Goal: Task Accomplishment & Management: Manage account settings

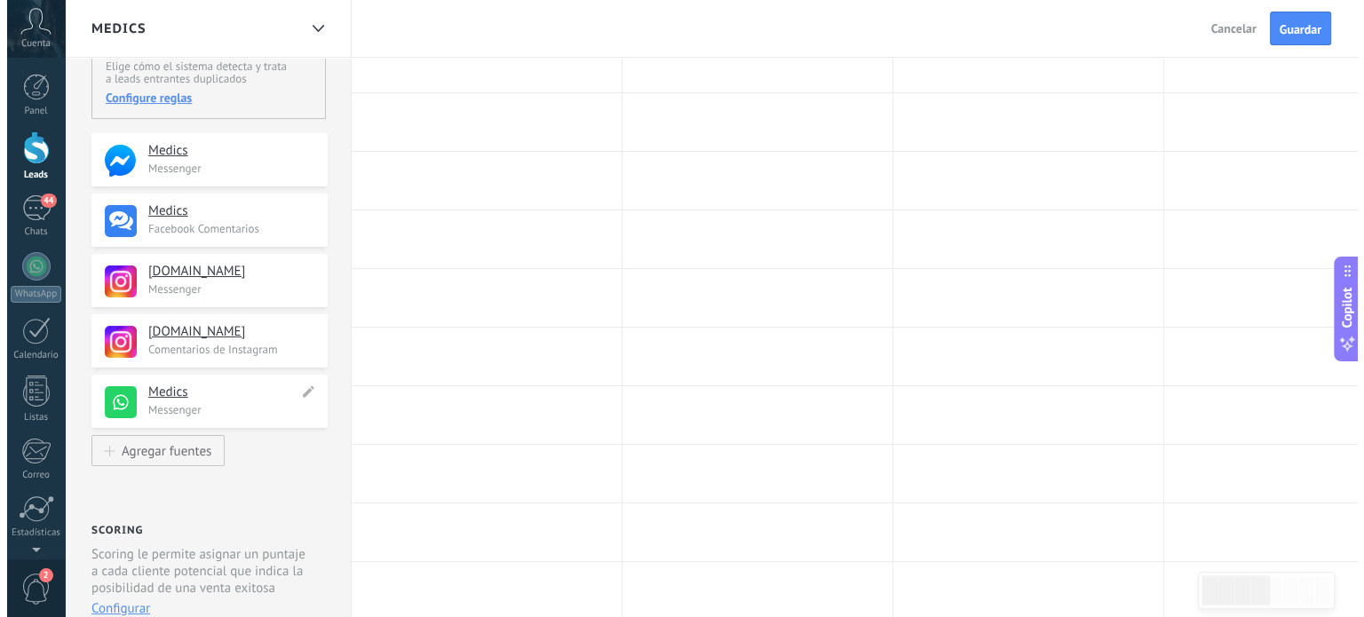
scroll to position [266, 0]
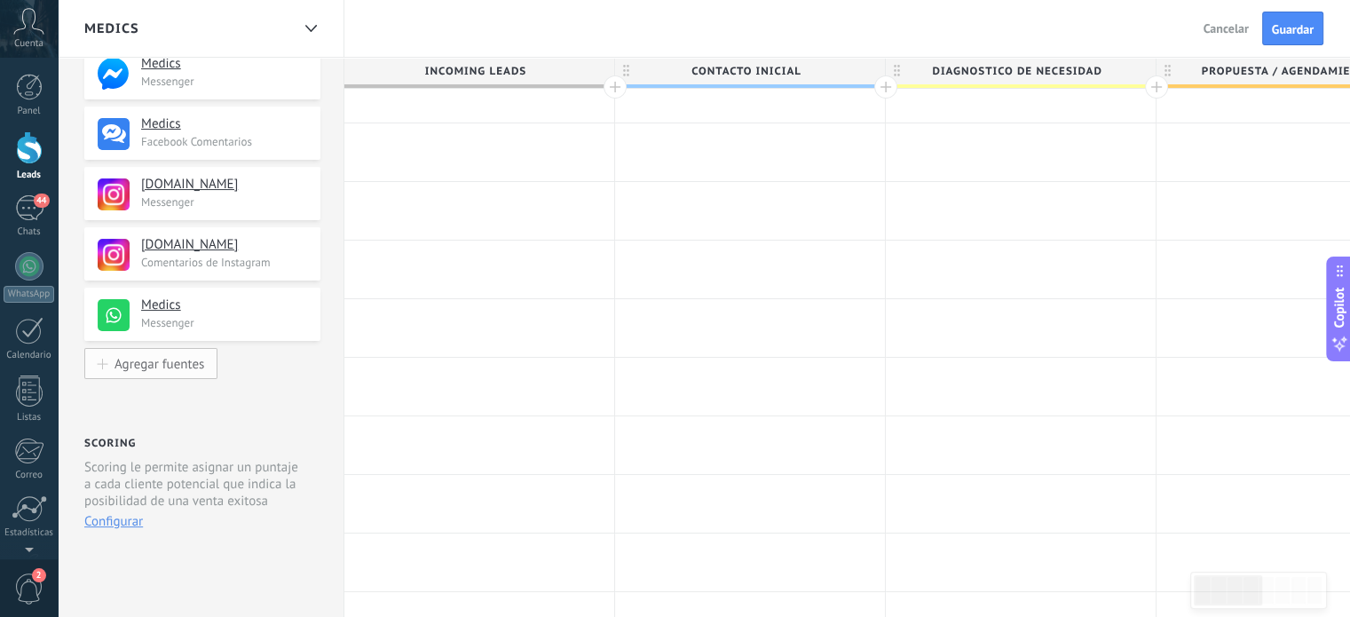
click at [192, 358] on div "Agregar fuentes" at bounding box center [160, 363] width 90 height 15
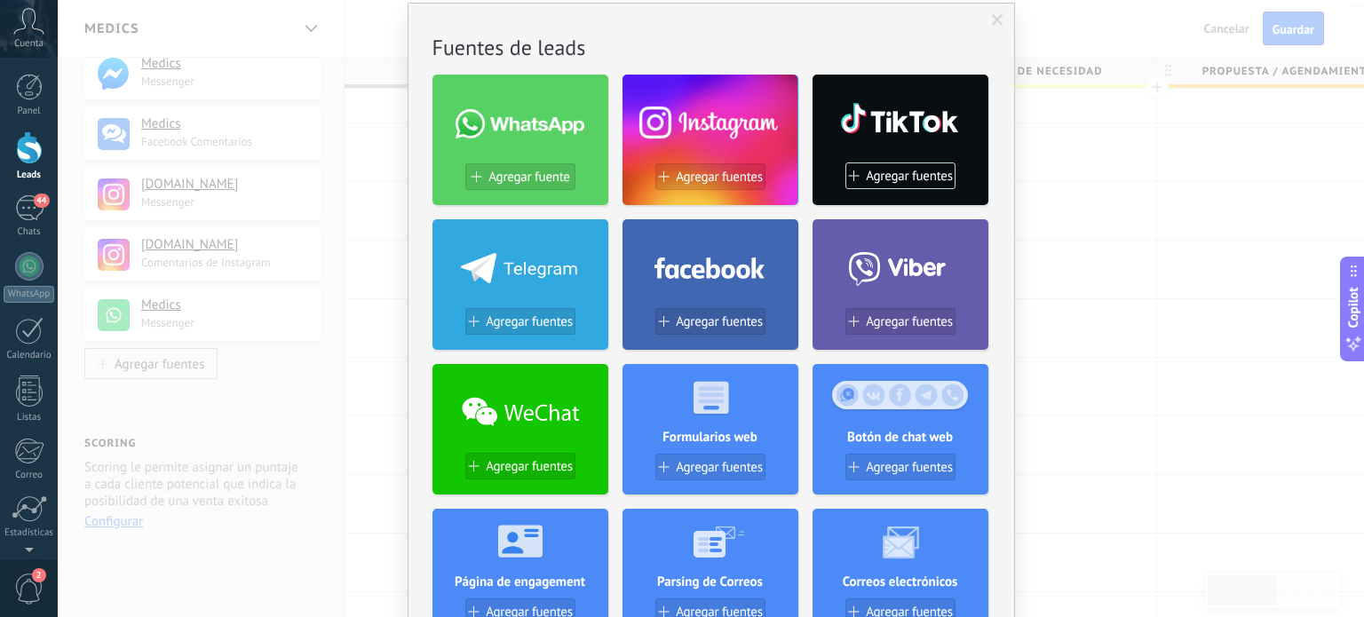
scroll to position [0, 0]
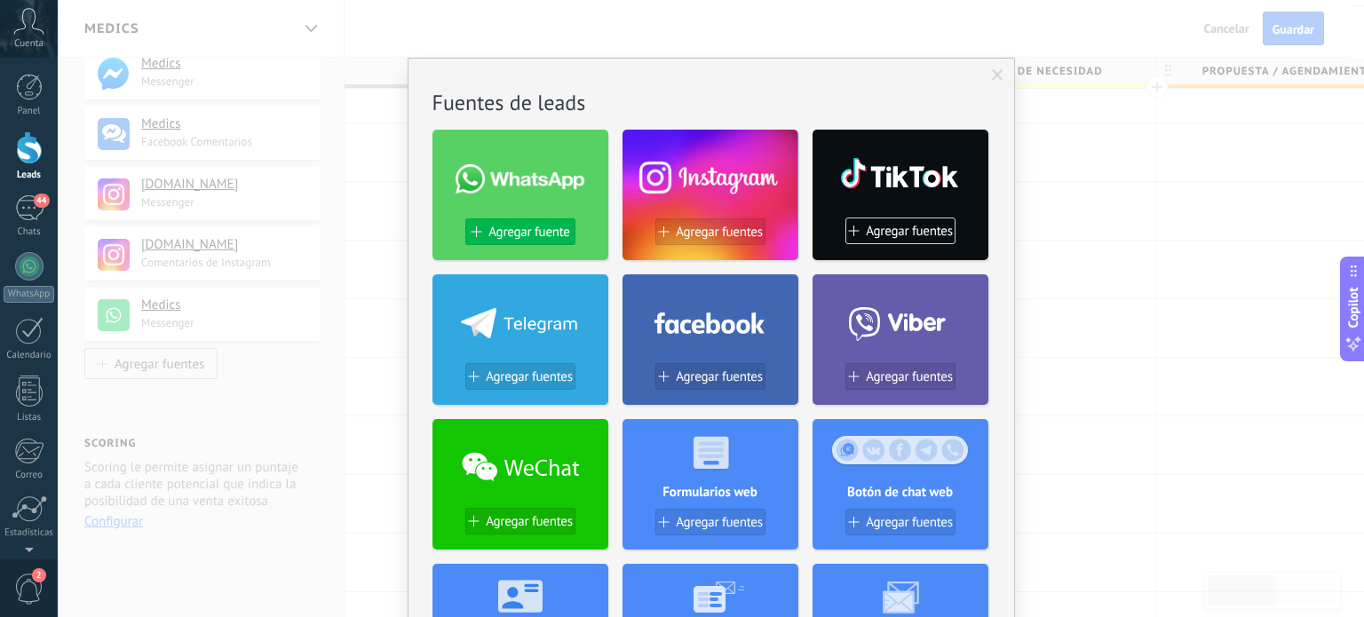
click at [539, 238] on button "Agregar fuente" at bounding box center [520, 231] width 110 height 27
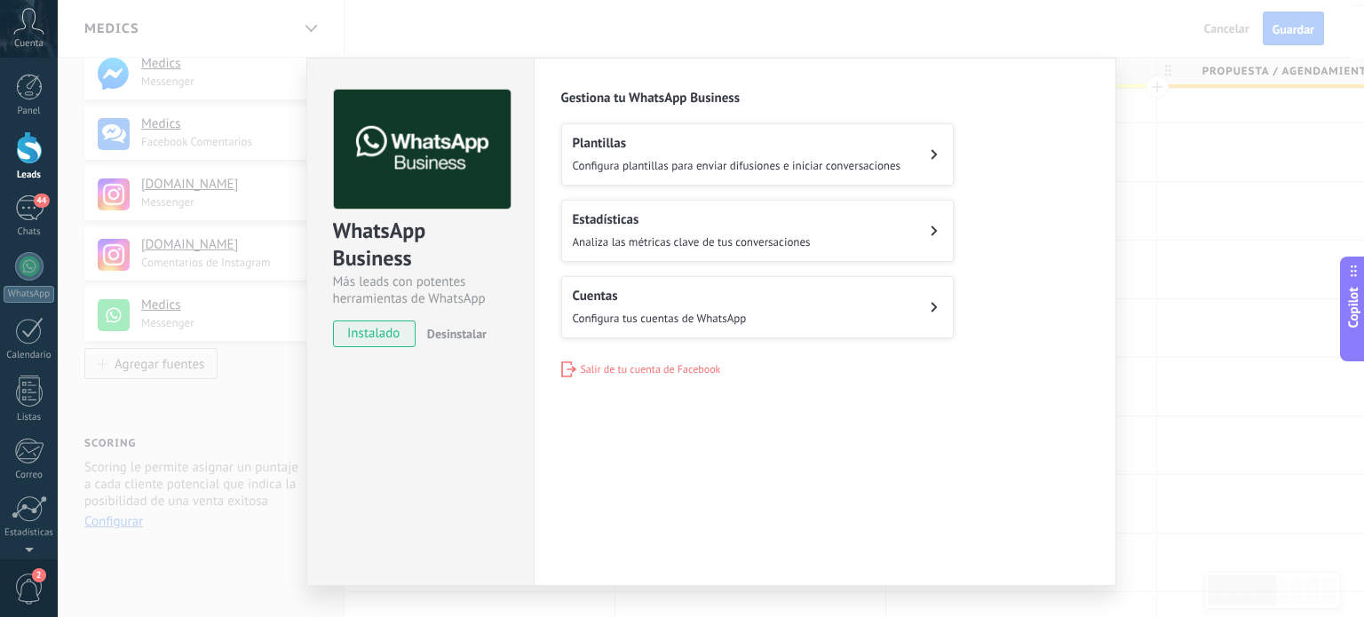
click at [868, 303] on button "Cuentas Configura tus cuentas de WhatsApp" at bounding box center [757, 307] width 392 height 62
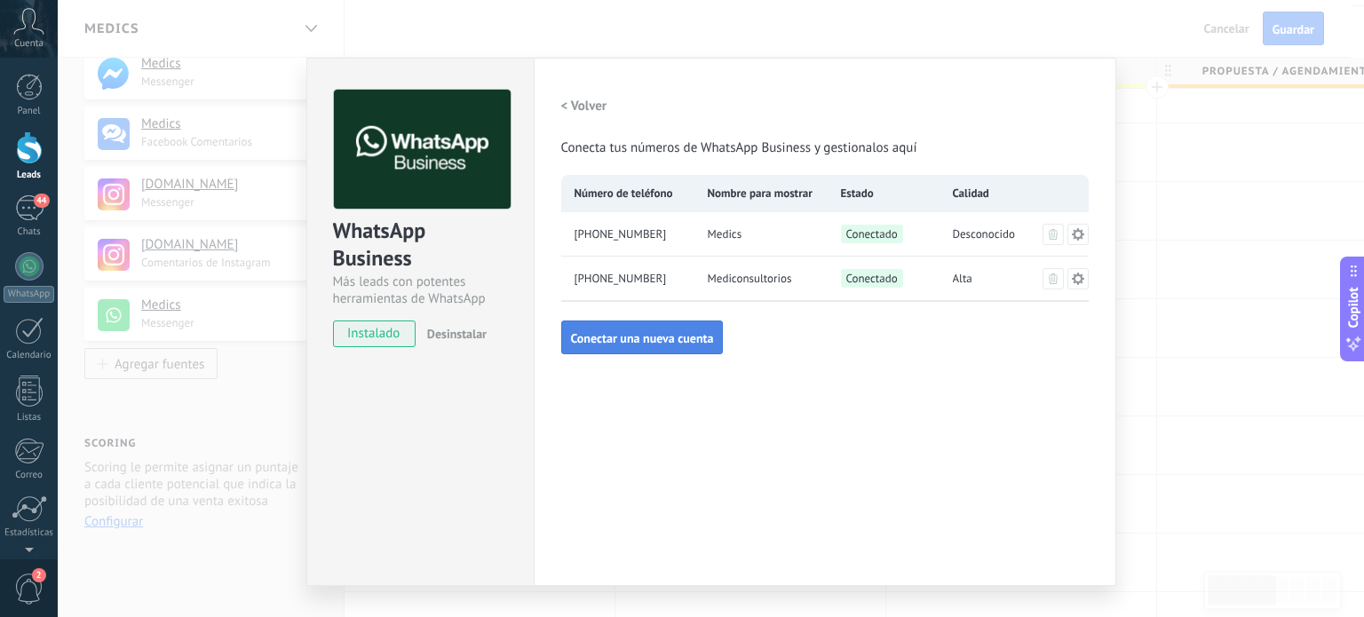
click at [655, 332] on span "Conectar una nueva cuenta" at bounding box center [642, 338] width 143 height 12
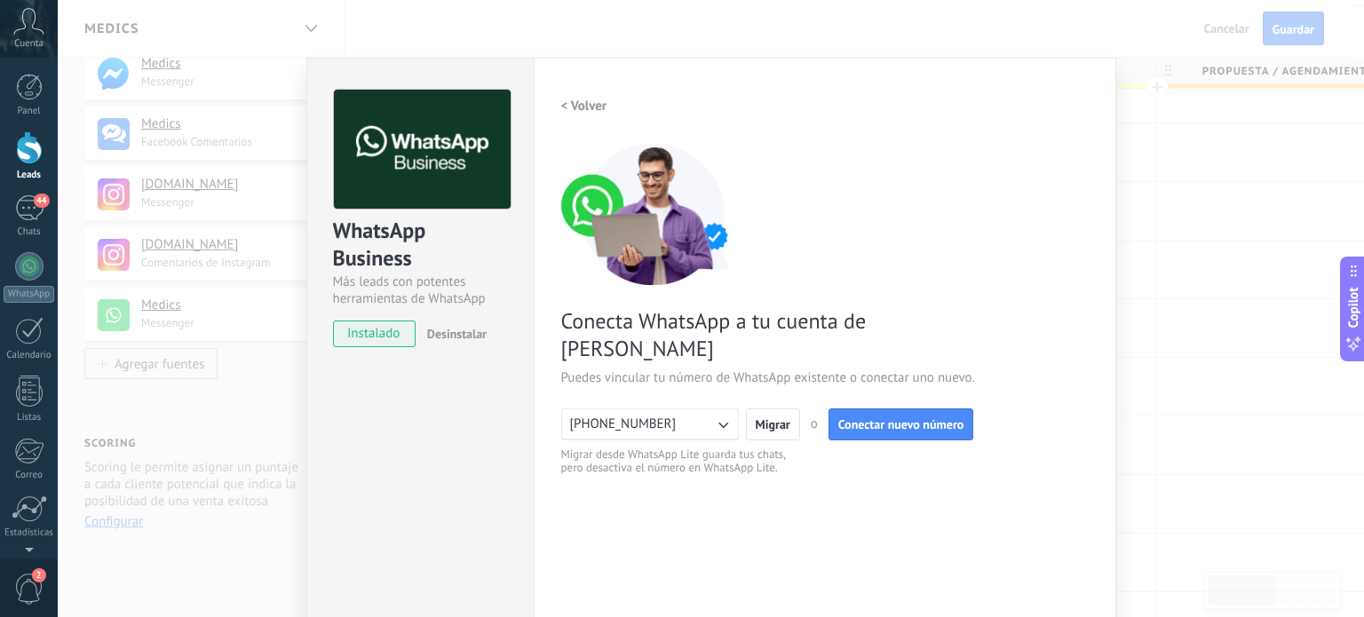
click at [724, 415] on icon "button" at bounding box center [723, 424] width 18 height 18
click at [844, 446] on div "Conecta WhatsApp a tu cuenta de Kommo Puedes vincular tu número de WhatsApp exi…" at bounding box center [824, 309] width 527 height 333
click at [892, 408] on button "Conectar nuevo número" at bounding box center [901, 424] width 146 height 32
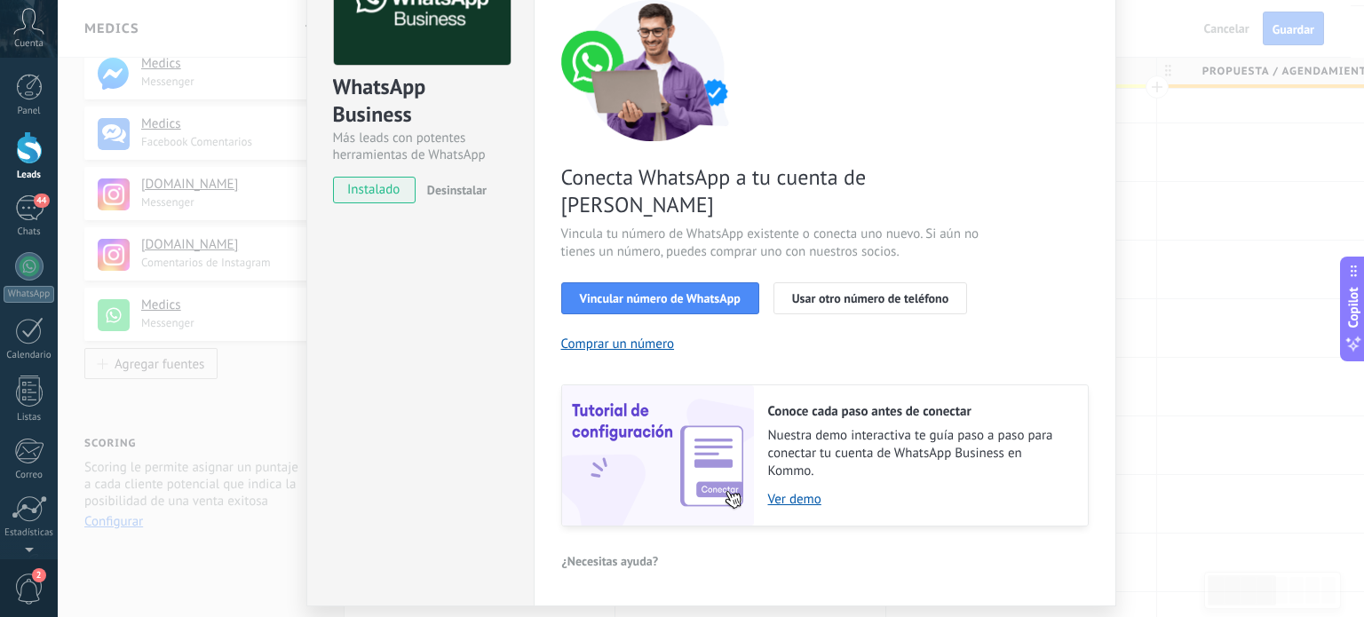
scroll to position [170, 0]
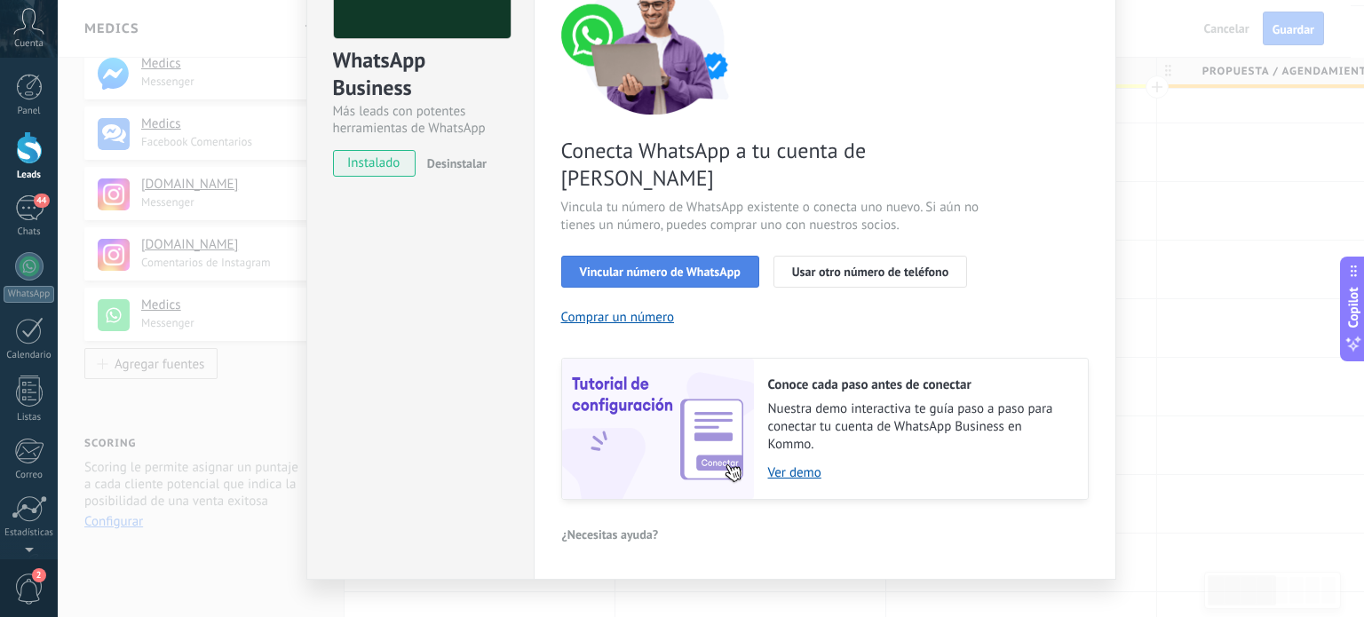
click at [704, 265] on span "Vincular número de WhatsApp" at bounding box center [660, 271] width 161 height 12
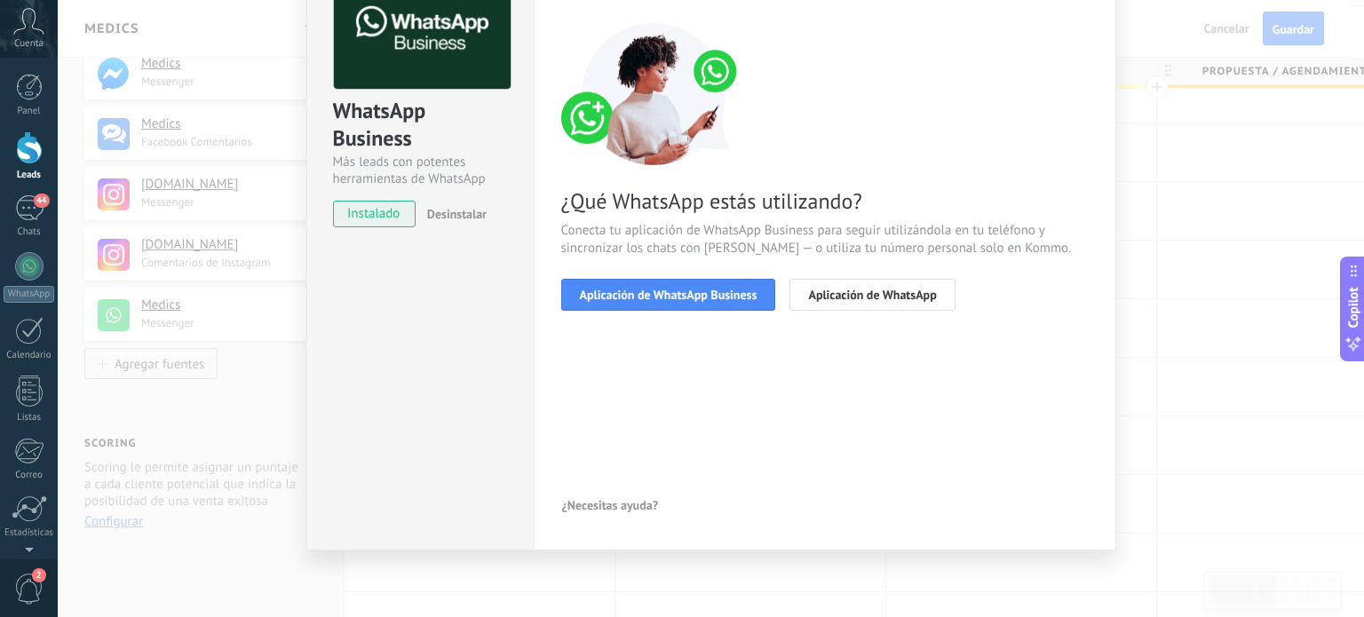
scroll to position [119, 0]
click at [668, 292] on span "Aplicación de WhatsApp Business" at bounding box center [669, 295] width 178 height 12
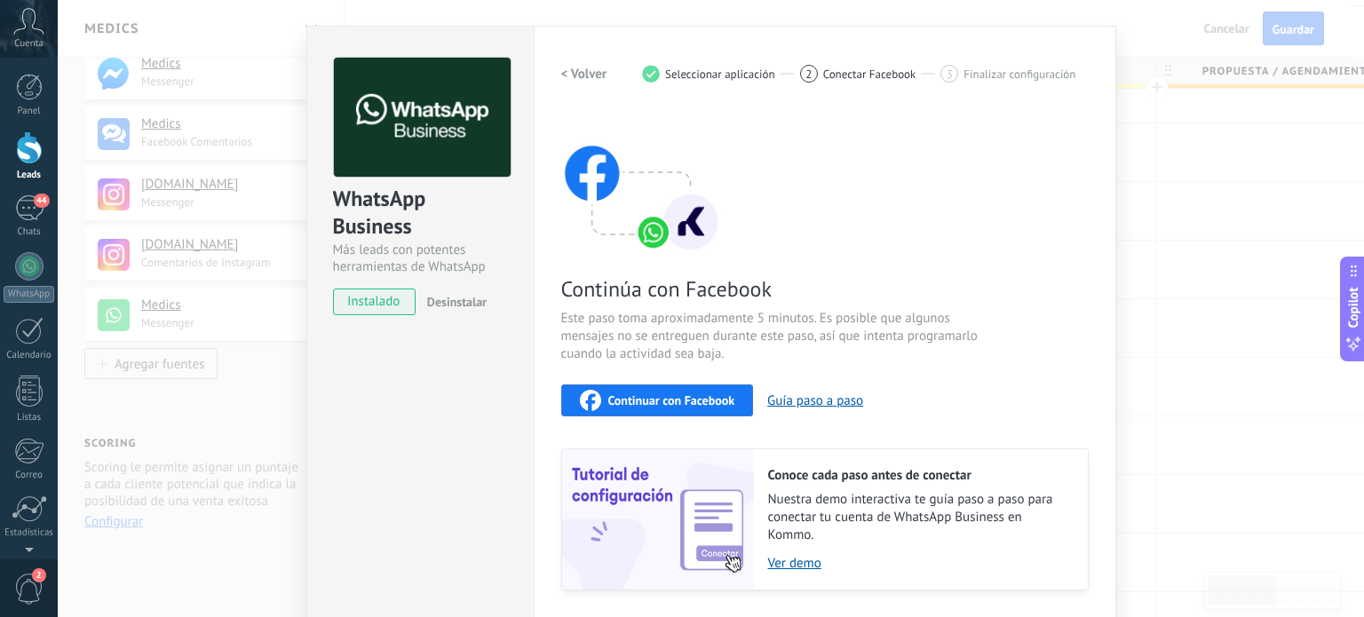
scroll to position [30, 0]
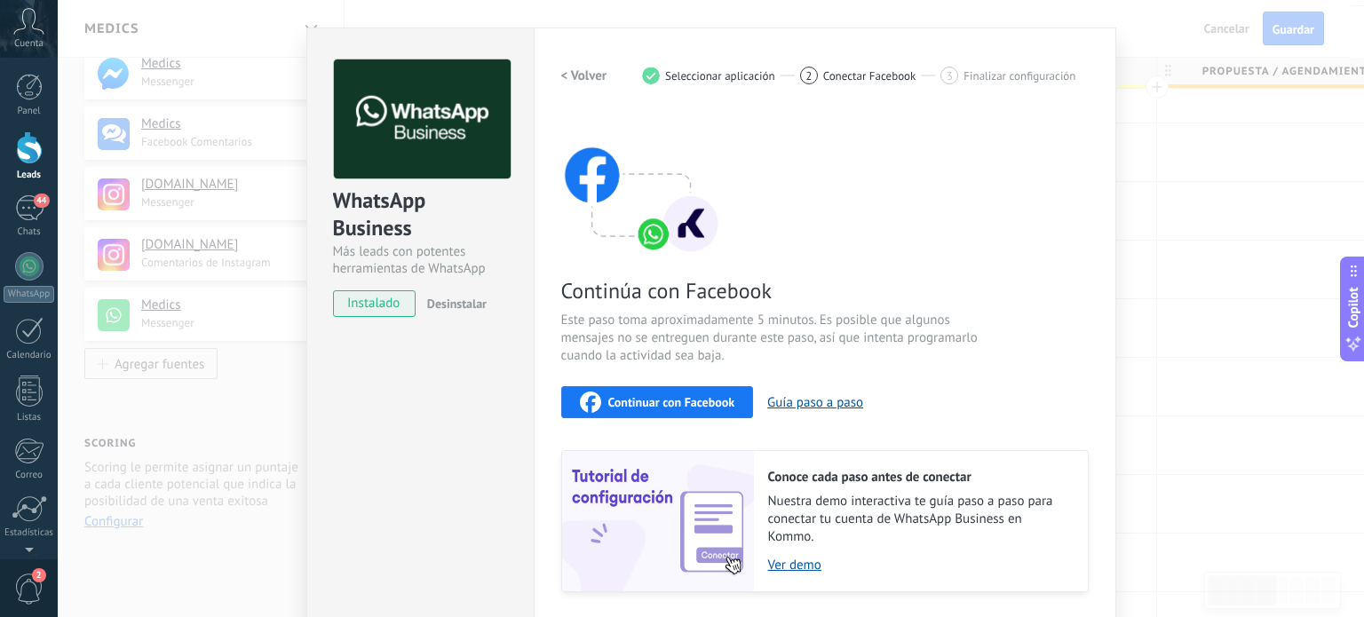
click at [711, 392] on div "Continuar con Facebook" at bounding box center [657, 401] width 155 height 21
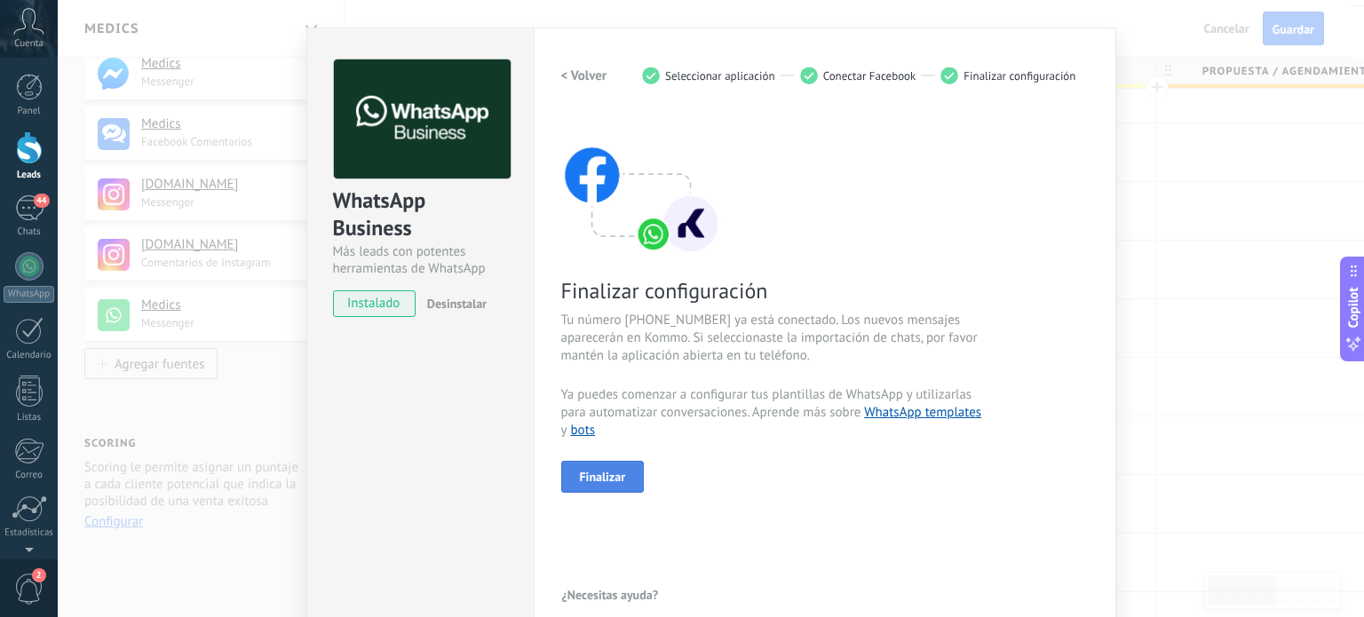
click at [617, 471] on span "Finalizar" at bounding box center [603, 476] width 46 height 12
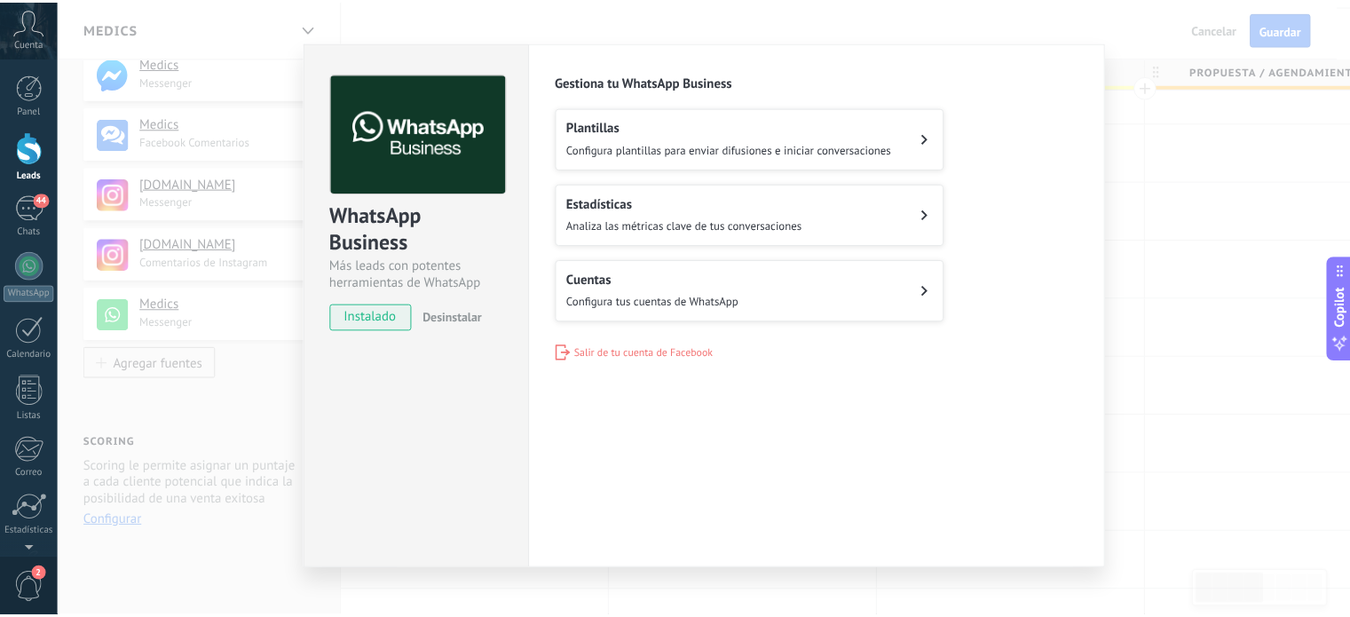
scroll to position [0, 0]
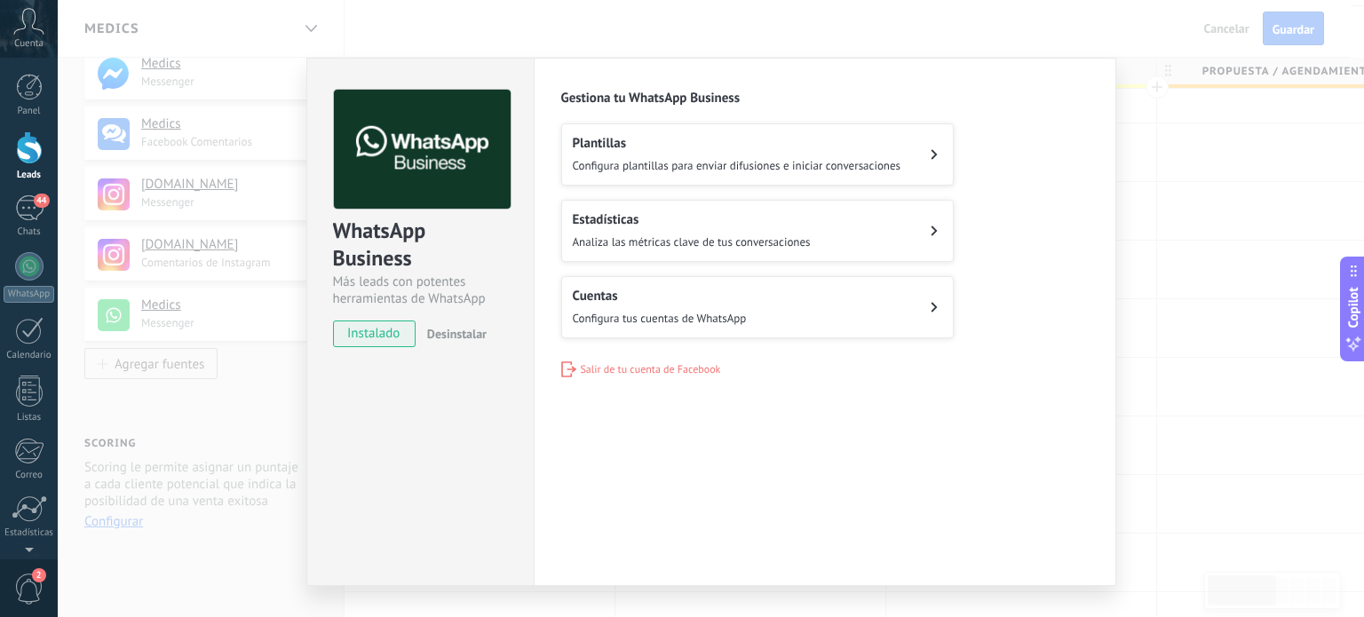
click at [1154, 273] on div "WhatsApp Business Más leads con potentes herramientas de WhatsApp instalado Des…" at bounding box center [711, 308] width 1306 height 617
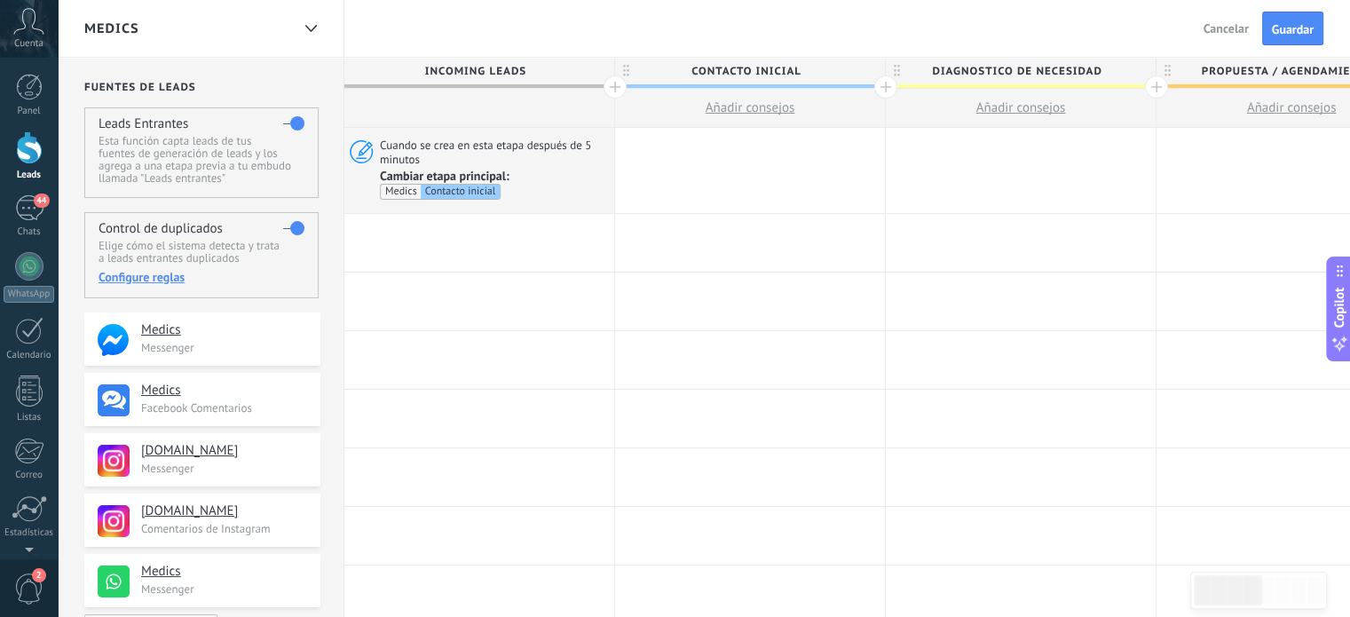
click at [1275, 35] on span "Guardar" at bounding box center [1293, 29] width 42 height 12
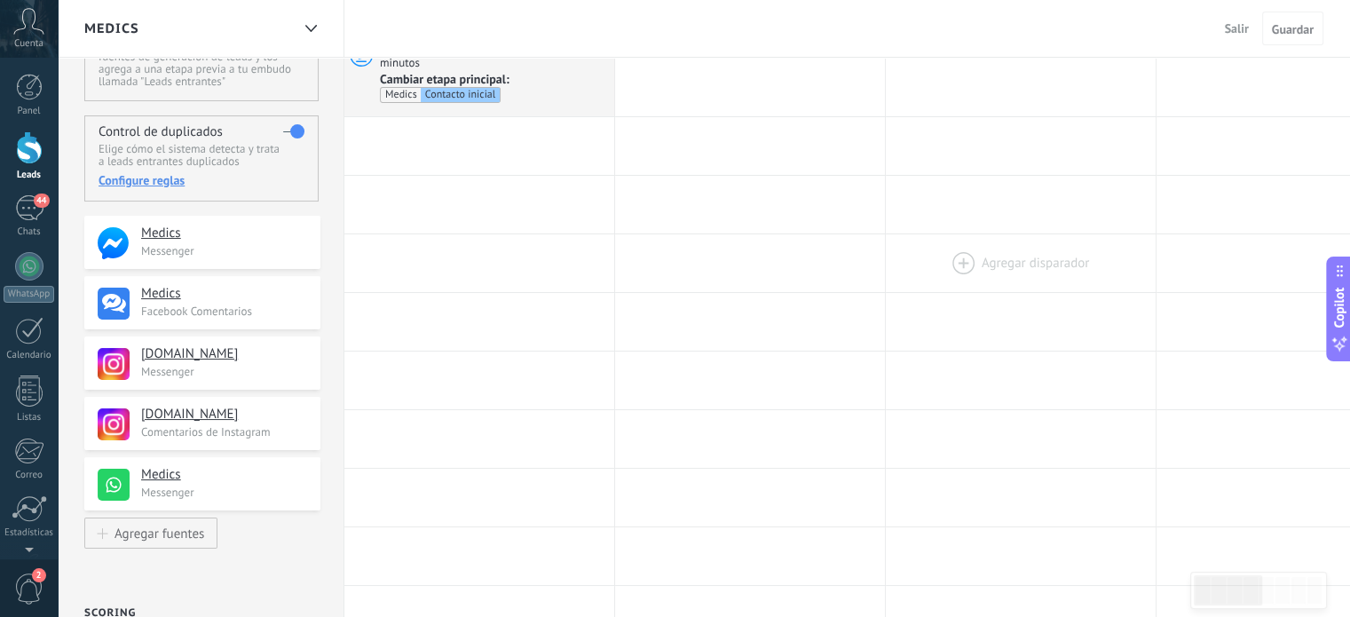
scroll to position [89, 0]
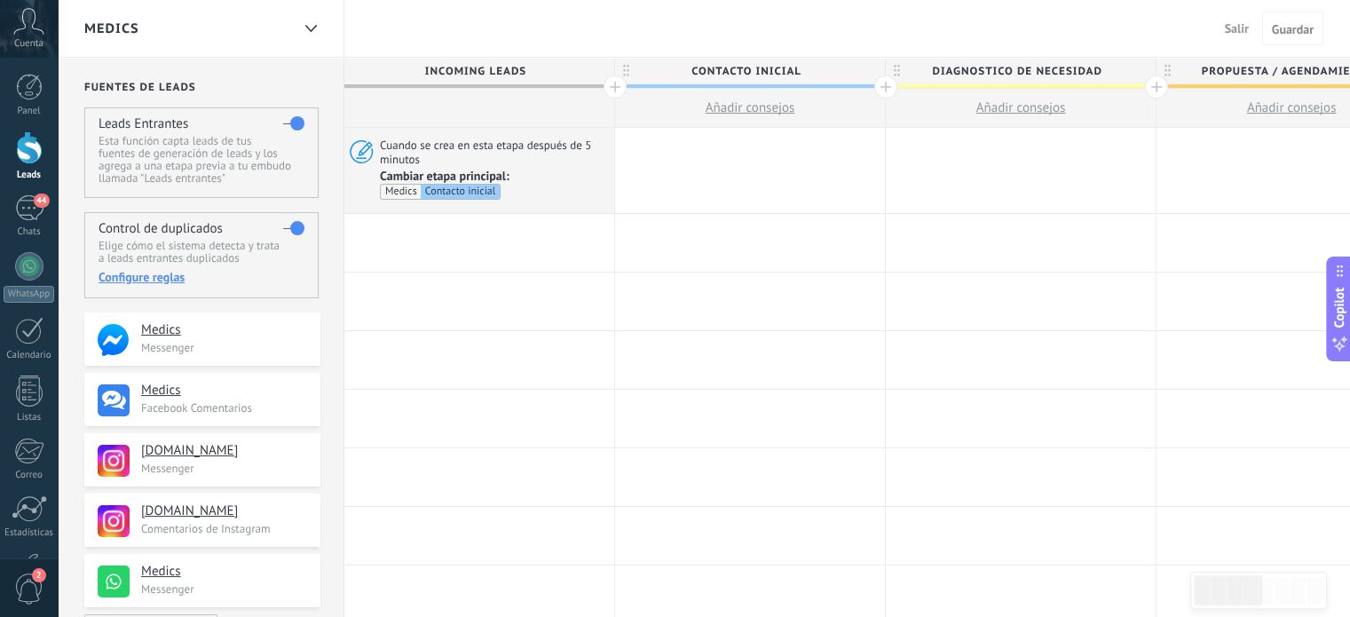
click at [1234, 28] on span "Salir" at bounding box center [1237, 28] width 24 height 16
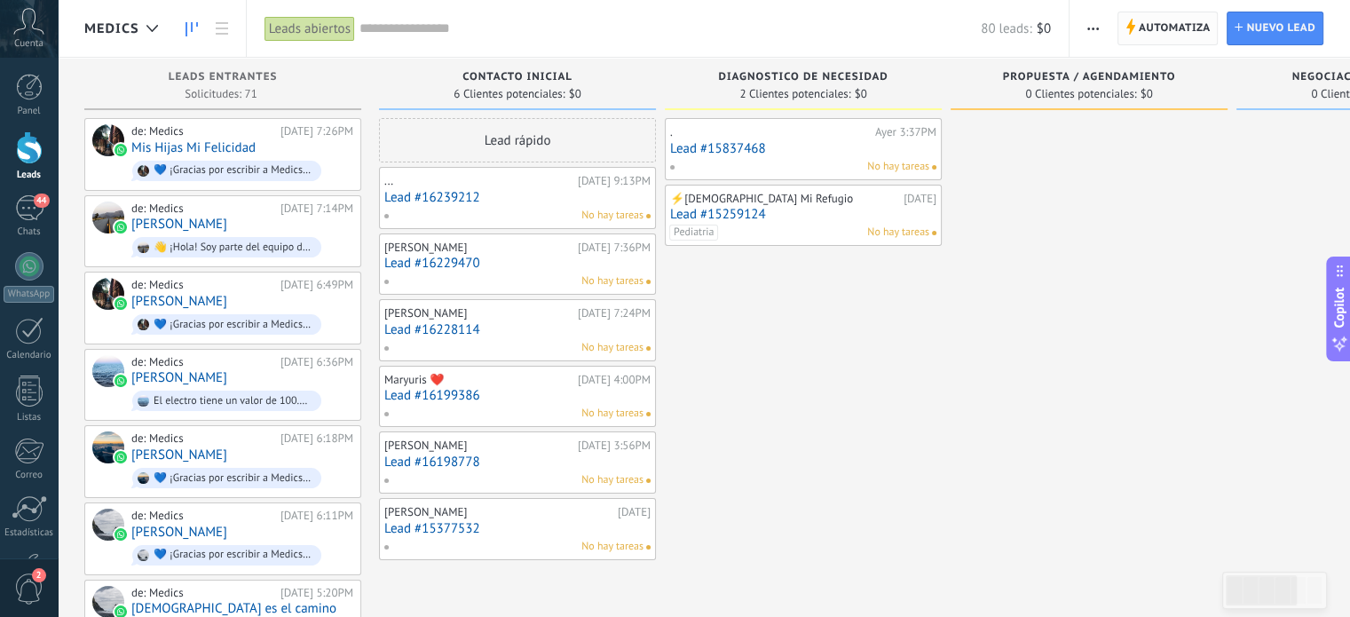
click at [1176, 25] on span "Automatiza" at bounding box center [1175, 28] width 72 height 32
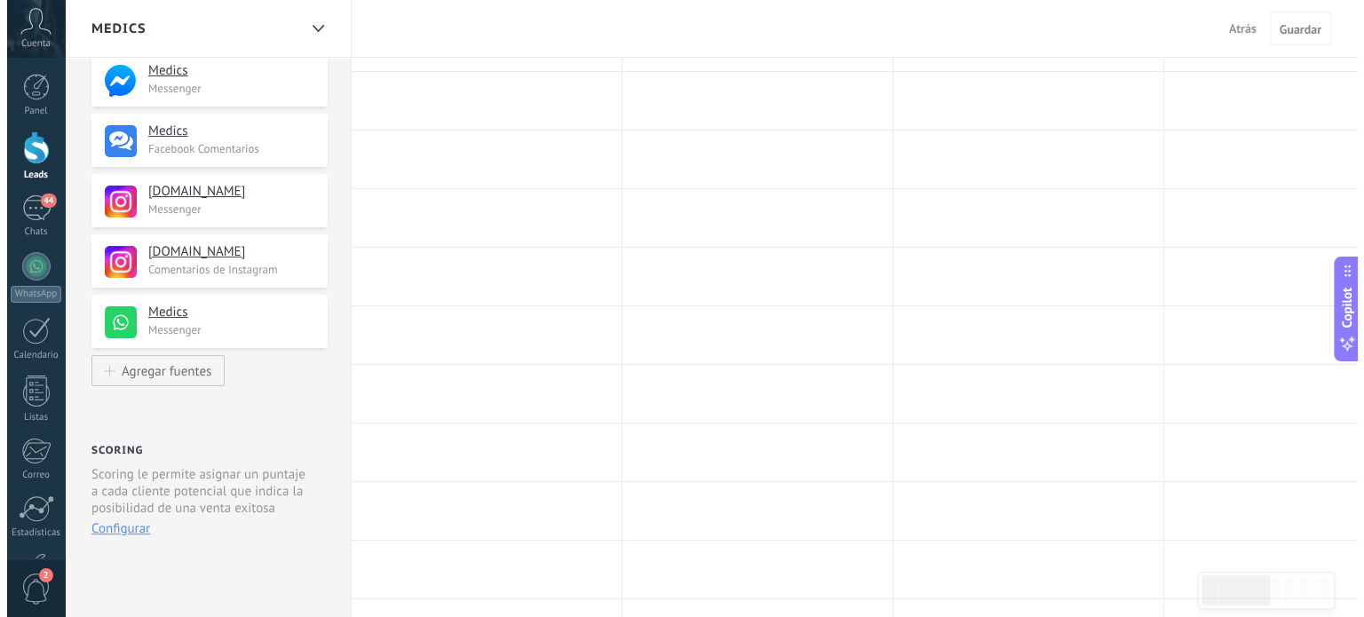
scroll to position [355, 0]
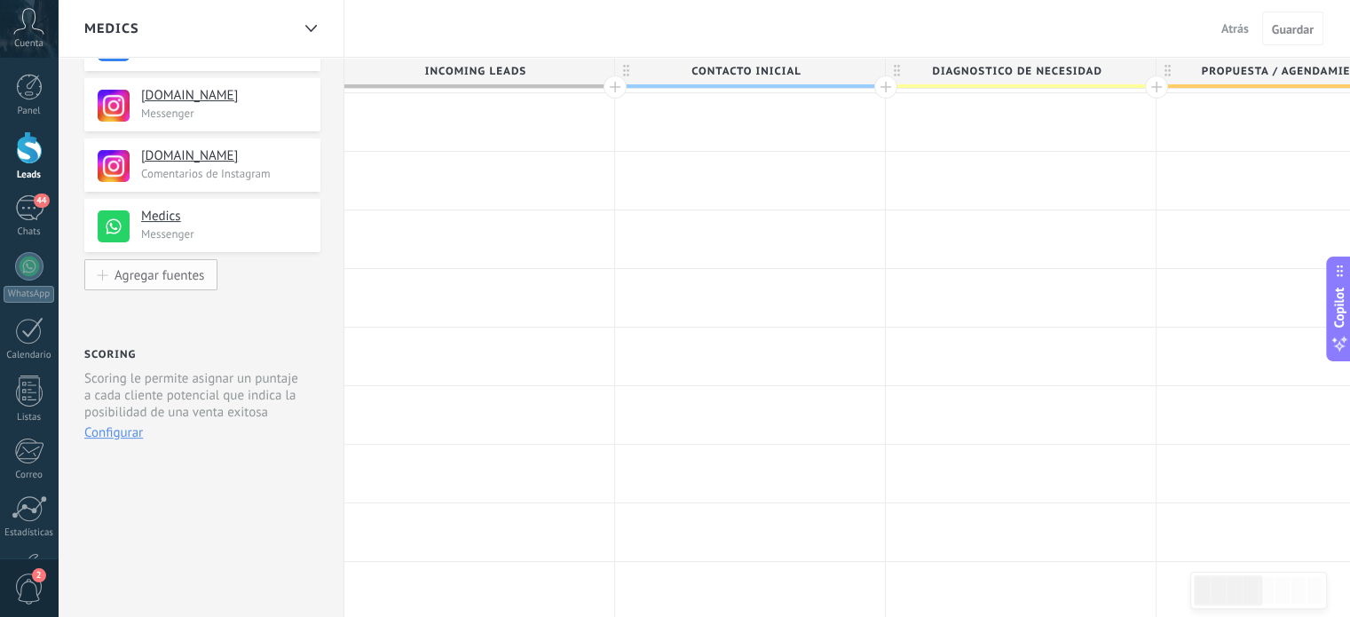
click at [156, 269] on div "Agregar fuentes" at bounding box center [160, 274] width 90 height 15
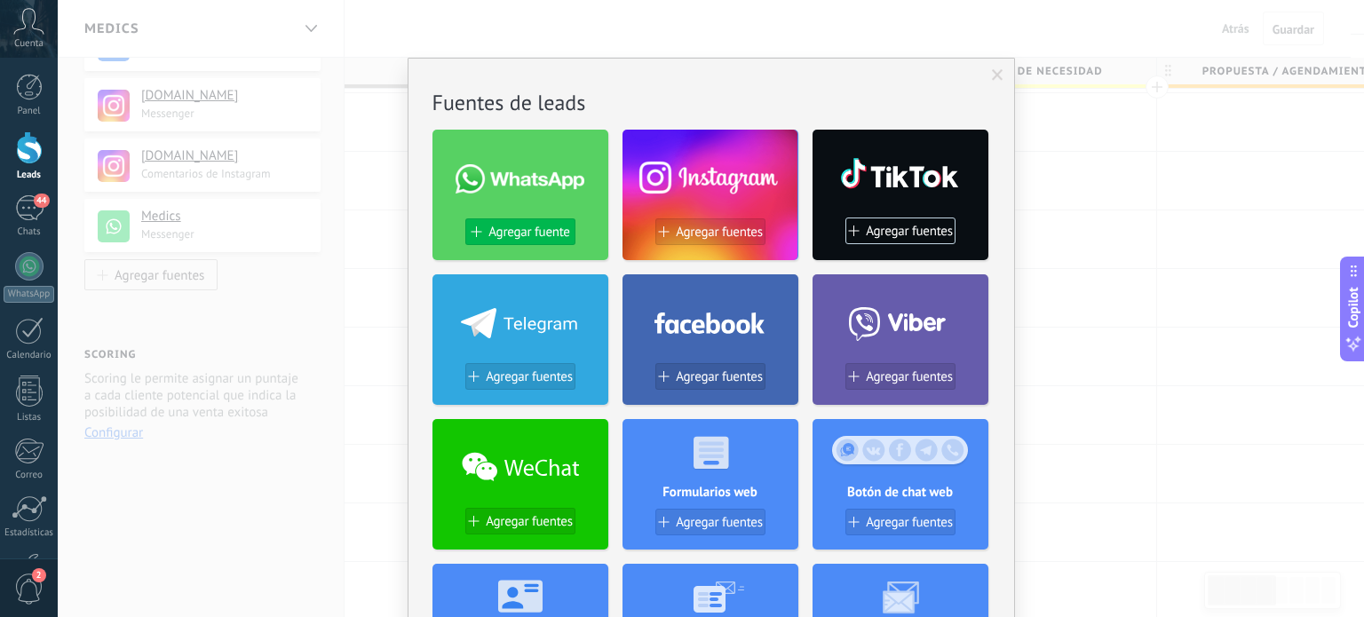
click at [542, 227] on span "Agregar fuente" at bounding box center [528, 232] width 81 height 15
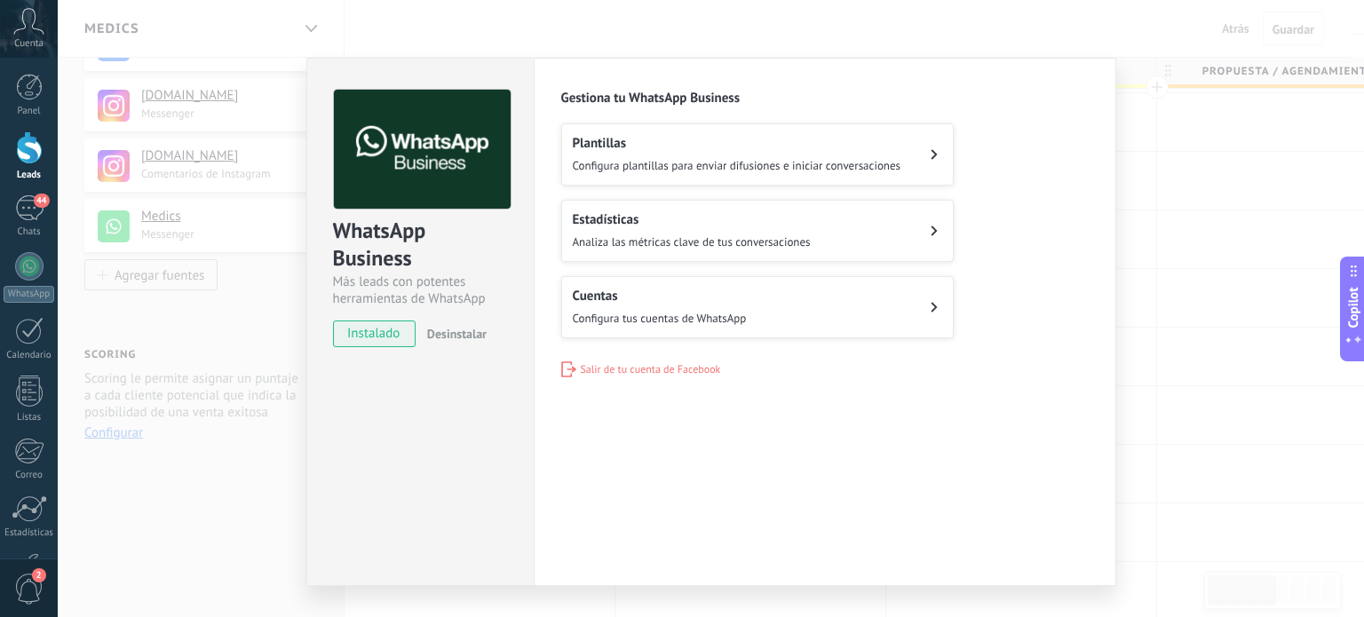
click at [842, 290] on button "Cuentas Configura tus cuentas de WhatsApp" at bounding box center [757, 307] width 392 height 62
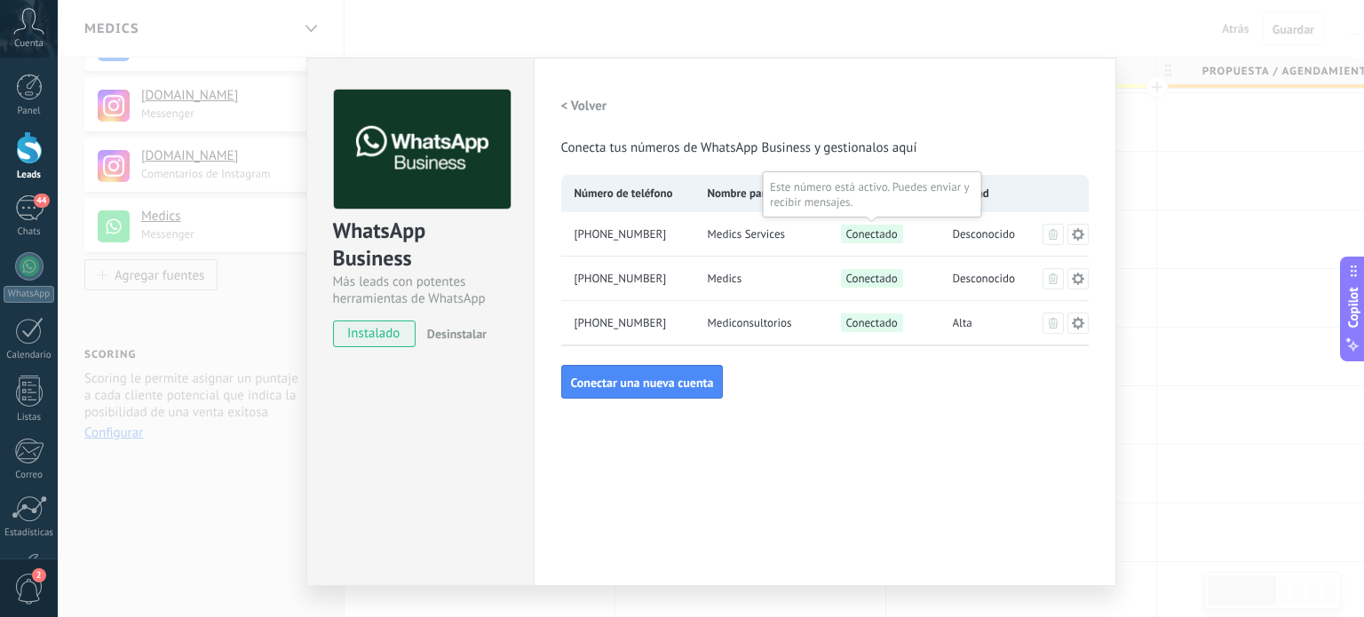
click at [872, 233] on span "Conectado" at bounding box center [872, 234] width 62 height 19
click at [1077, 230] on icon at bounding box center [1077, 233] width 12 height 12
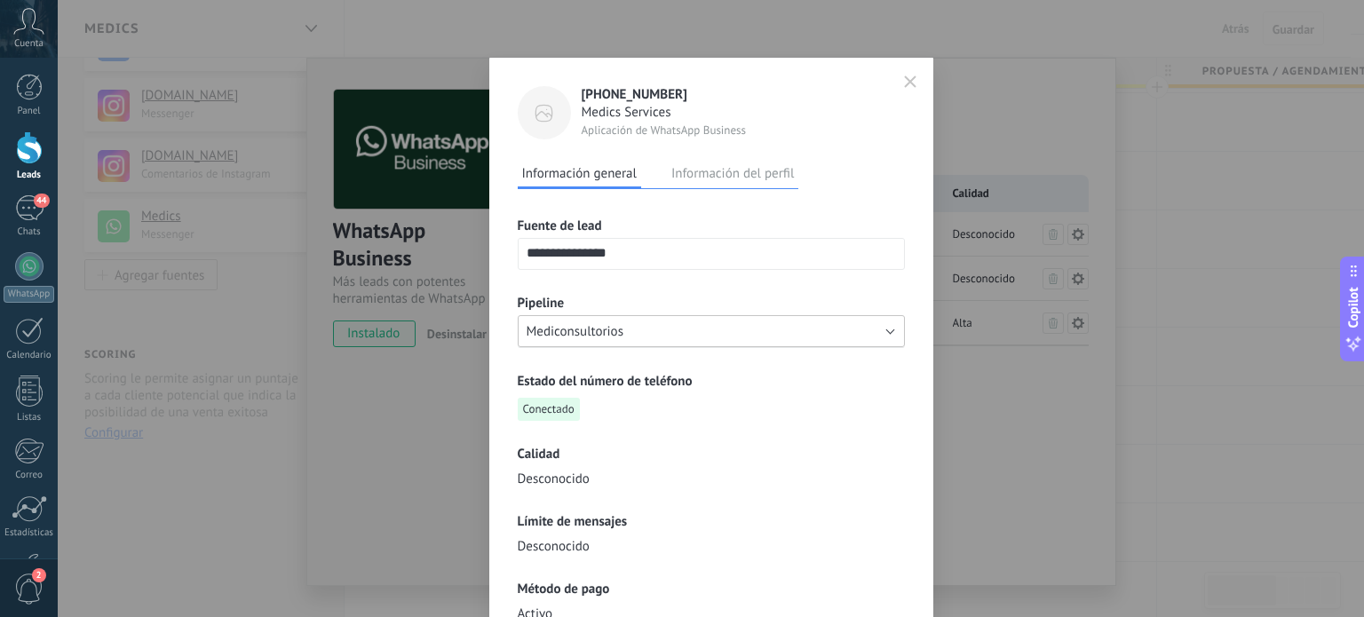
click at [676, 334] on button "Mediconsultorios" at bounding box center [711, 331] width 387 height 32
click at [566, 364] on span "Medics" at bounding box center [702, 361] width 391 height 17
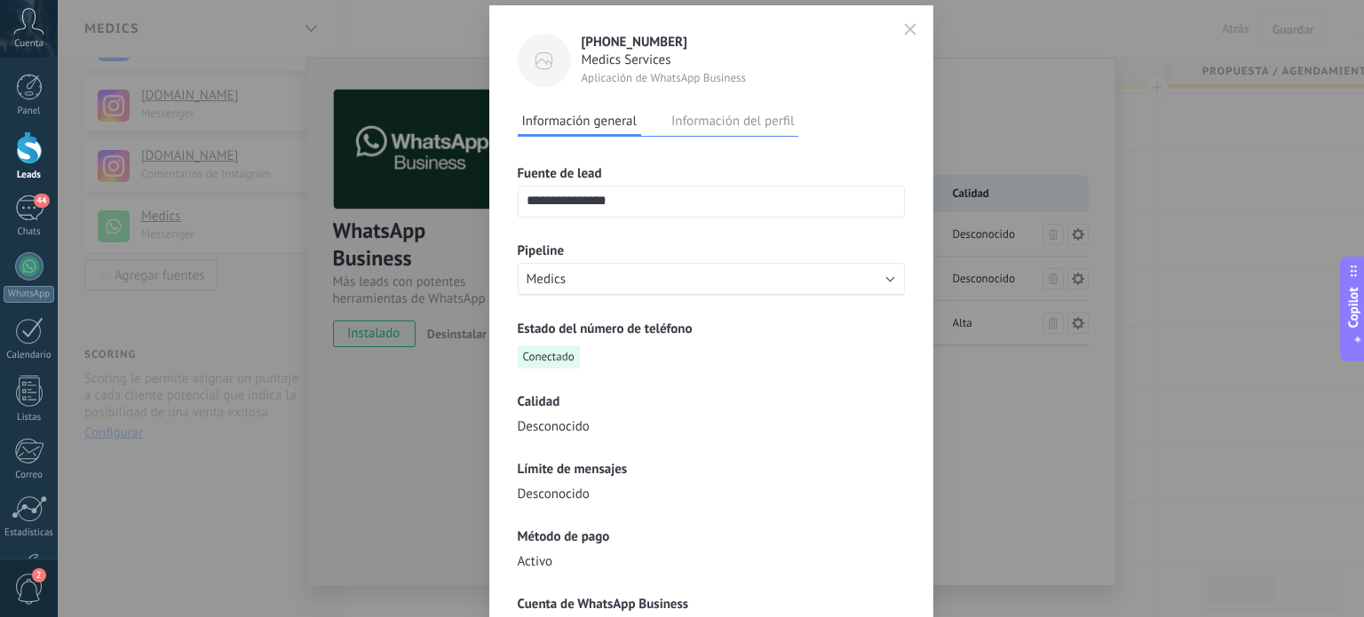
scroll to position [0, 0]
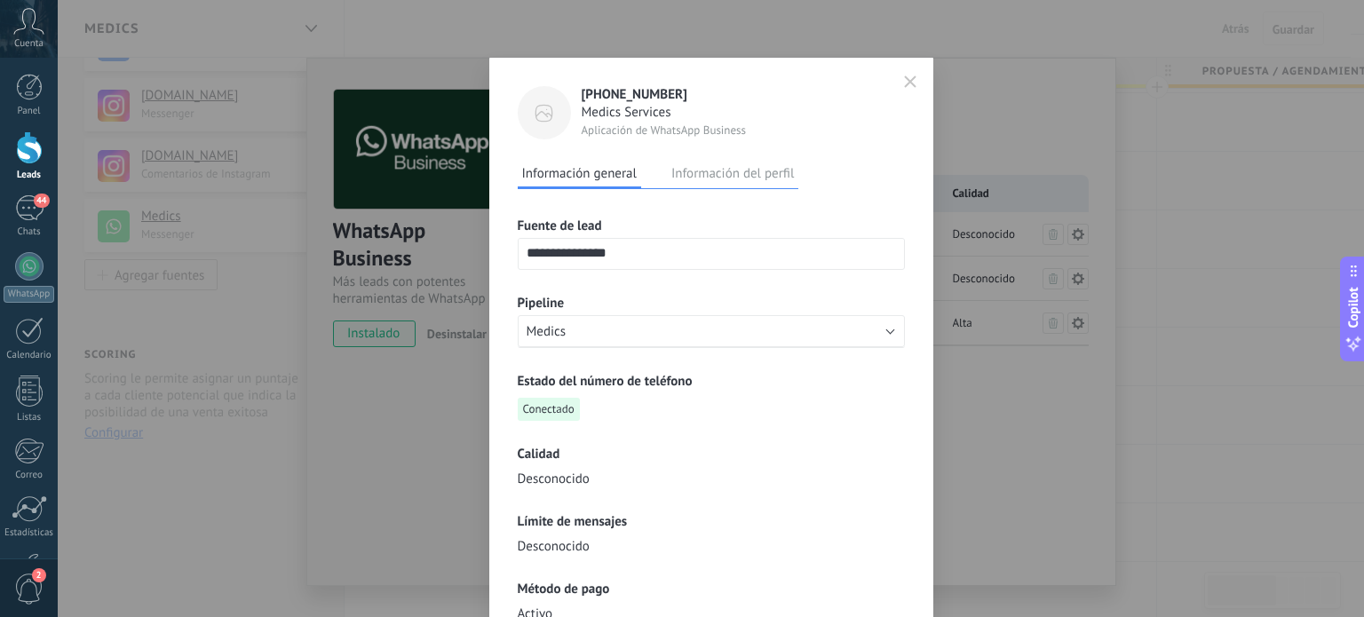
click at [733, 173] on button "Información del perfil" at bounding box center [732, 173] width 131 height 27
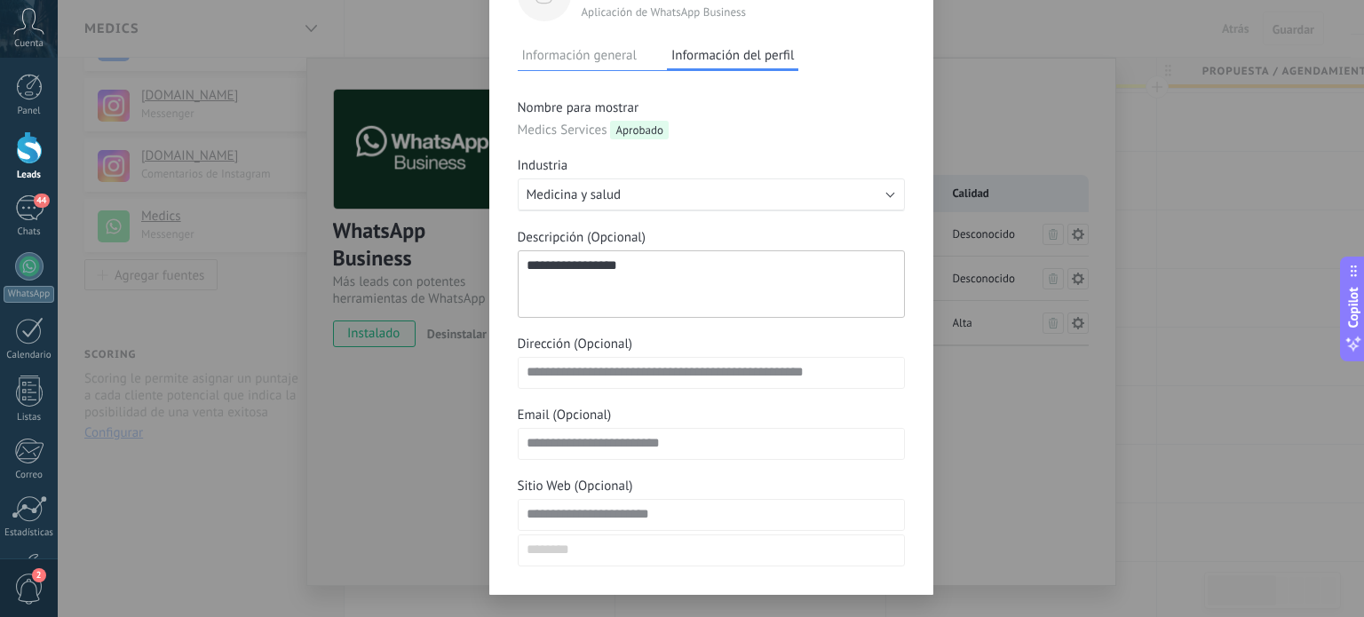
scroll to position [153, 0]
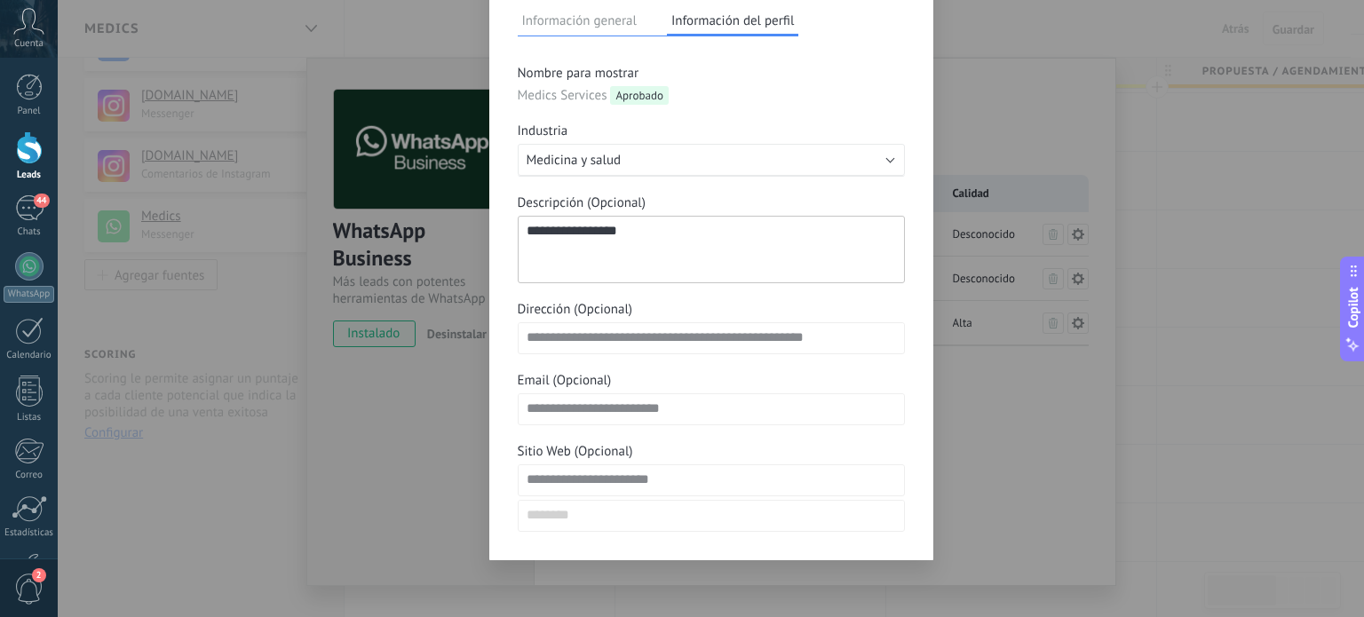
click at [572, 241] on textarea "**********" at bounding box center [711, 249] width 387 height 67
drag, startPoint x: 555, startPoint y: 231, endPoint x: 556, endPoint y: 241, distance: 9.8
click at [556, 240] on textarea "**********" at bounding box center [711, 249] width 387 height 67
click at [557, 237] on textarea "**********" at bounding box center [711, 249] width 387 height 67
click at [558, 237] on textarea "**********" at bounding box center [711, 249] width 387 height 67
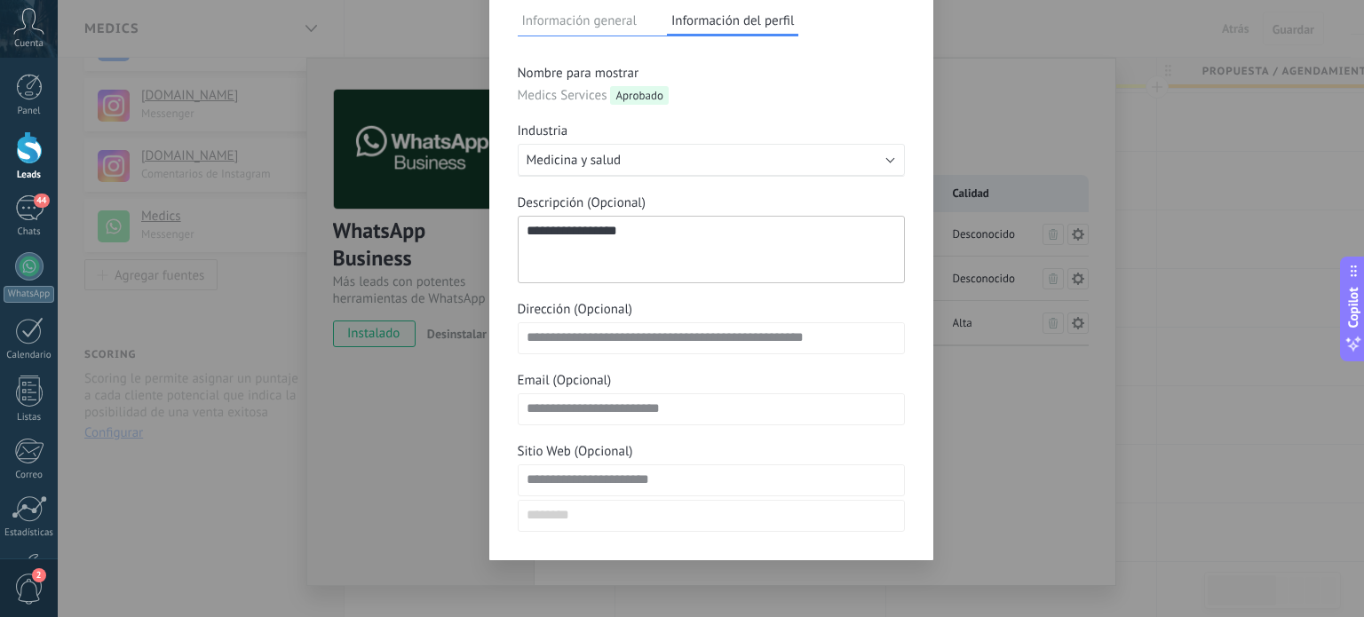
click at [558, 237] on textarea "**********" at bounding box center [711, 249] width 387 height 67
click at [651, 226] on textarea "**********" at bounding box center [711, 249] width 387 height 67
click at [581, 26] on button "Información general" at bounding box center [579, 20] width 123 height 27
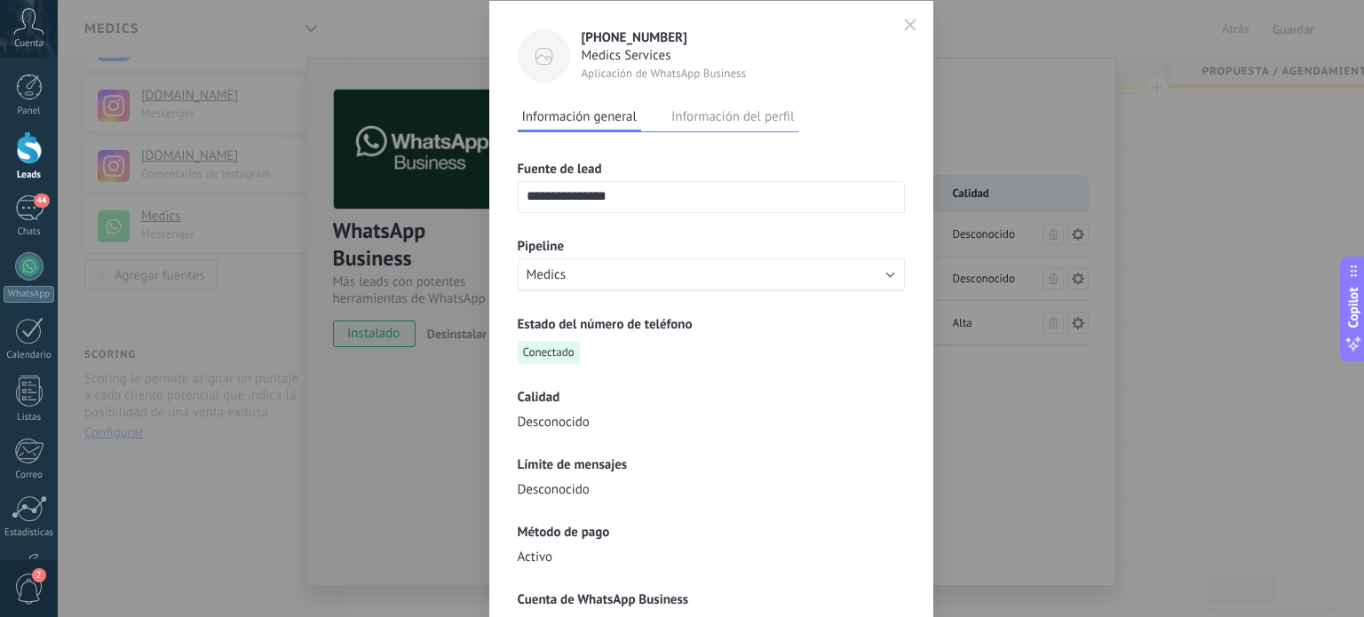
scroll to position [0, 0]
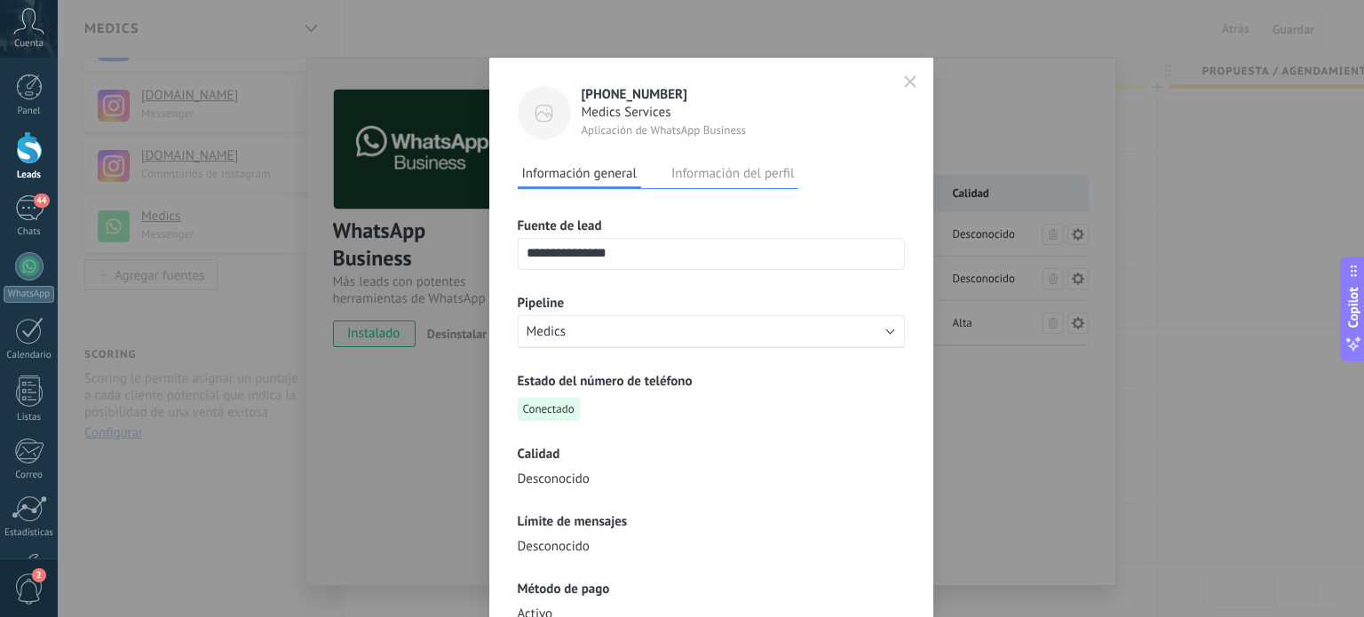
click at [905, 78] on icon "button" at bounding box center [910, 81] width 11 height 11
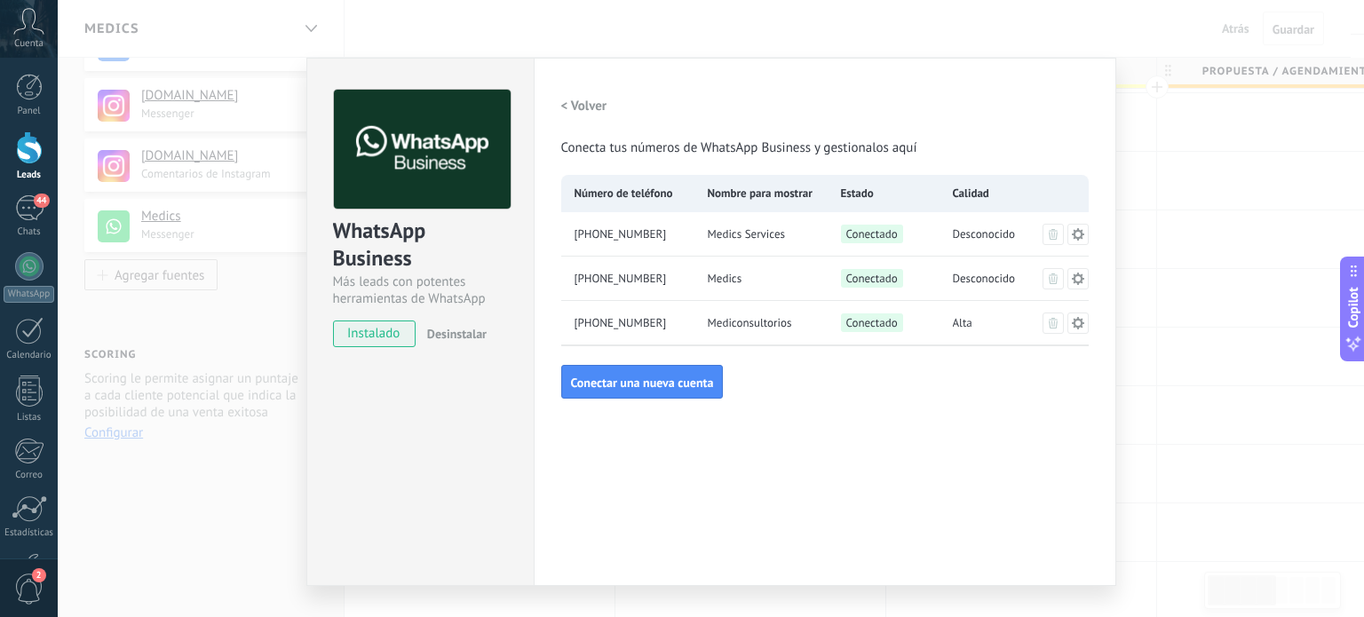
click at [1071, 228] on icon at bounding box center [1078, 234] width 14 height 14
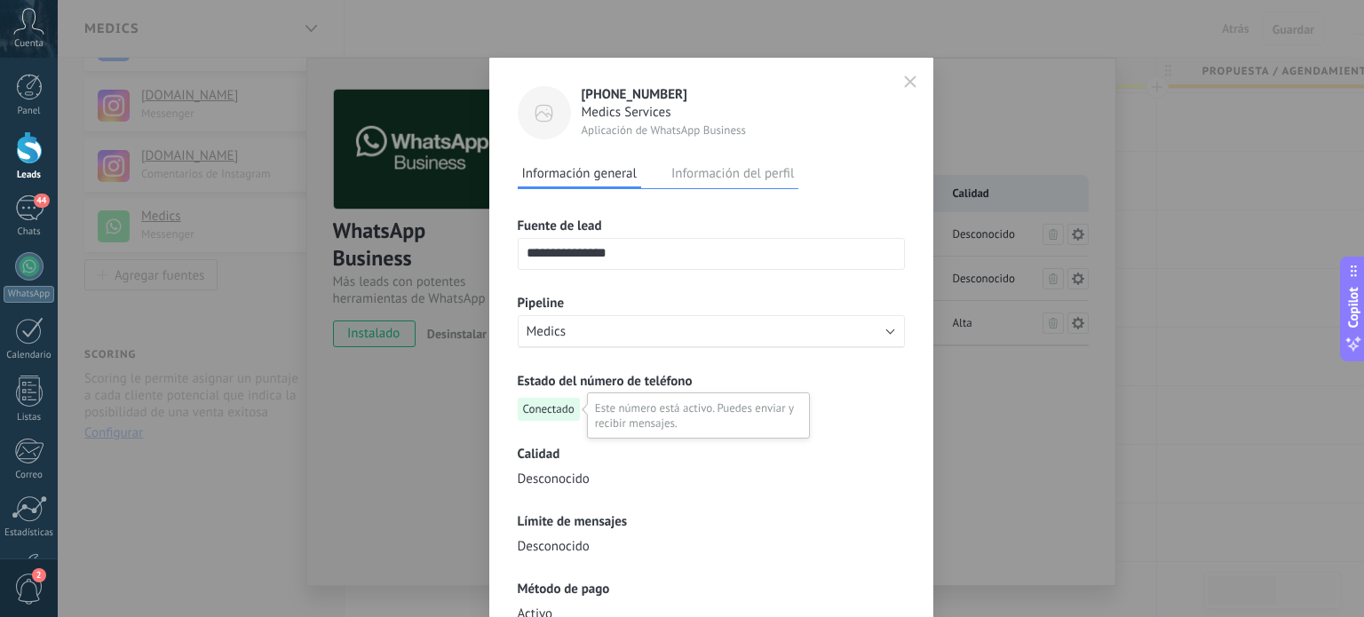
click at [563, 402] on span "Conectado" at bounding box center [549, 409] width 62 height 23
click at [628, 333] on button "Medics" at bounding box center [711, 331] width 387 height 32
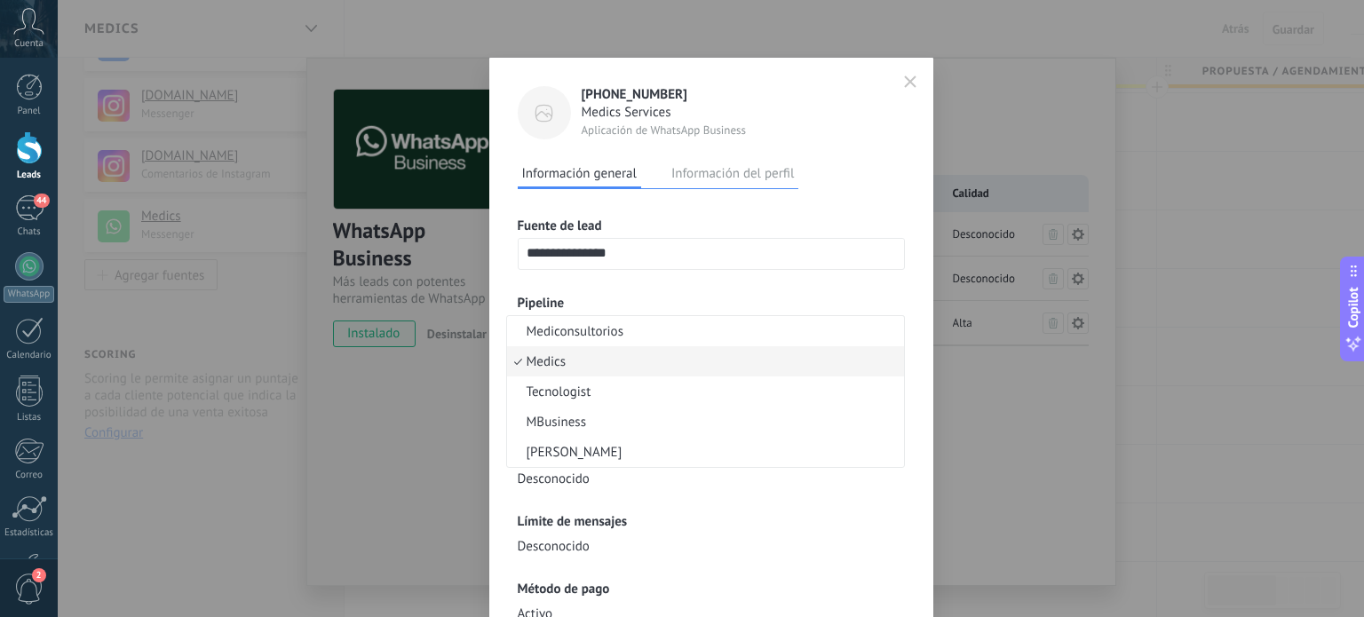
click at [541, 360] on span "Medics" at bounding box center [702, 361] width 391 height 17
click at [913, 496] on div "**********" at bounding box center [711, 500] width 444 height 885
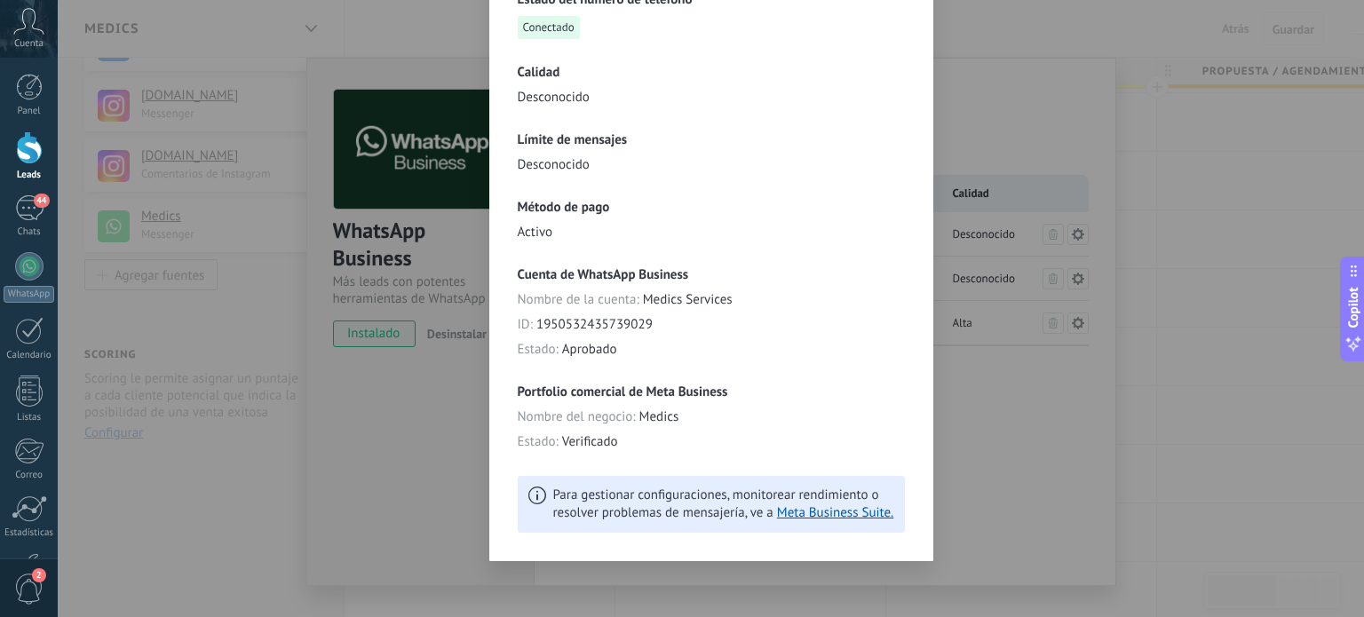
scroll to position [383, 0]
click at [969, 405] on div "**********" at bounding box center [711, 308] width 1306 height 617
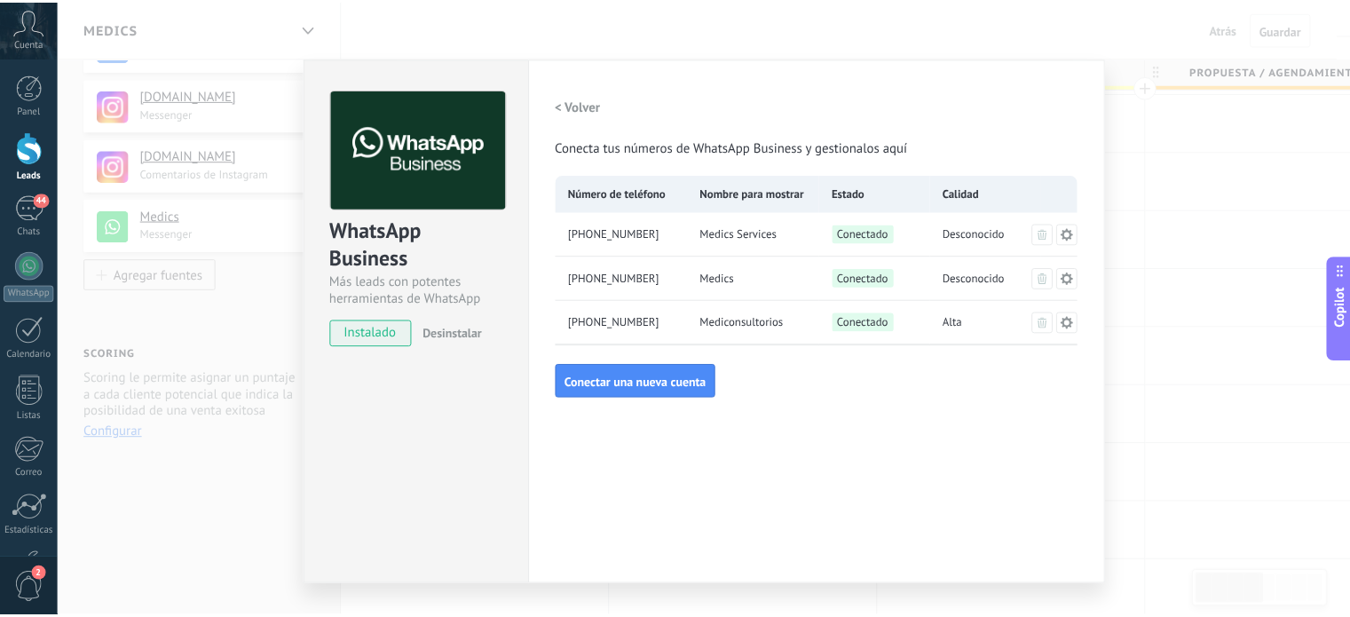
scroll to position [0, 0]
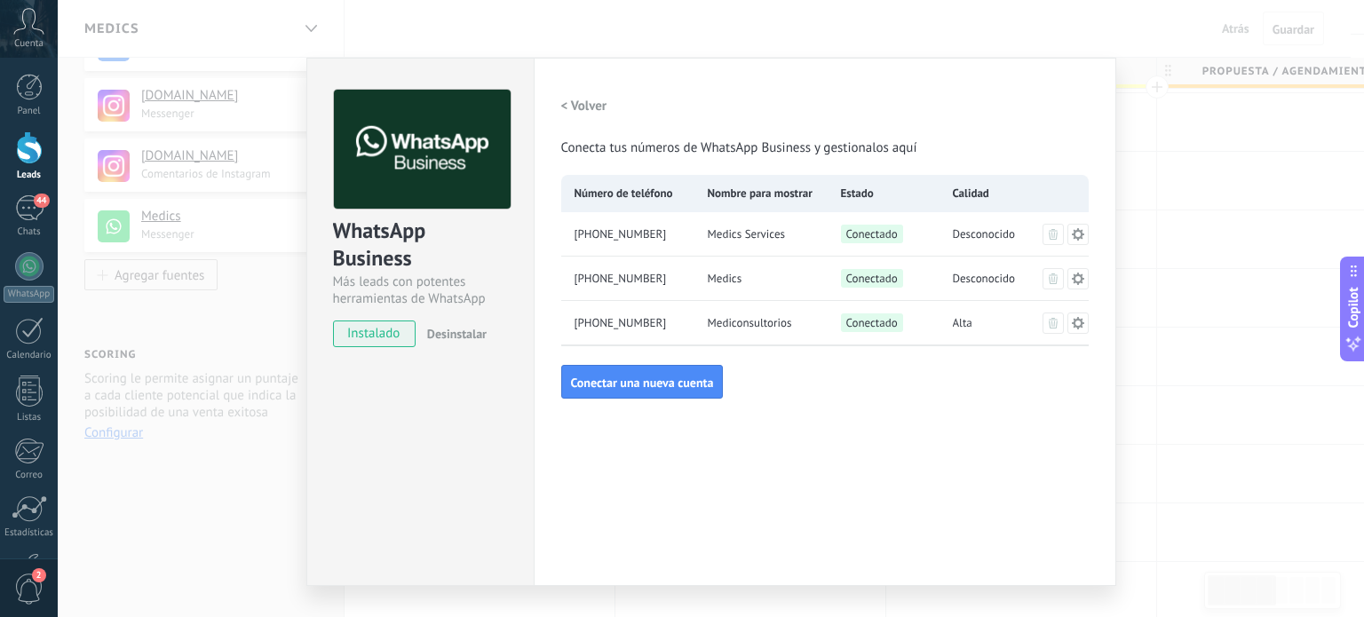
click at [1180, 293] on div "WhatsApp Business Más leads con potentes herramientas de WhatsApp instalado Des…" at bounding box center [711, 308] width 1306 height 617
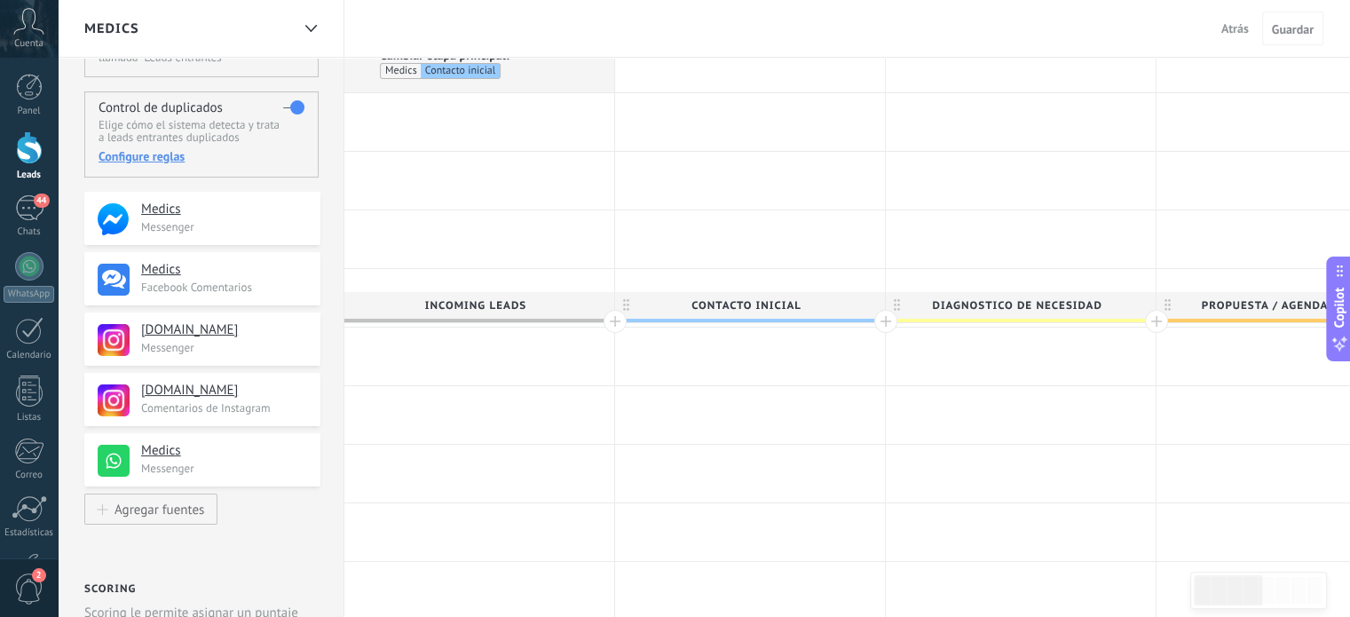
scroll to position [89, 0]
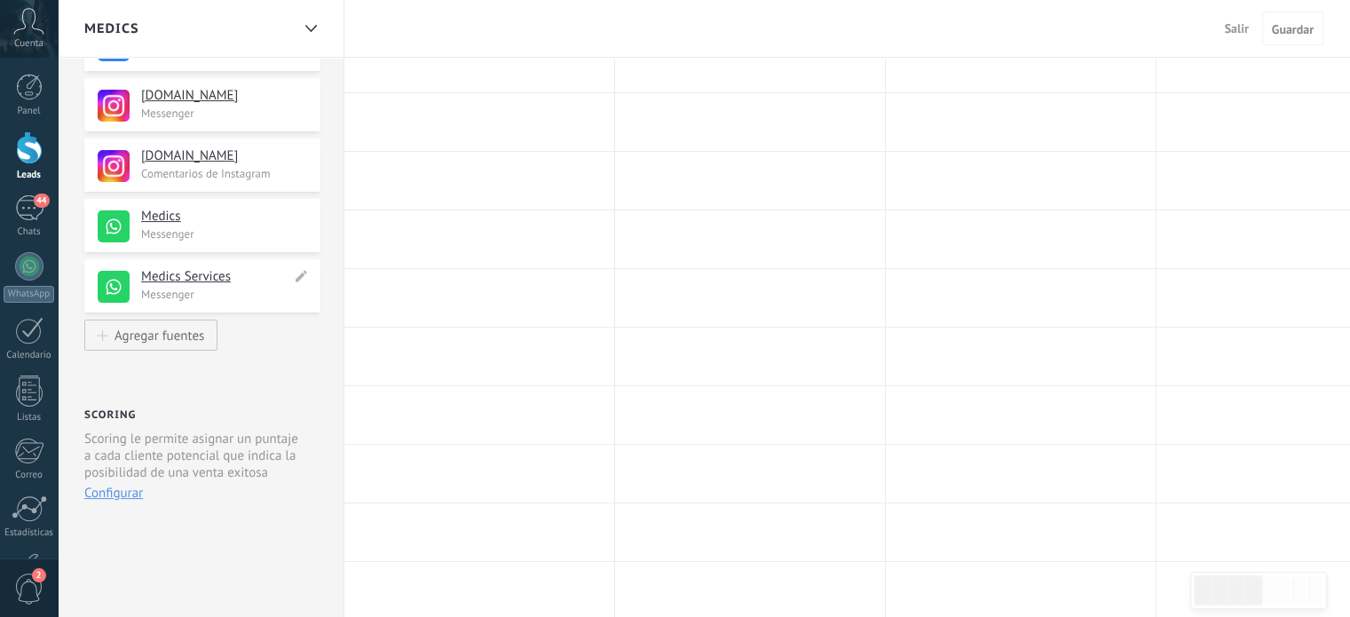
click at [189, 276] on h4 "Medics Services" at bounding box center [216, 277] width 150 height 18
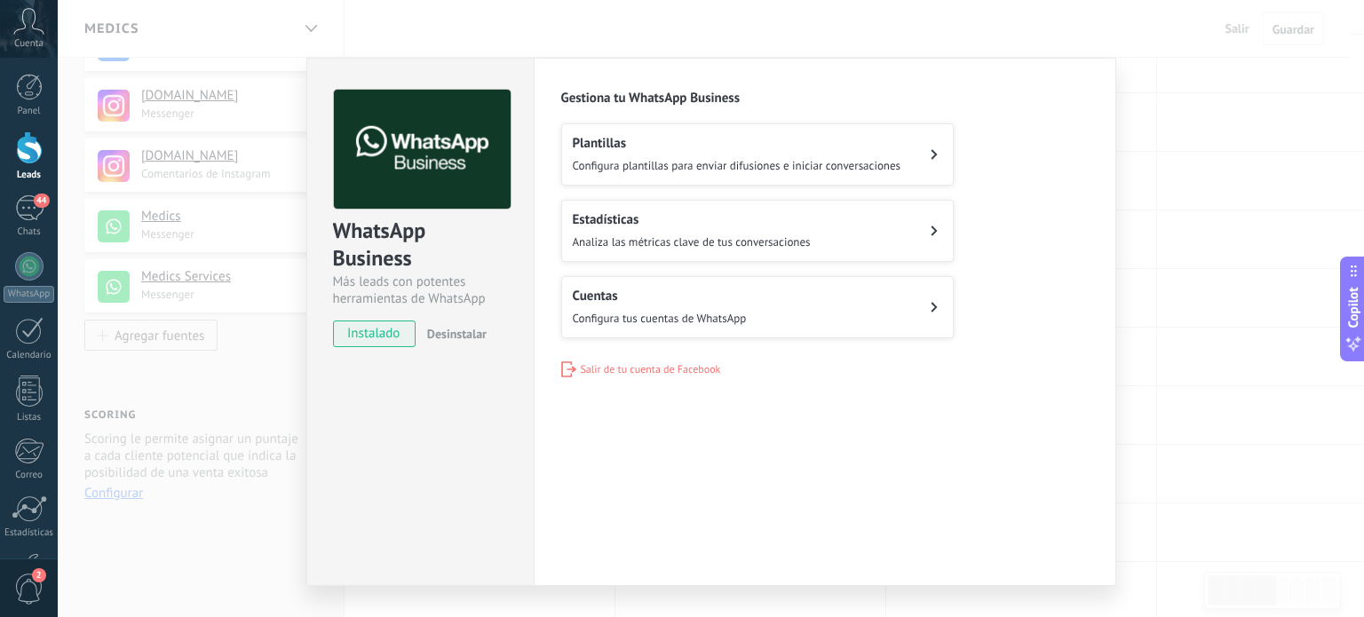
click at [1175, 223] on div "WhatsApp Business Más leads con potentes herramientas de WhatsApp instalado Des…" at bounding box center [711, 308] width 1306 height 617
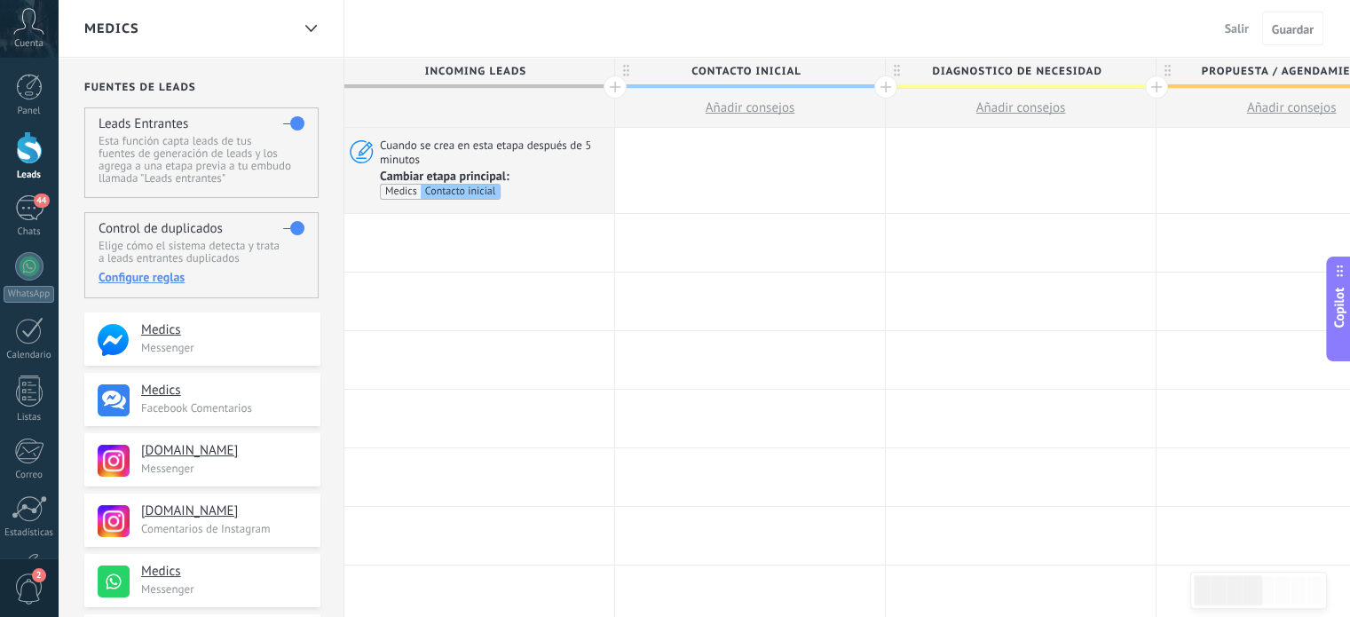
click at [1229, 26] on span "Salir" at bounding box center [1237, 28] width 24 height 16
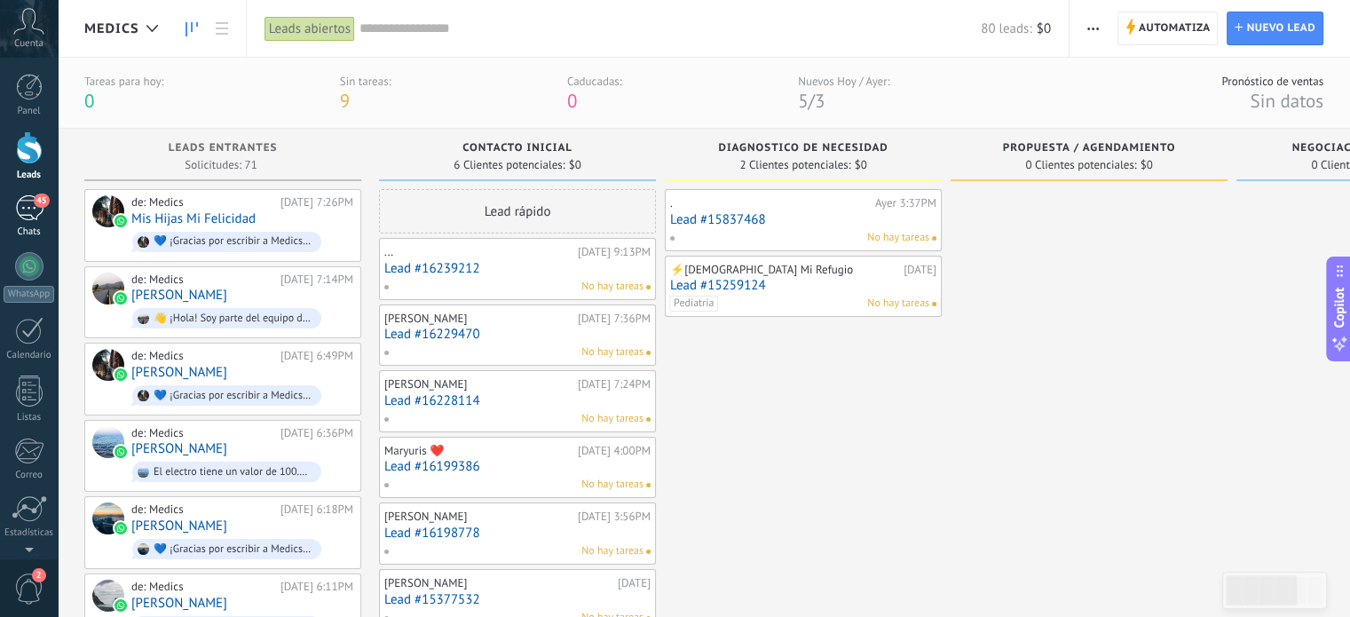
click at [34, 212] on div "45" at bounding box center [29, 208] width 28 height 26
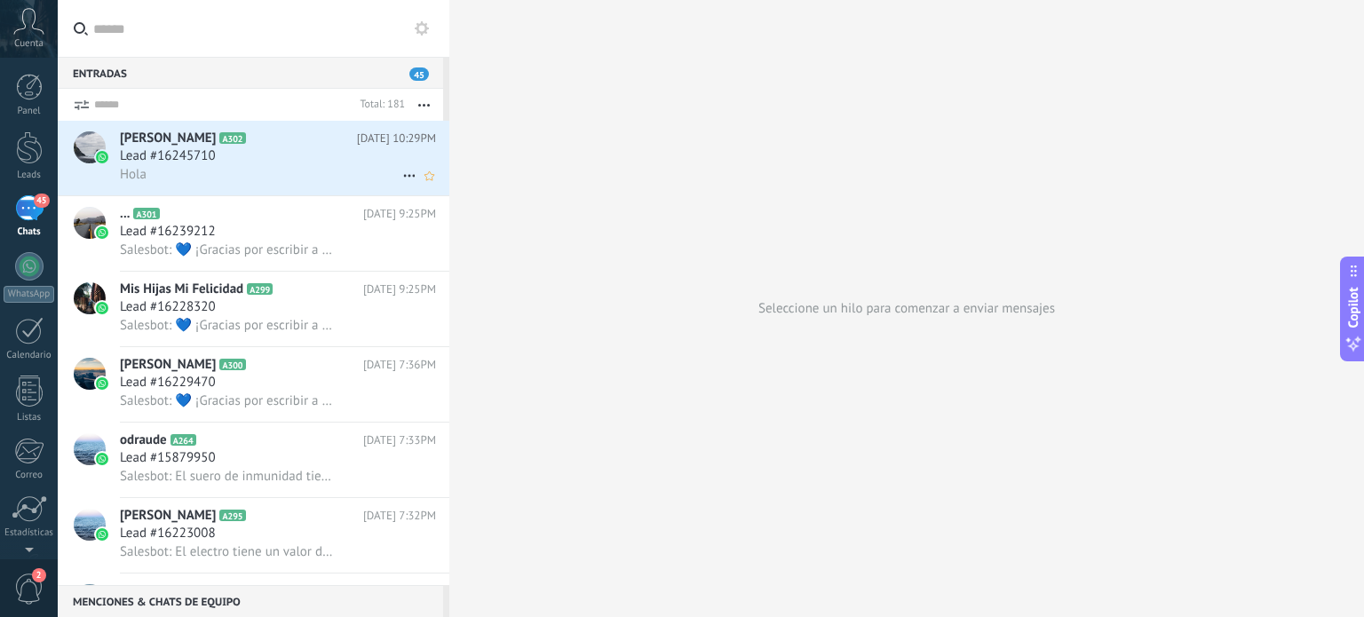
click at [213, 157] on span "Lead #16245710" at bounding box center [168, 156] width 96 height 18
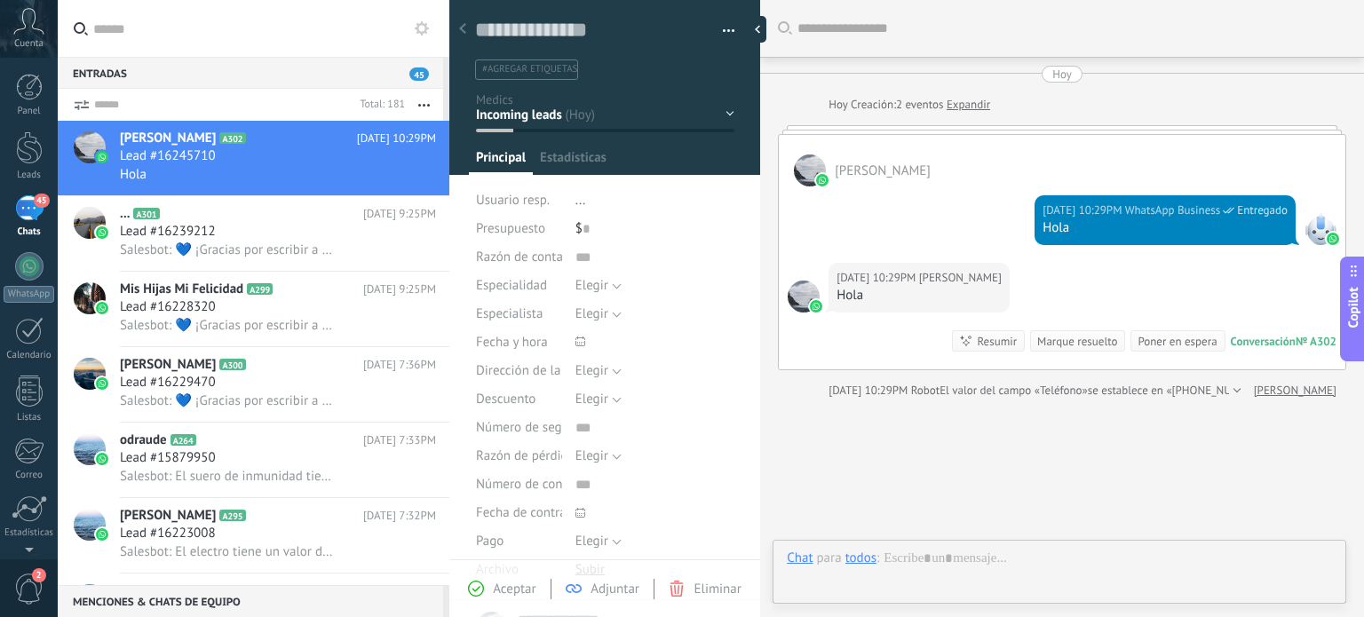
scroll to position [26, 0]
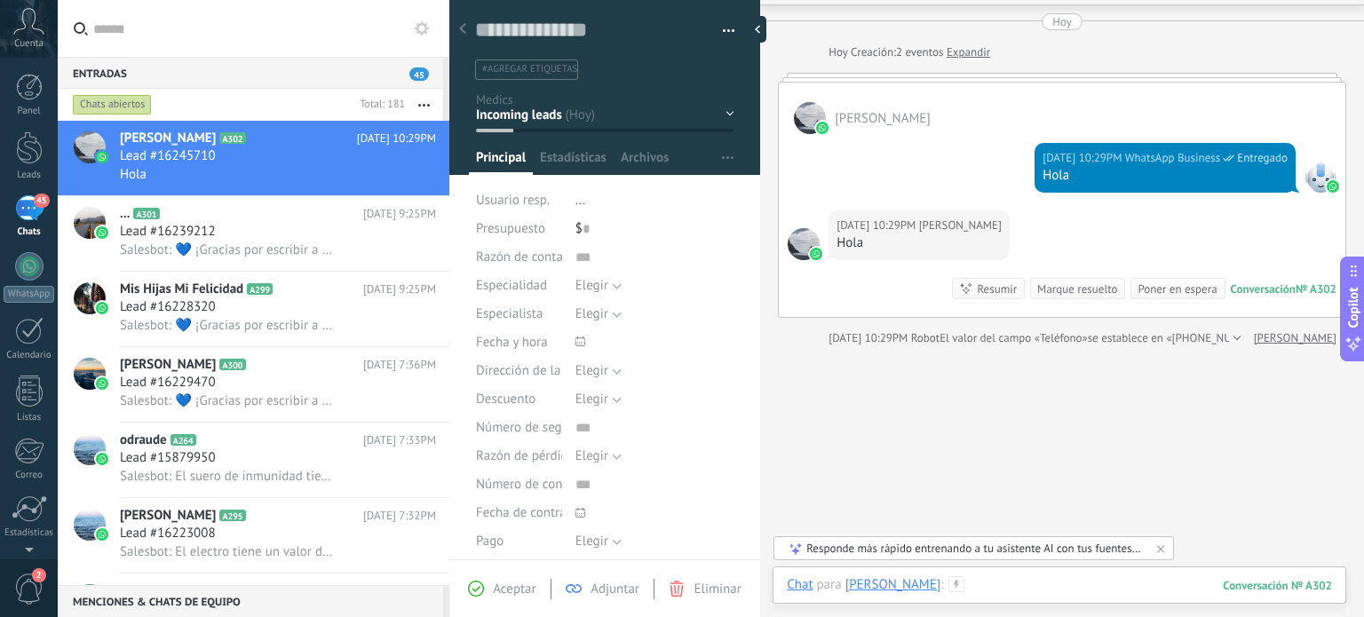
click at [1036, 592] on div at bounding box center [1059, 602] width 545 height 53
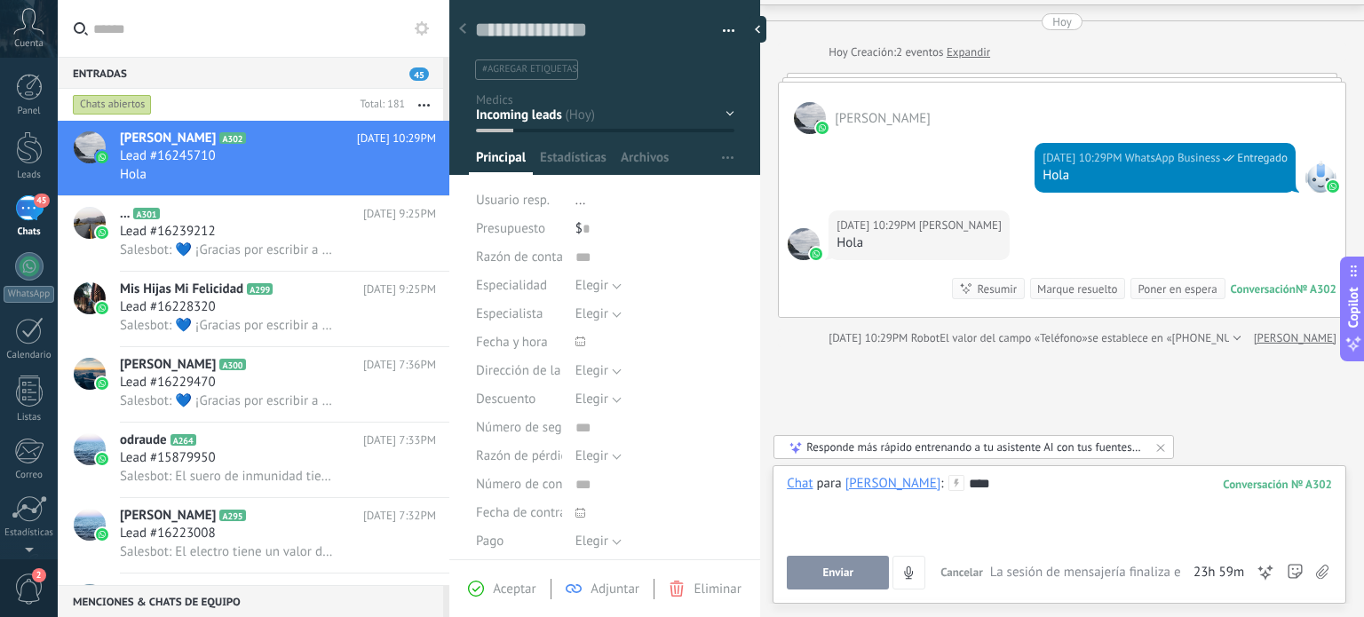
click at [855, 575] on button "Enviar" at bounding box center [838, 573] width 102 height 34
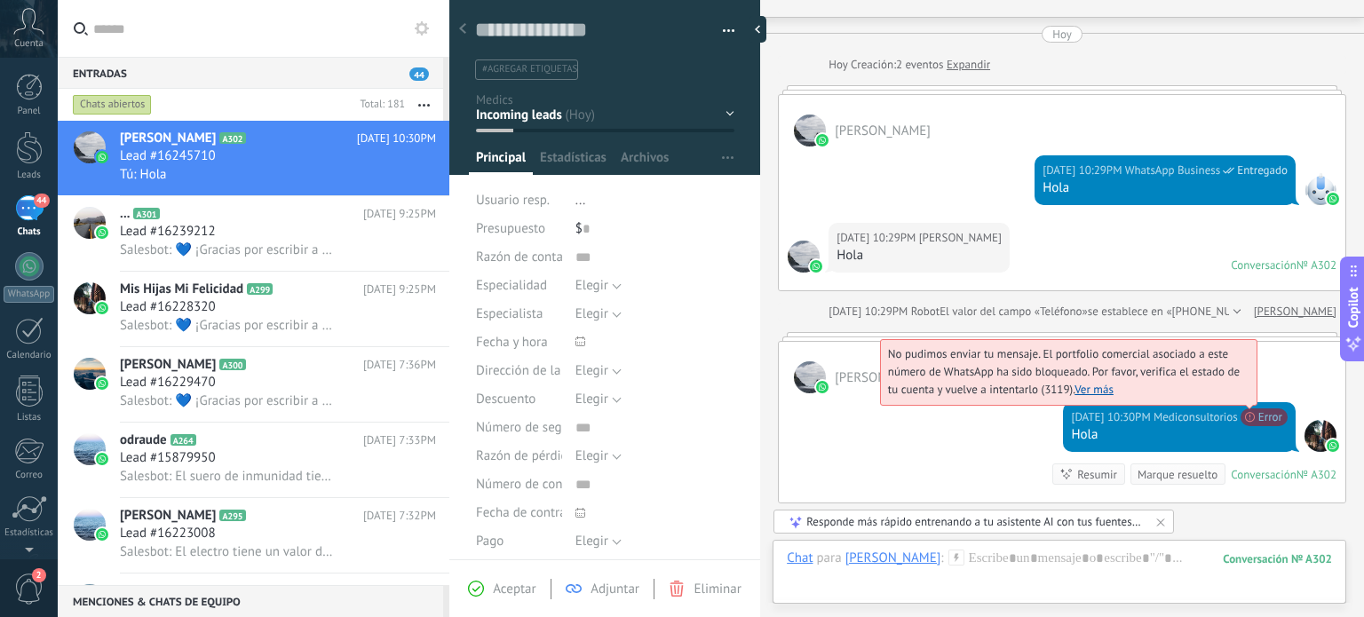
click at [1082, 384] on link "Ver más" at bounding box center [1093, 389] width 39 height 15
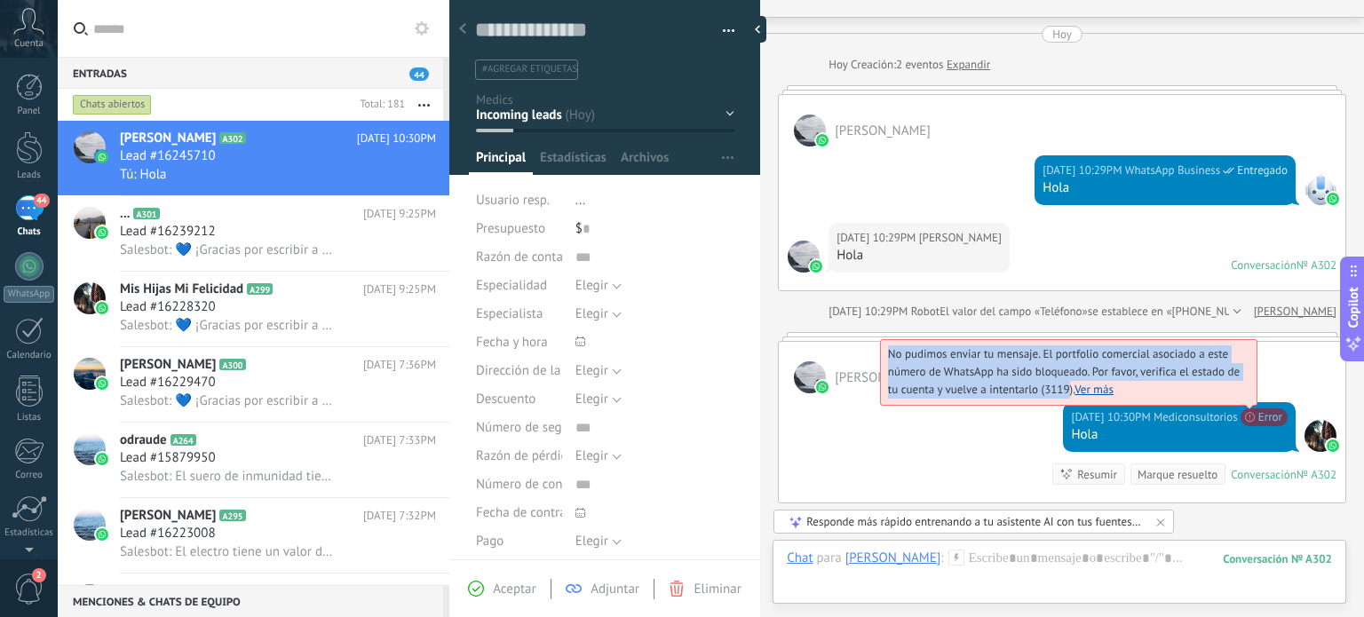
drag, startPoint x: 1062, startPoint y: 390, endPoint x: 881, endPoint y: 349, distance: 185.6
click at [888, 349] on span "No pudimos enviar tu mensaje. El portfolio comercial asociado a este número de …" at bounding box center [1064, 371] width 352 height 51
copy span "No pudimos enviar tu mensaje. El portfolio comercial asociado a este número de …"
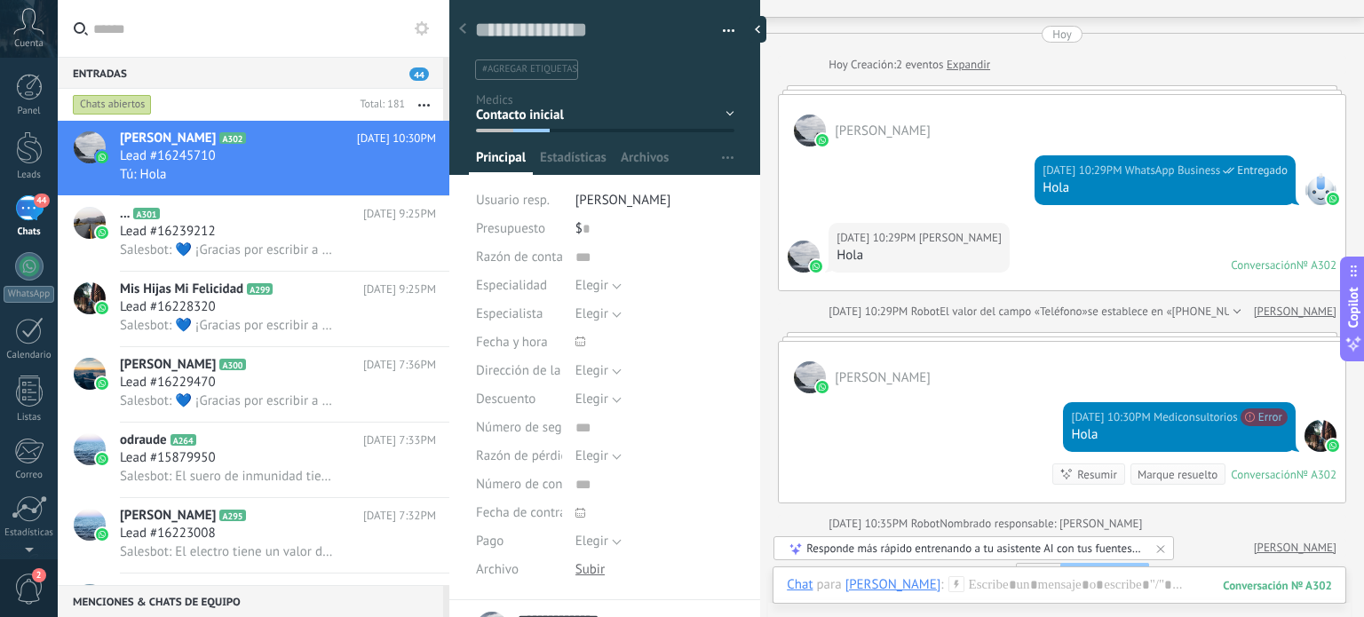
scroll to position [120, 0]
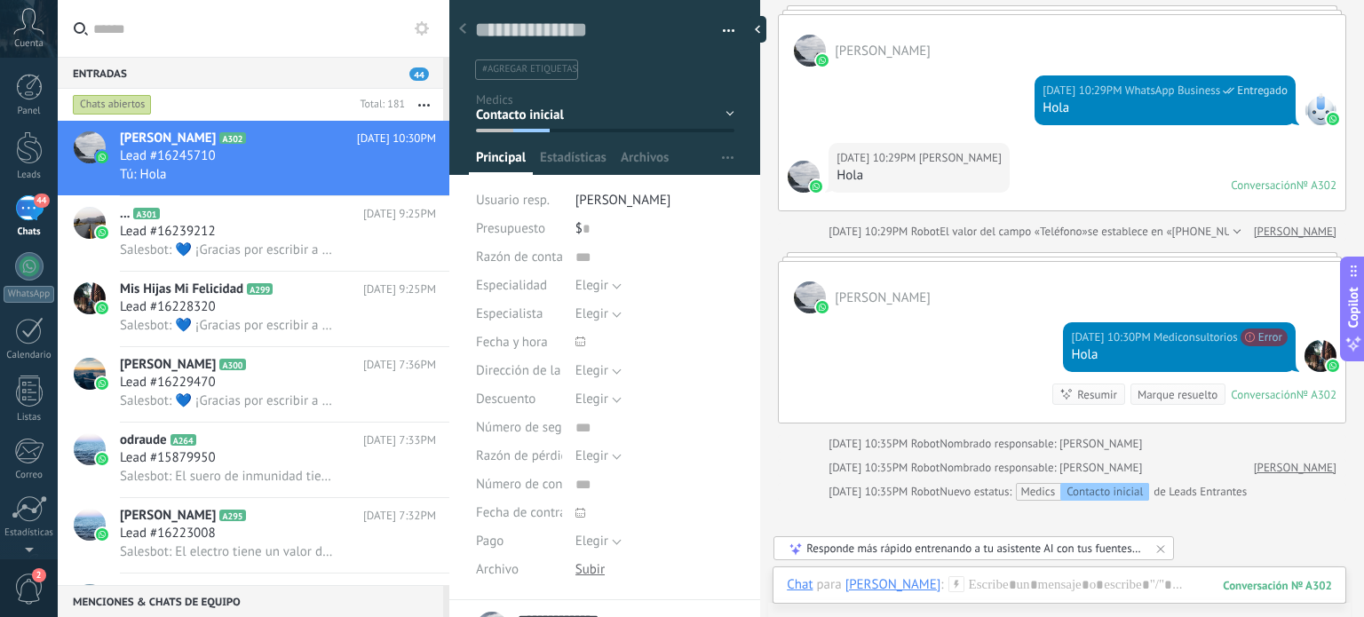
click at [186, 69] on div "Entradas 44" at bounding box center [250, 73] width 385 height 32
click at [126, 25] on input "text" at bounding box center [264, 28] width 342 height 57
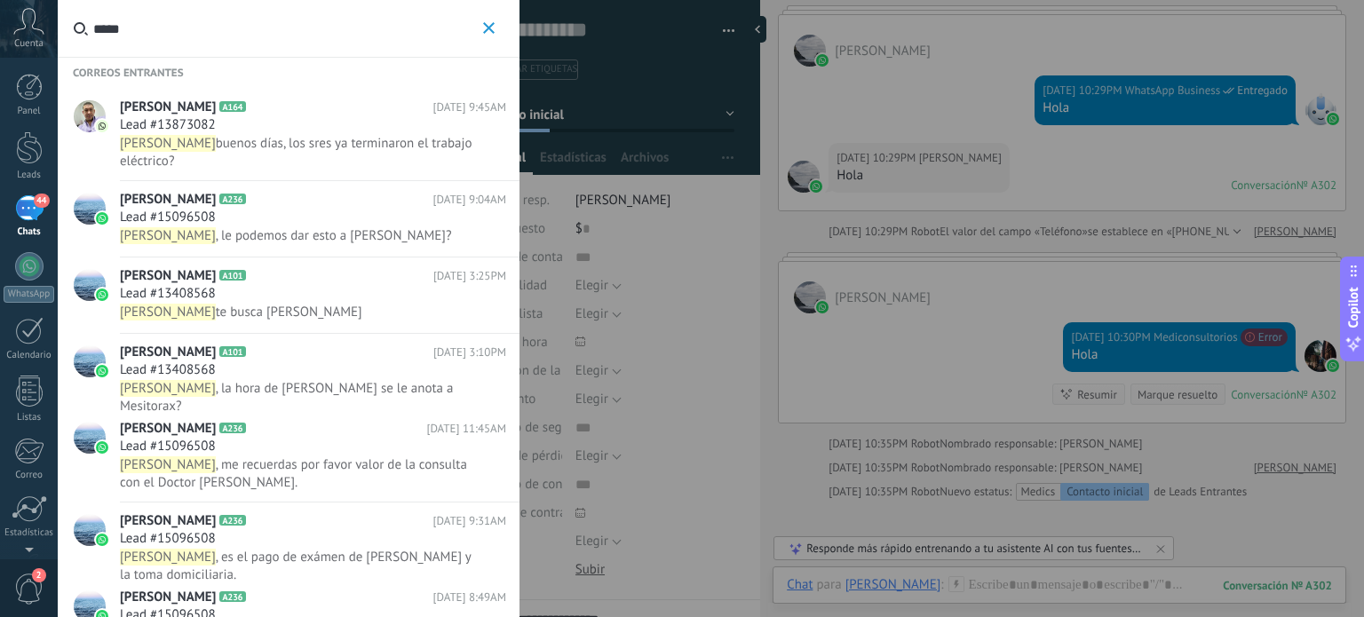
type input "*****"
click at [328, 220] on div "Lead #15096508" at bounding box center [313, 218] width 386 height 18
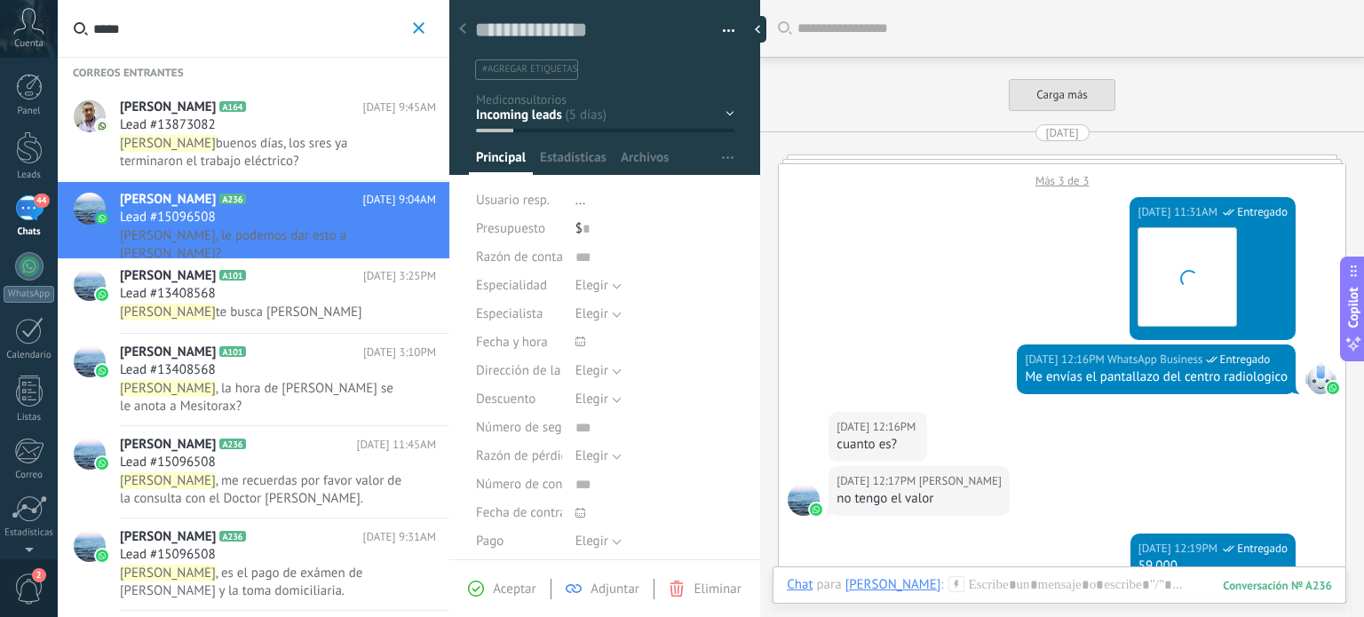
scroll to position [2254, 0]
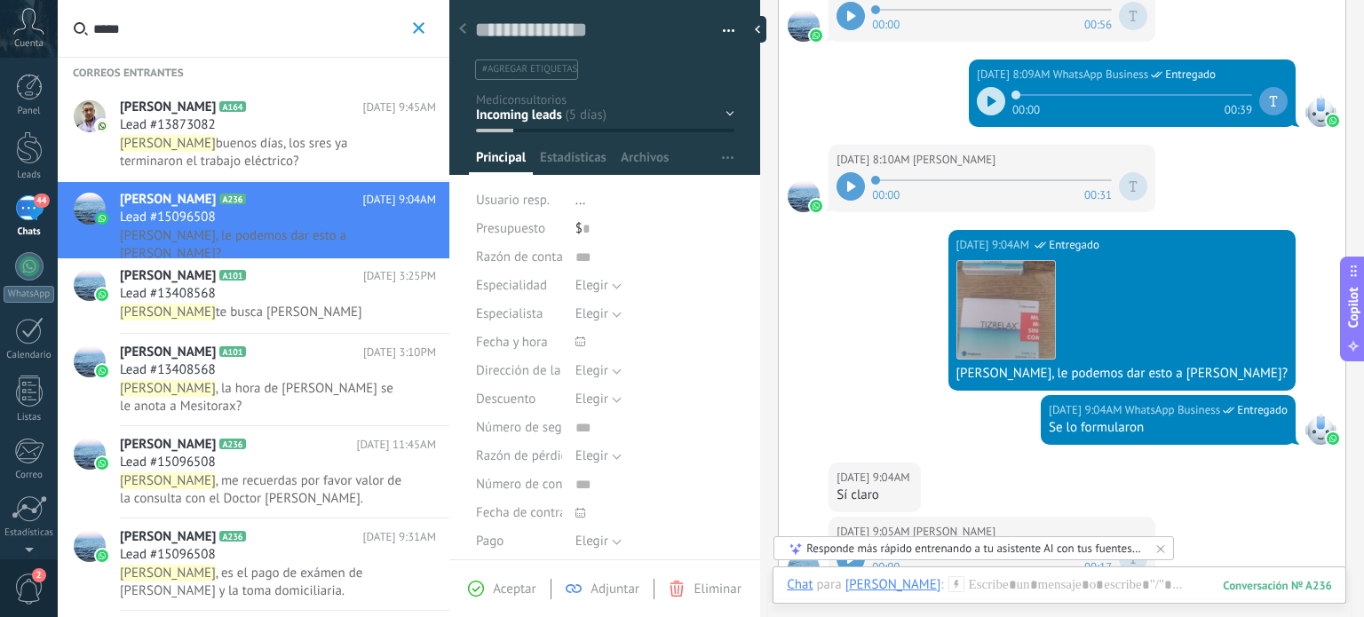
click at [216, 298] on h3 "Lead #13408568" at bounding box center [172, 294] width 105 height 18
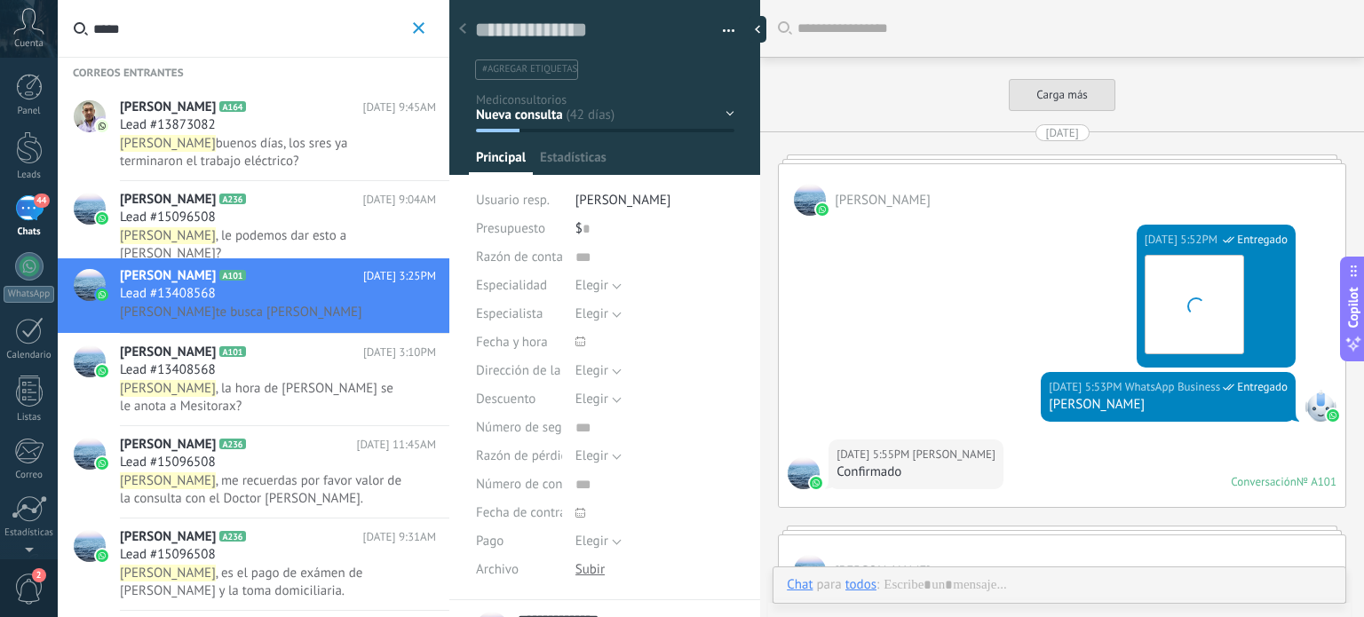
scroll to position [5175, 0]
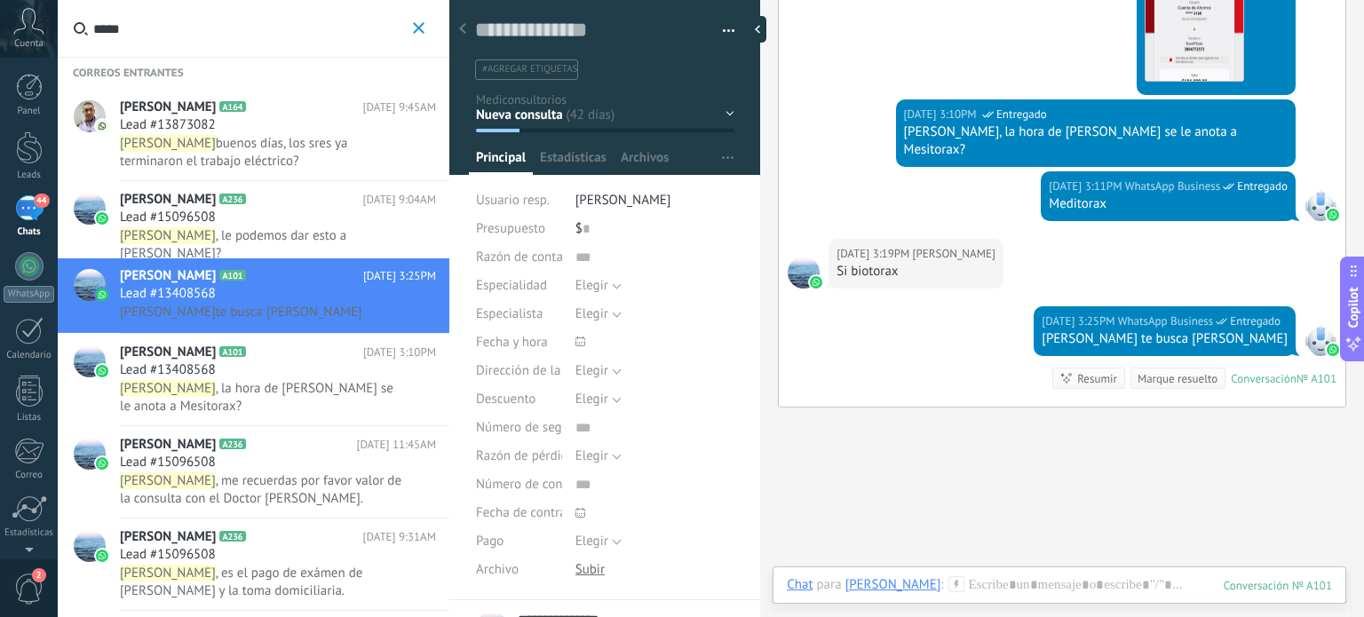
click at [234, 357] on span "A101" at bounding box center [232, 351] width 26 height 11
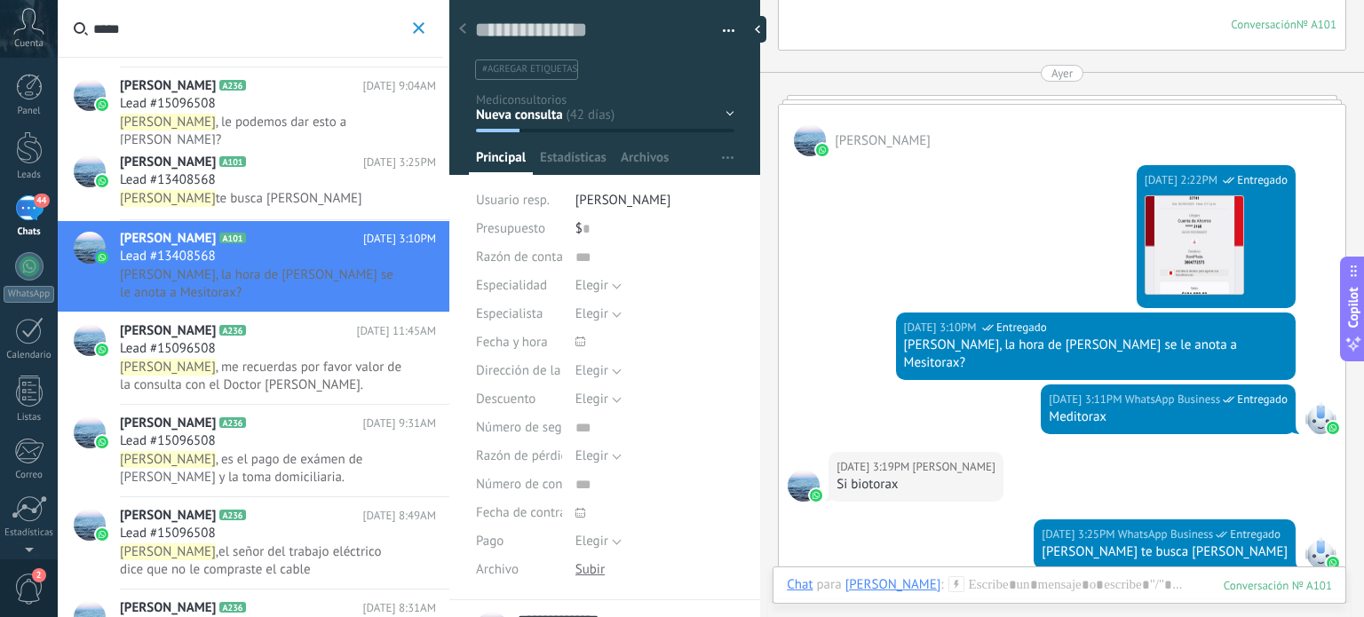
scroll to position [178, 0]
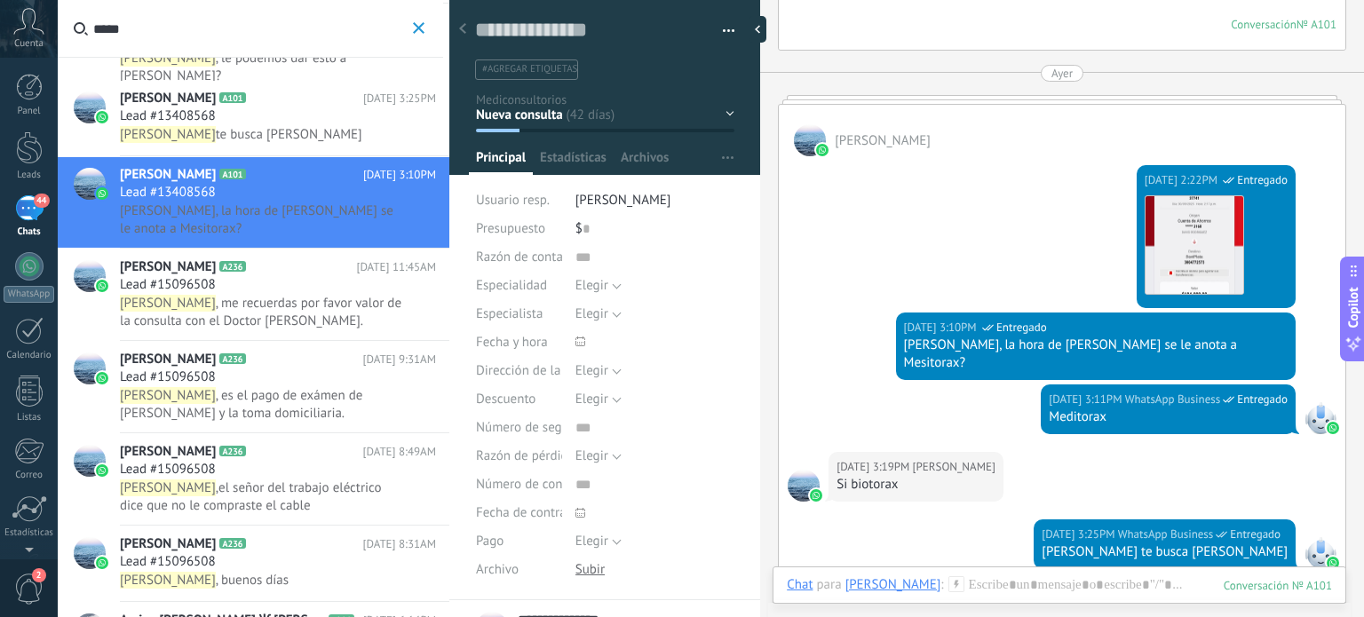
click at [266, 283] on div "Lead #15096508" at bounding box center [278, 285] width 316 height 18
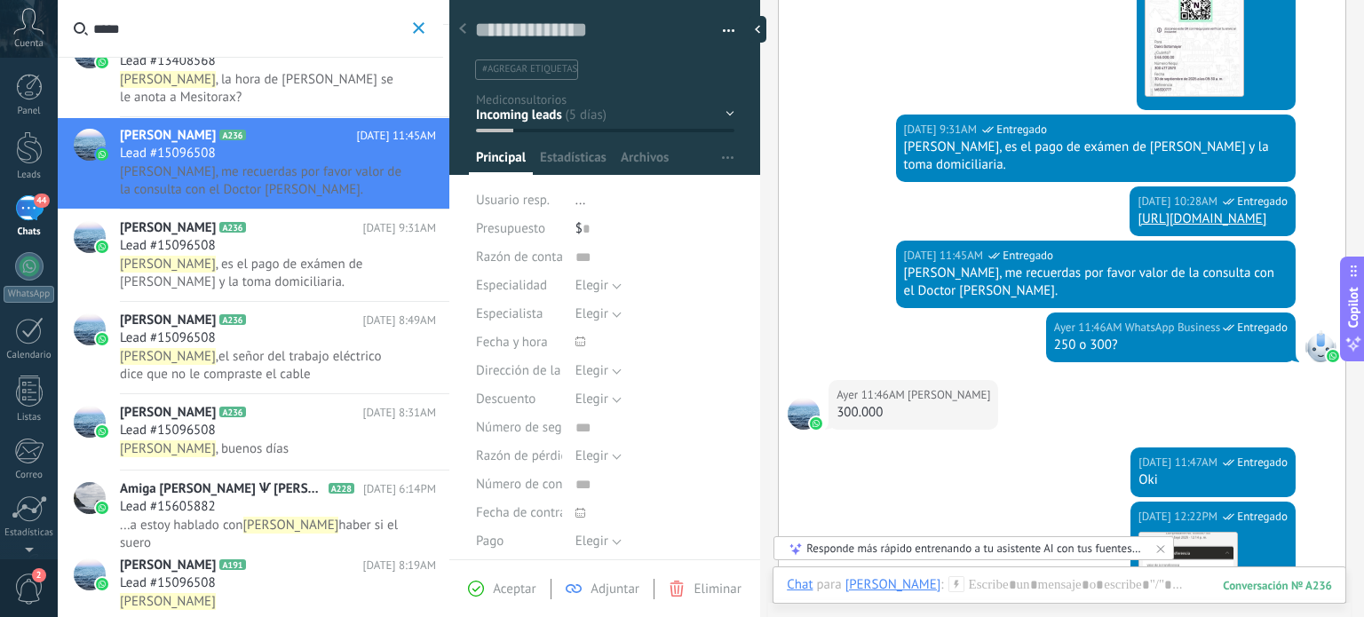
scroll to position [355, 0]
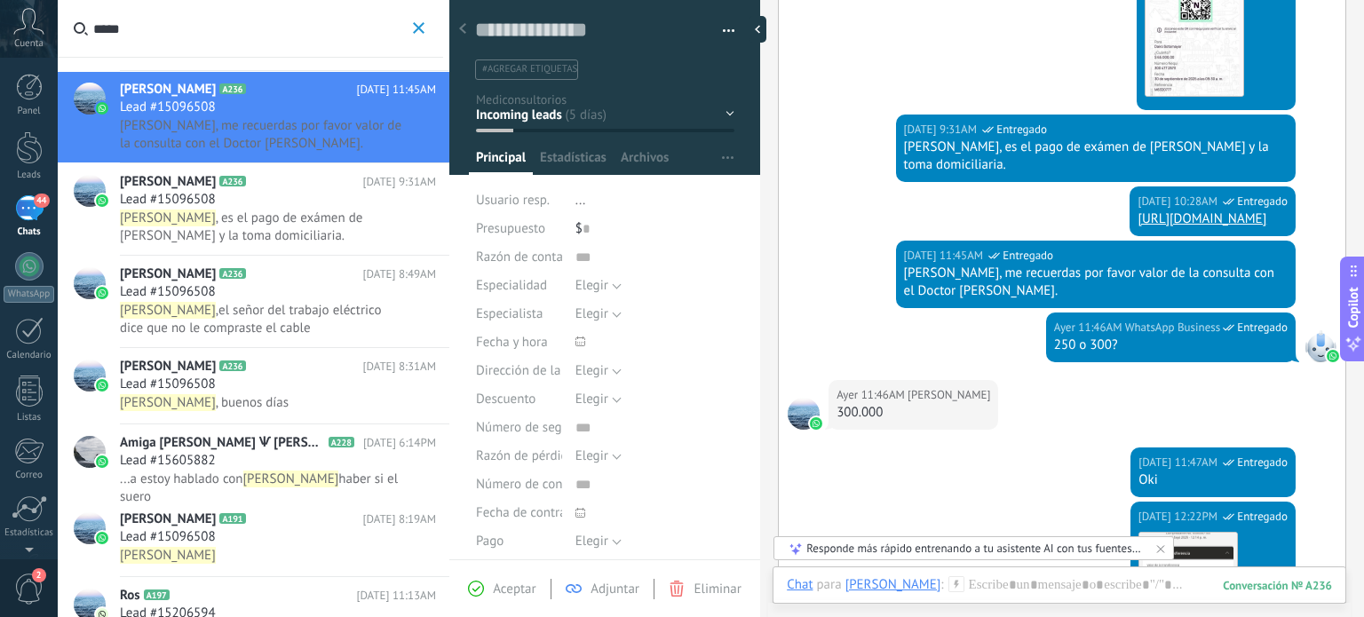
click at [279, 211] on span ", es el pago de exámen de Laura y la toma domiciliaria." at bounding box center [241, 226] width 242 height 35
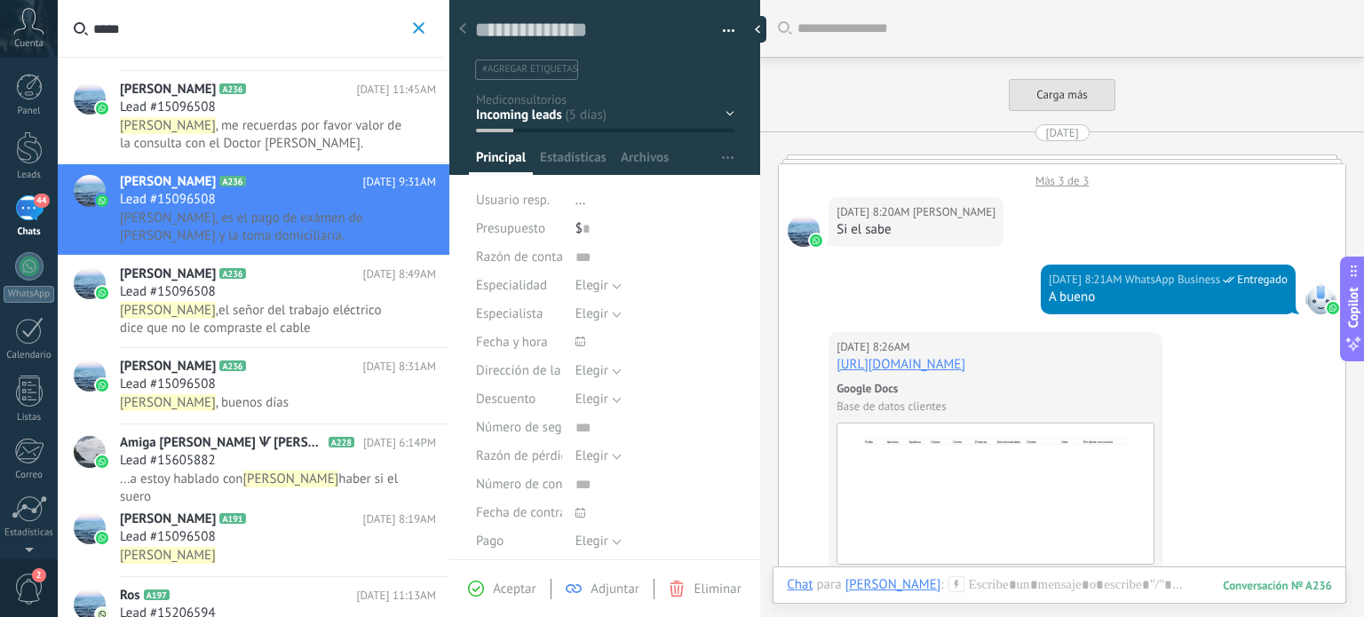
scroll to position [2759, 0]
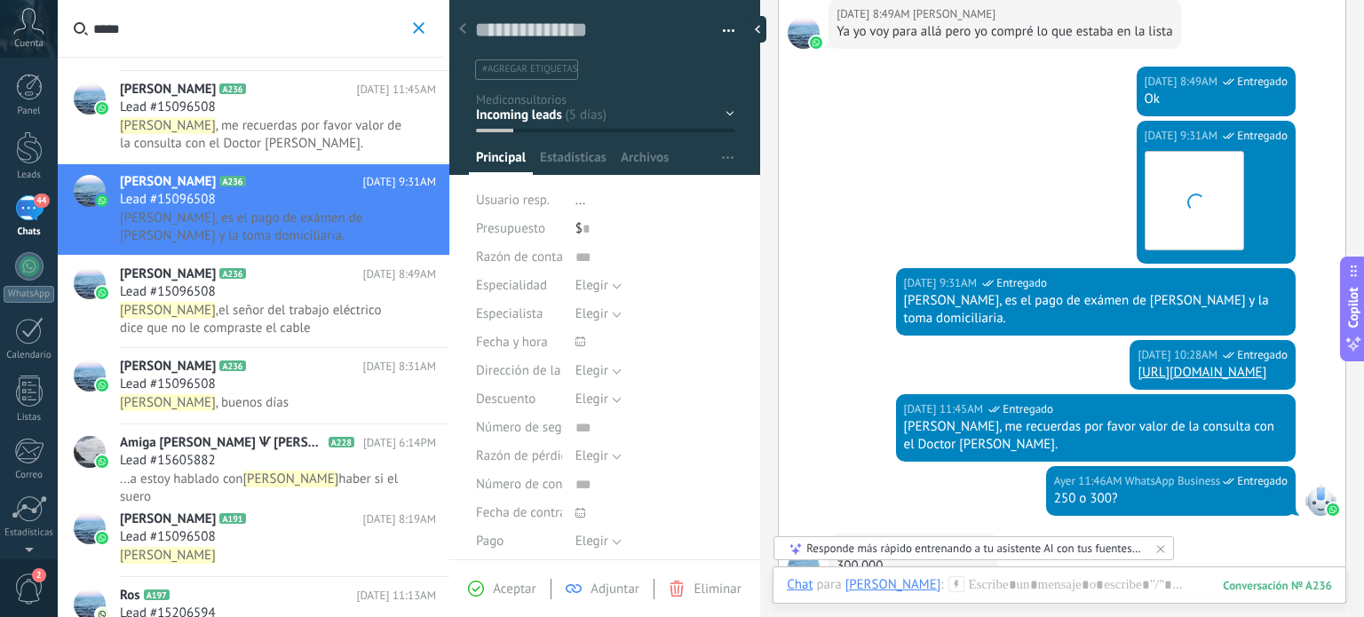
click at [287, 304] on span ",el señor del trabajo eléctrico dice que no le compraste el cable de polo a Tie…" at bounding box center [251, 328] width 262 height 52
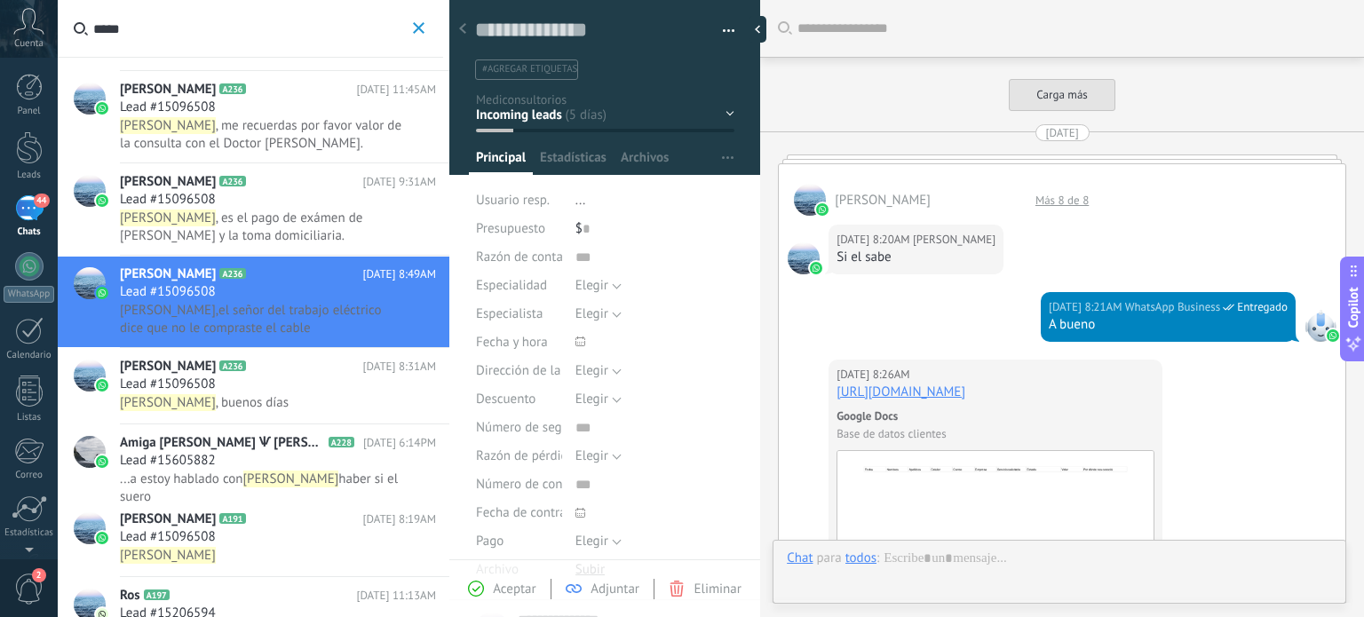
scroll to position [2449, 0]
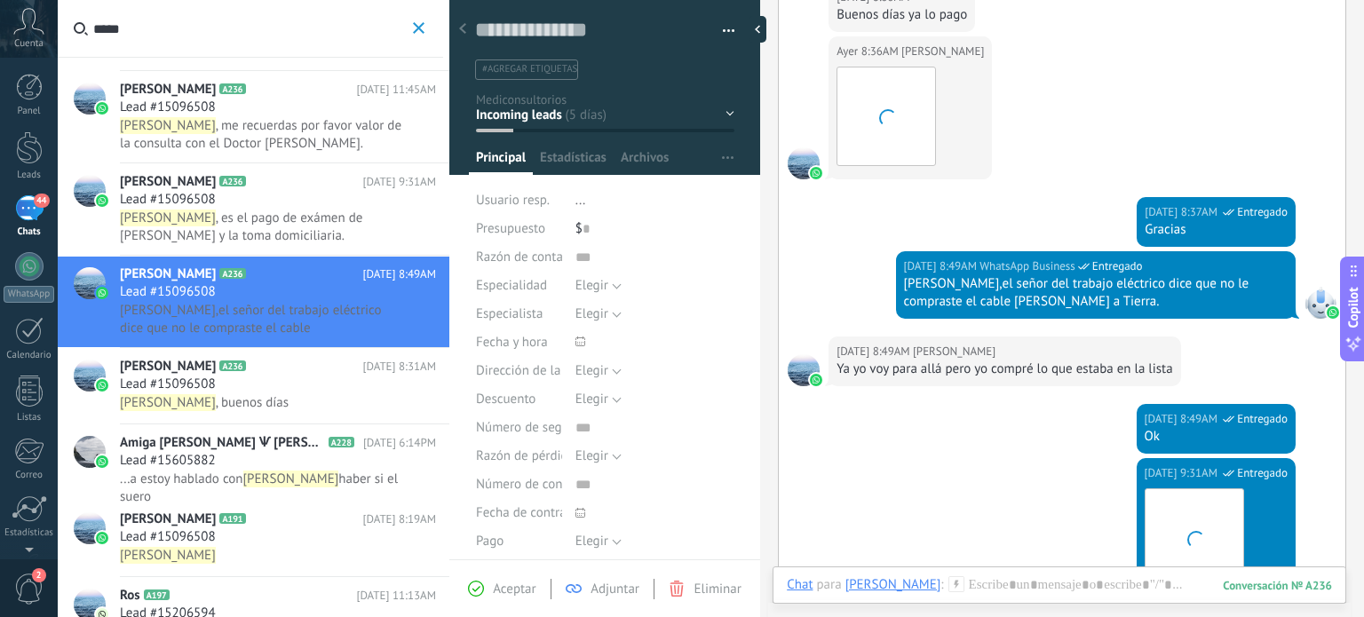
click at [286, 374] on h2 "Dairo Sotomayor A236" at bounding box center [241, 367] width 243 height 18
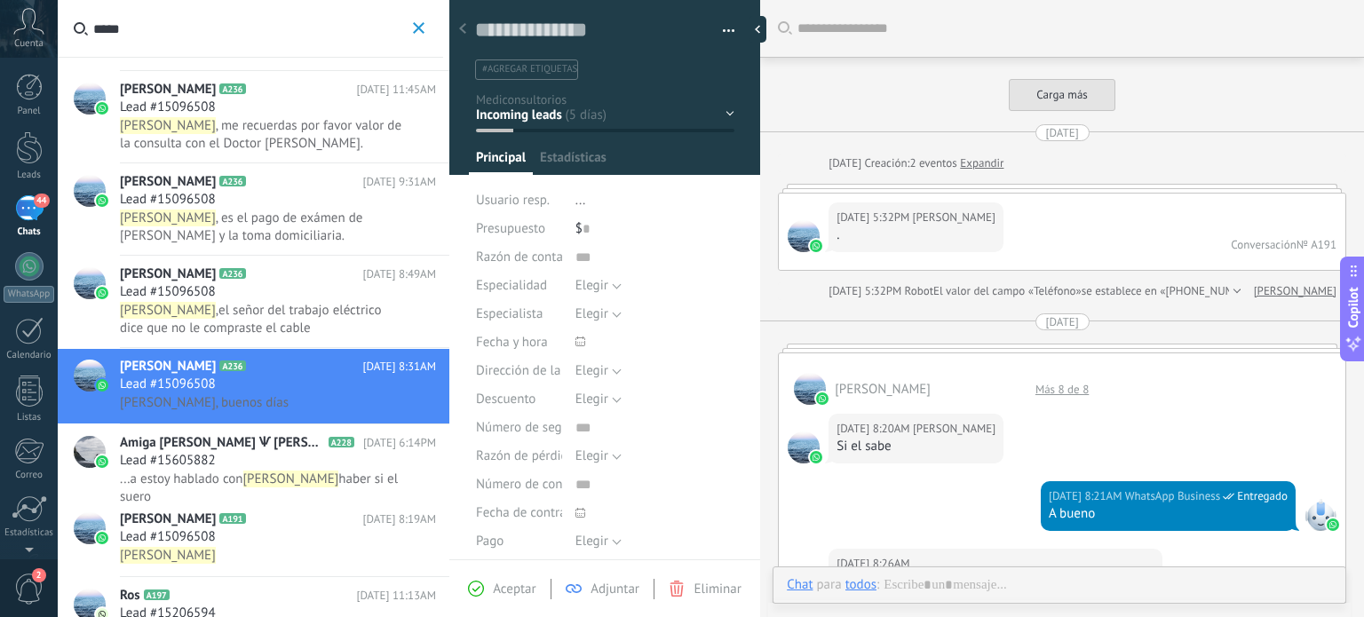
click at [0, 0] on div "Nueva consulta Cualificado Especialista asignado Cita confirmada Tratamiento in…" at bounding box center [0, 0] width 0 height 0
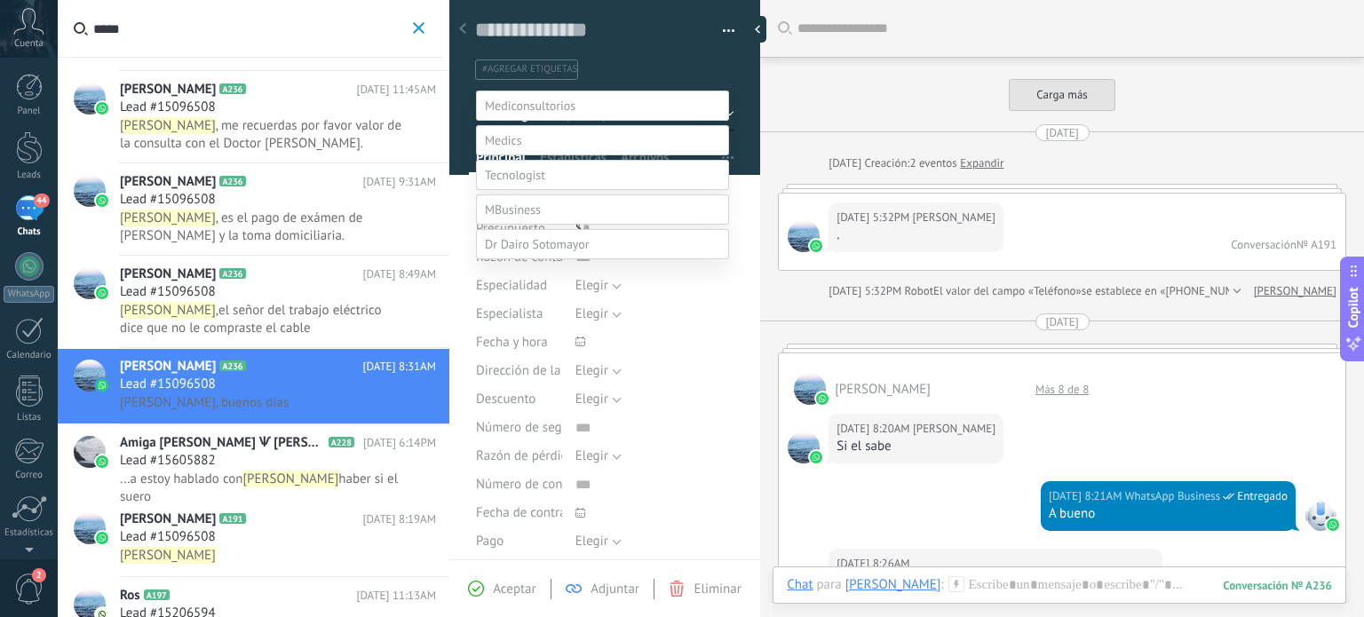
scroll to position [2172, 0]
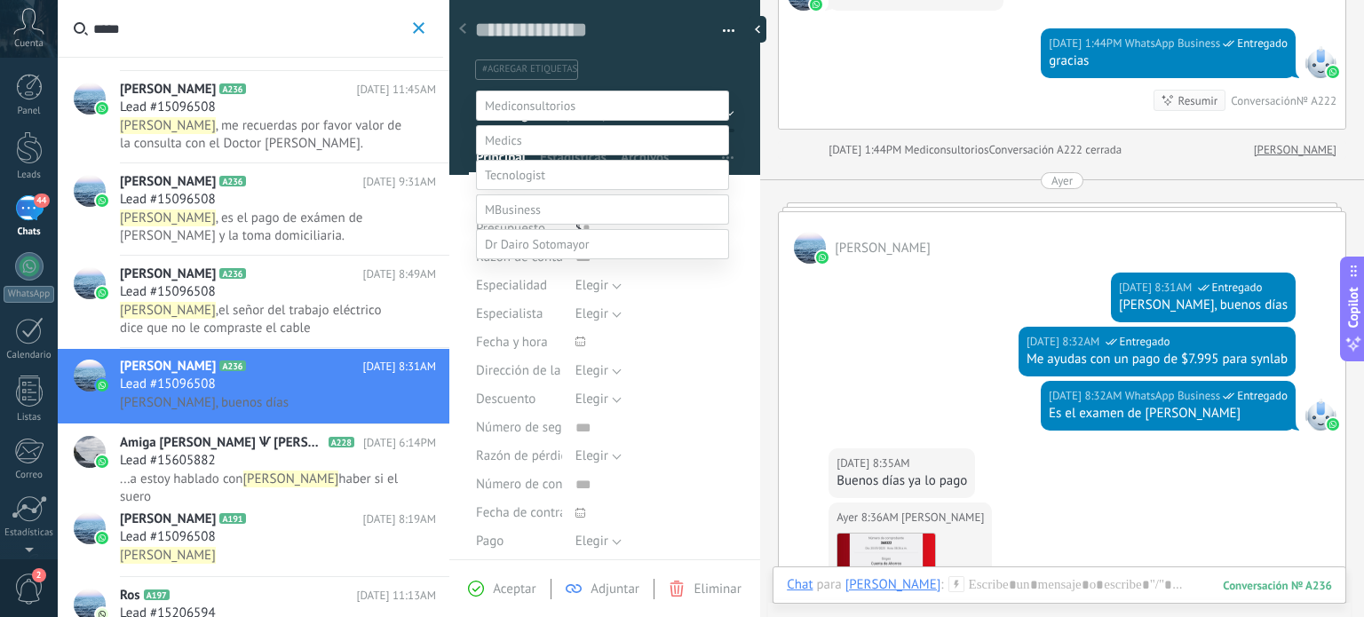
click at [259, 462] on div at bounding box center [711, 308] width 1306 height 617
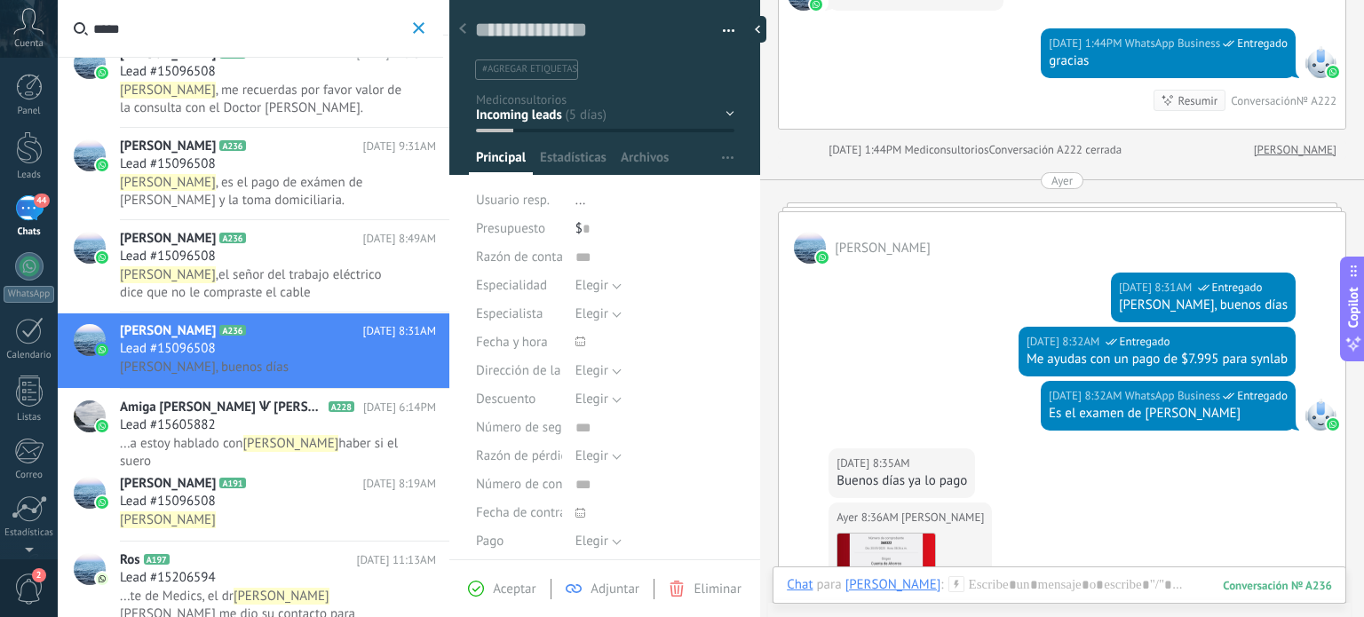
scroll to position [533, 0]
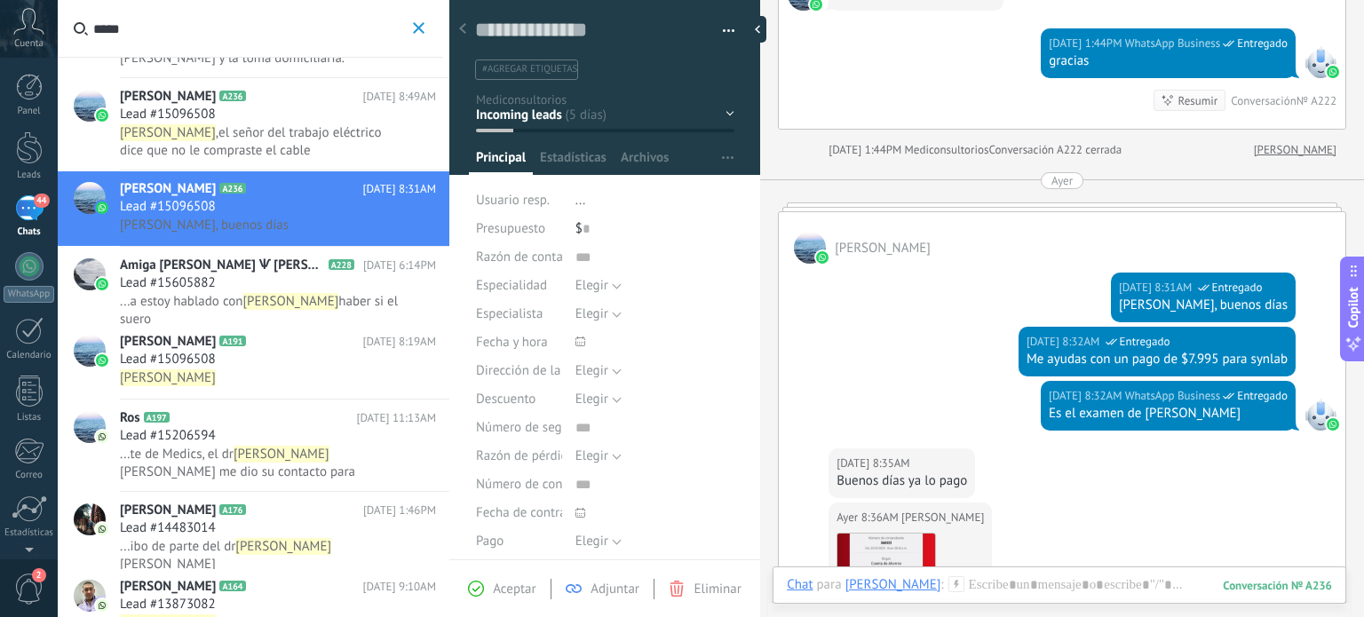
click at [211, 342] on span "[PERSON_NAME]" at bounding box center [168, 342] width 96 height 18
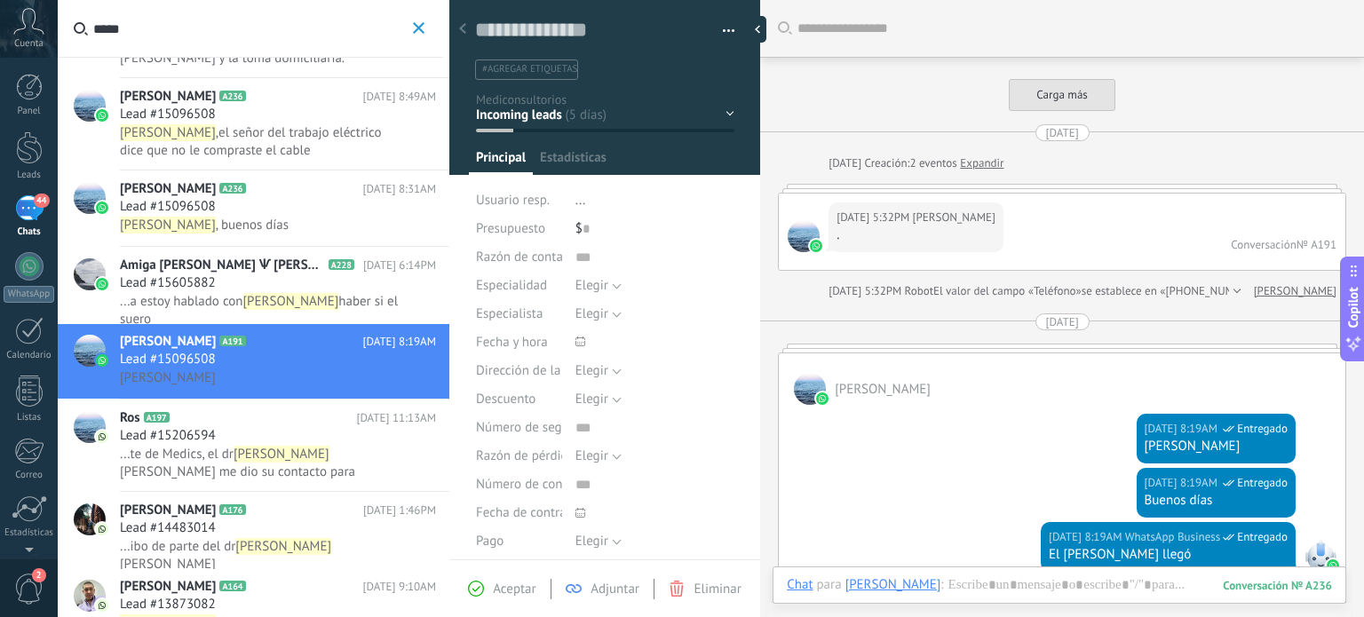
scroll to position [126, 0]
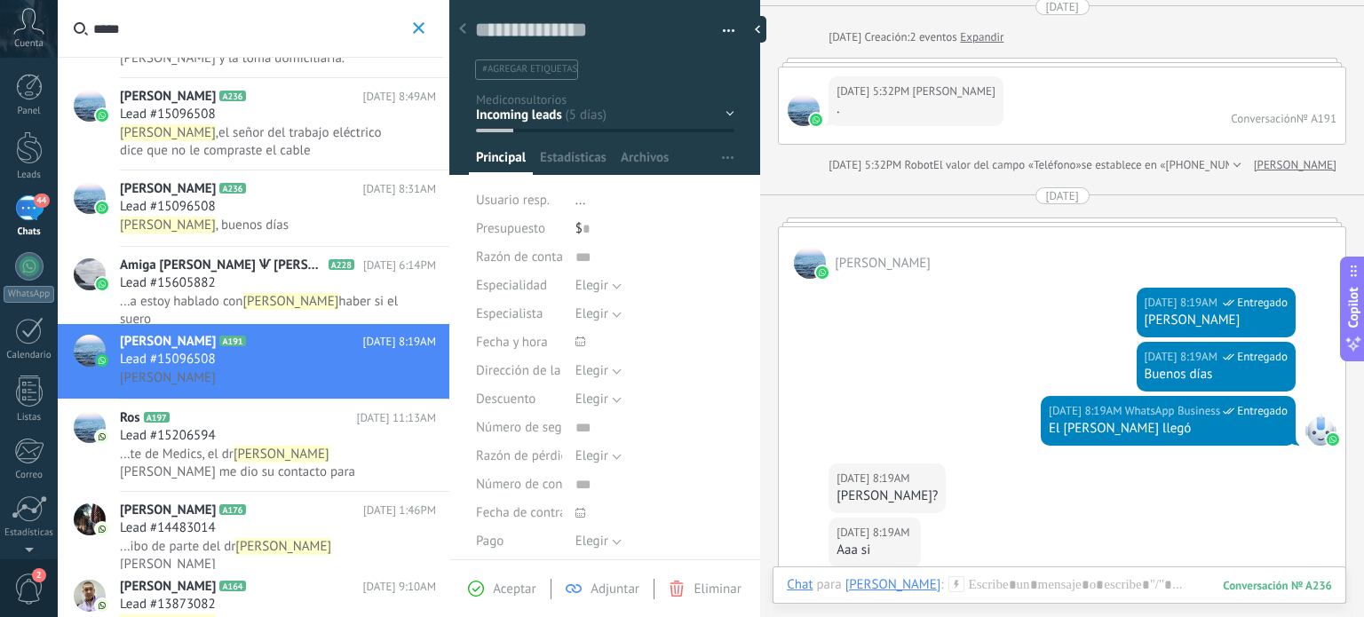
click at [199, 420] on h2 "Ros A197" at bounding box center [238, 418] width 236 height 18
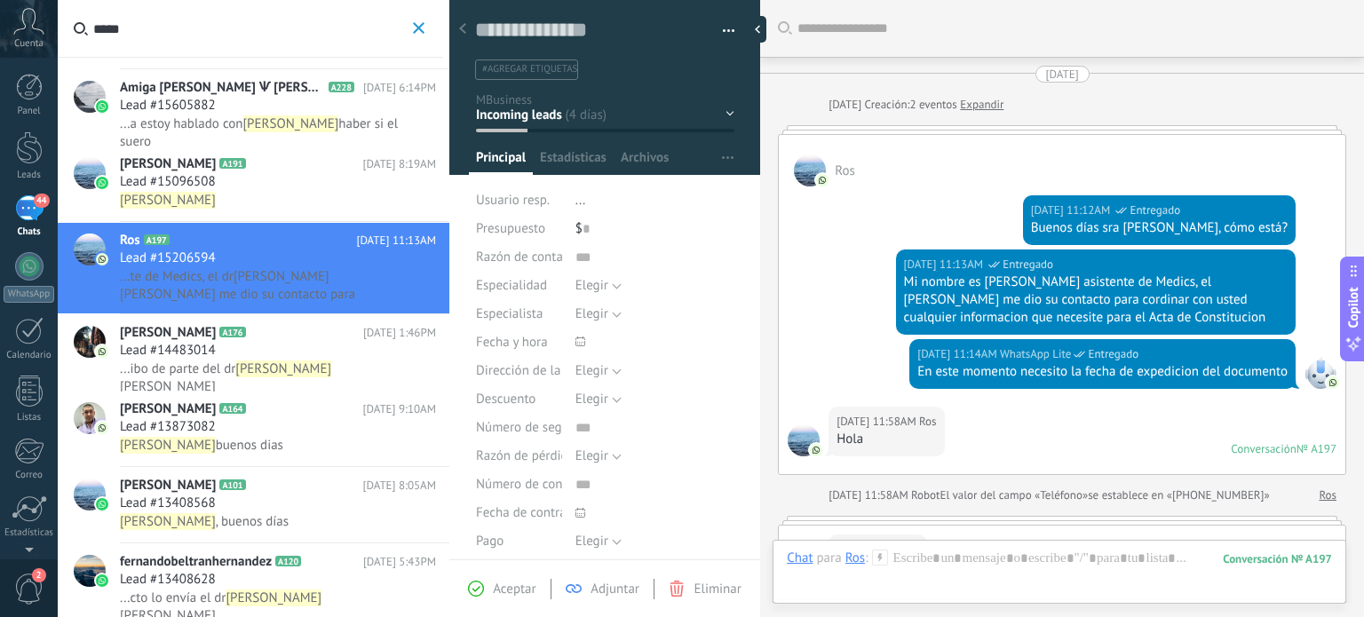
scroll to position [799, 0]
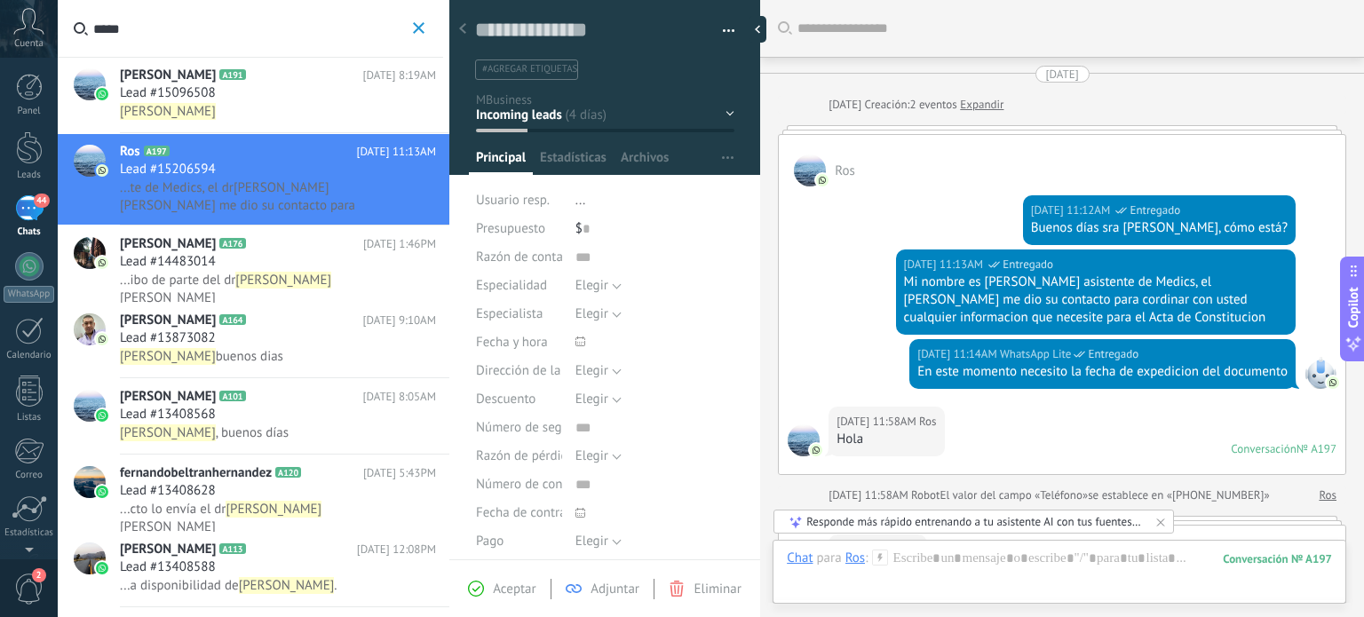
click at [202, 334] on span "Lead #13873082" at bounding box center [168, 338] width 96 height 18
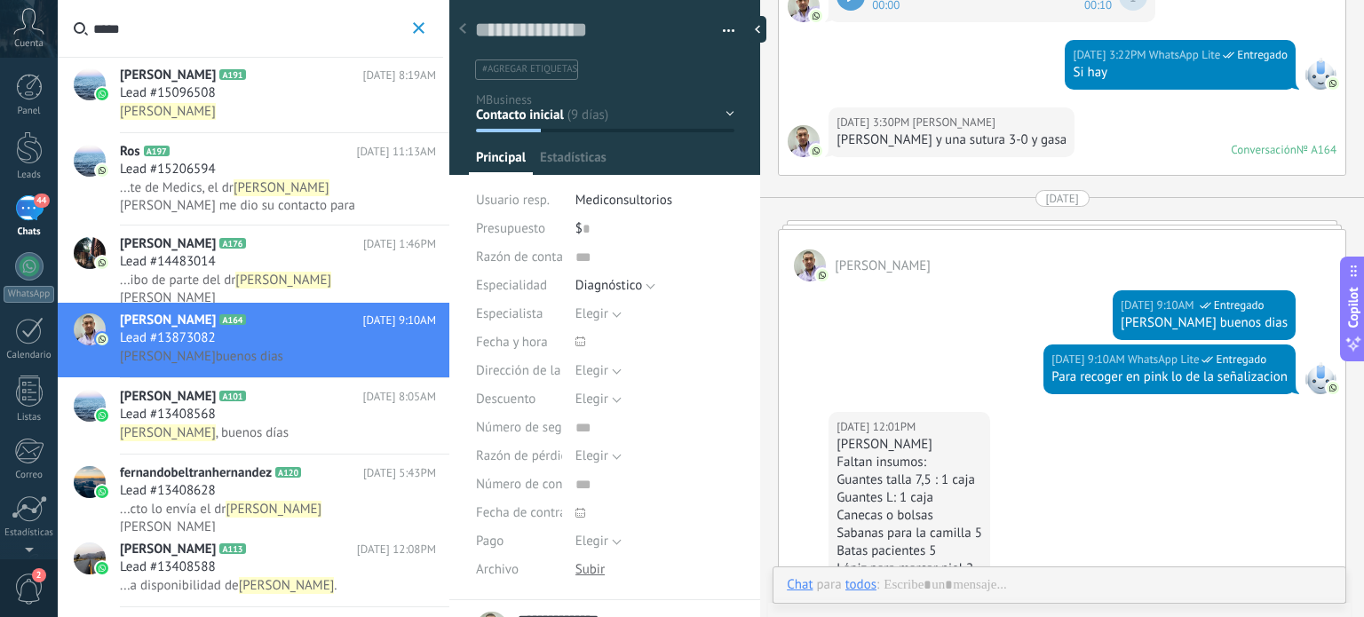
scroll to position [26, 0]
click at [226, 413] on div "Lead #13408568" at bounding box center [278, 415] width 316 height 18
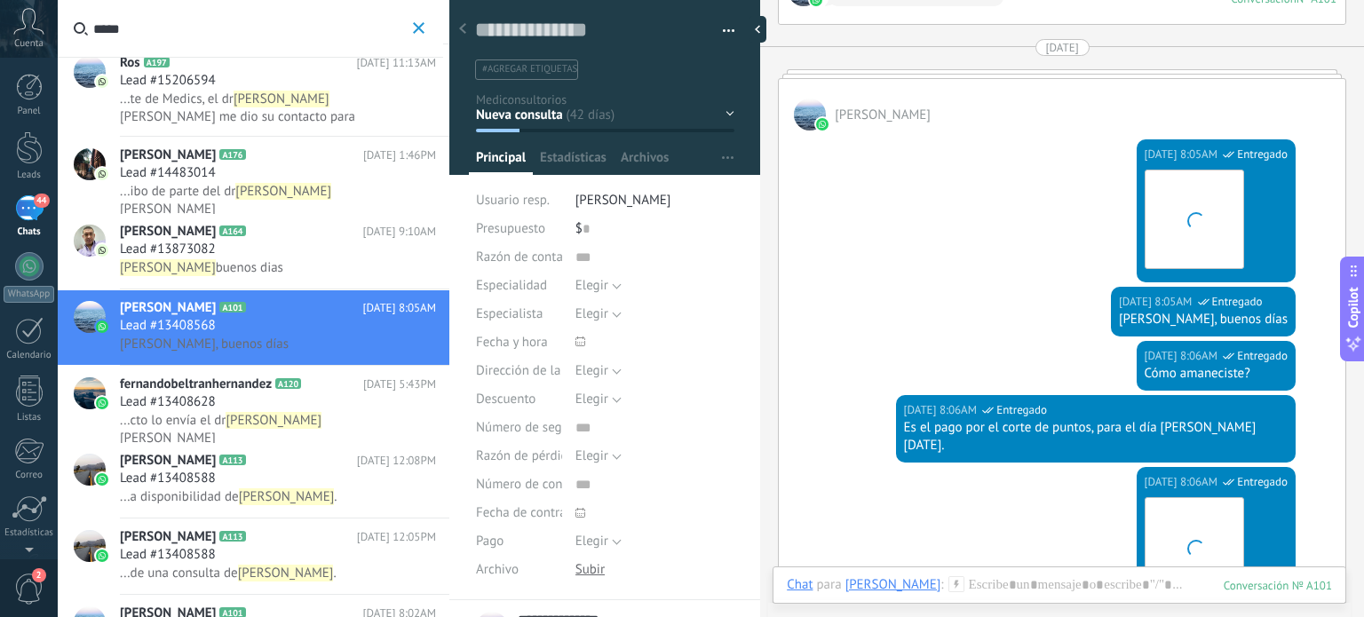
scroll to position [1065, 0]
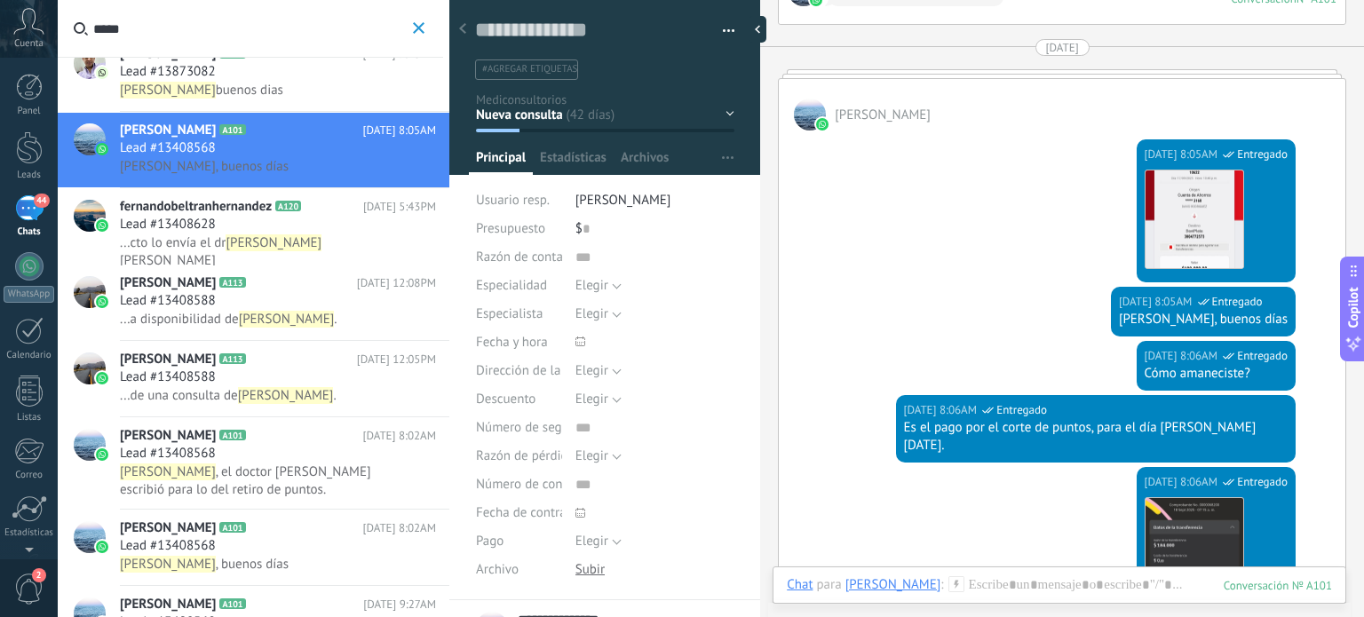
click at [248, 469] on span ", el doctor David escribió para lo del retiro de puntos." at bounding box center [245, 480] width 251 height 35
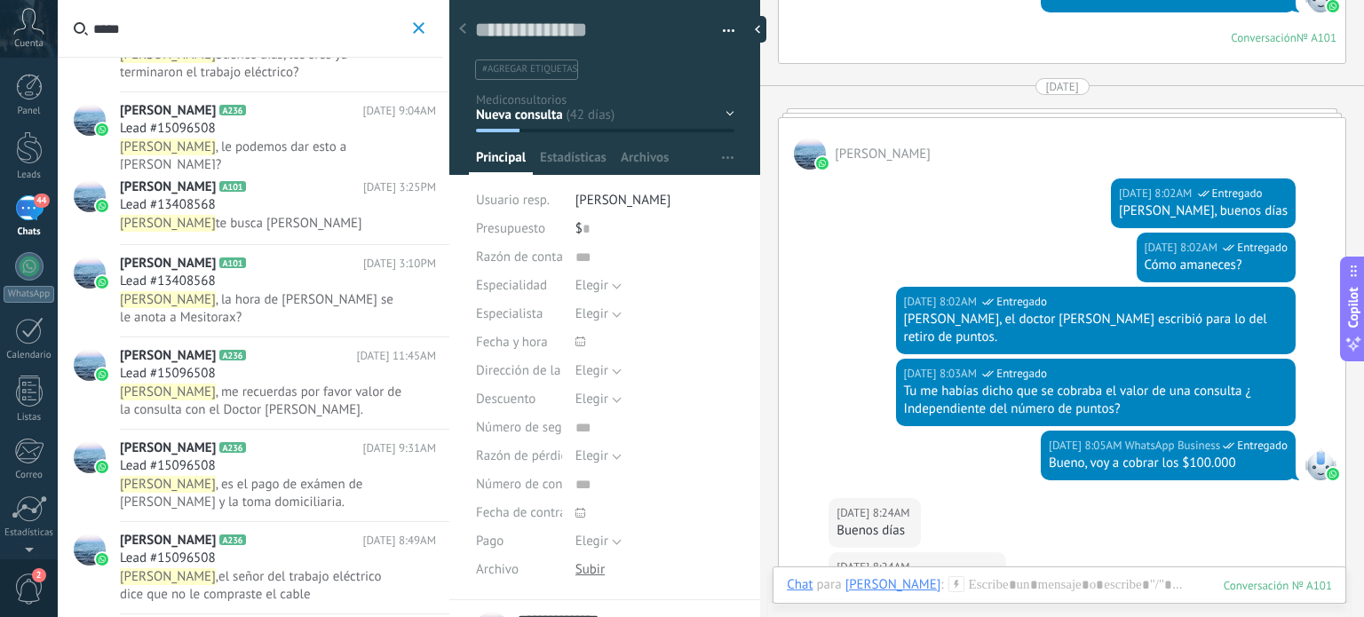
click at [41, 202] on span "44" at bounding box center [41, 201] width 15 height 14
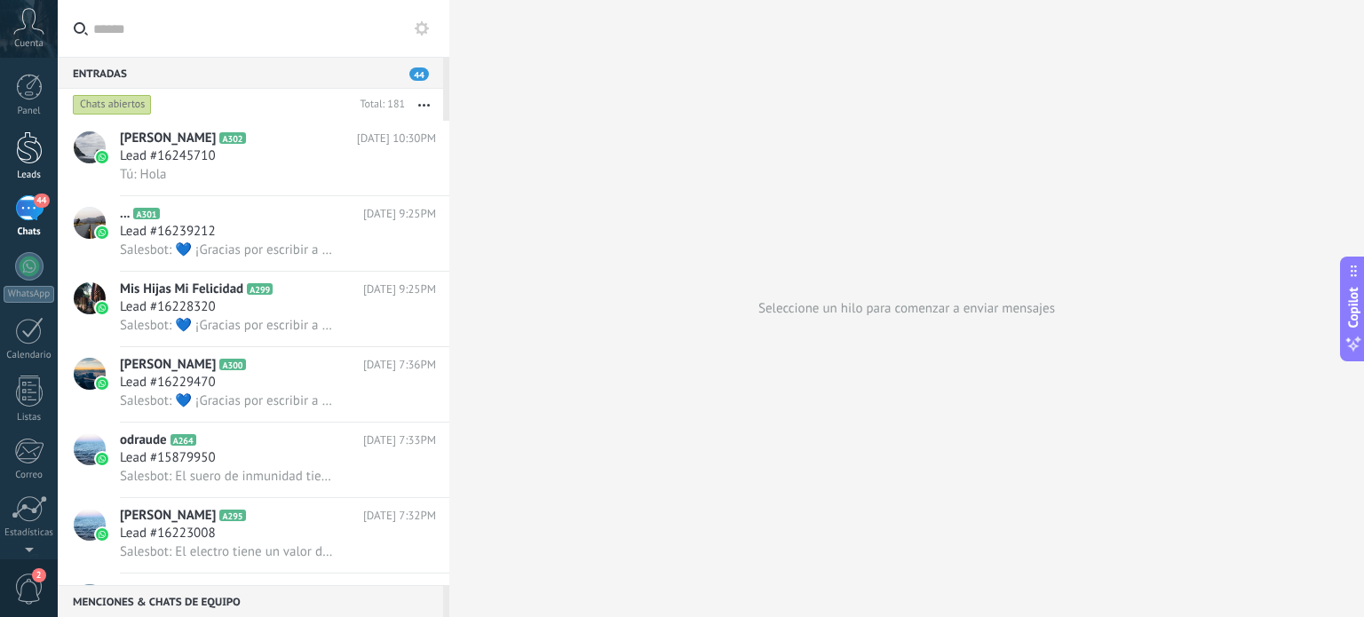
click at [32, 155] on div at bounding box center [29, 147] width 27 height 33
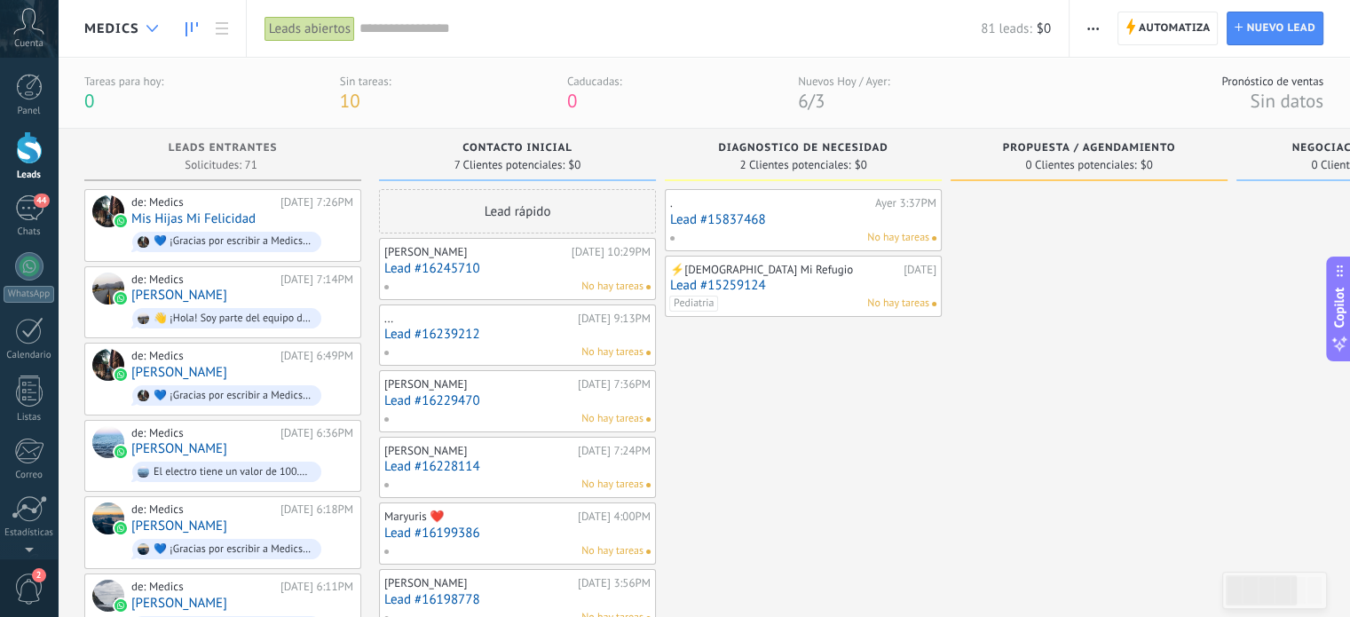
click at [150, 28] on use at bounding box center [152, 28] width 12 height 7
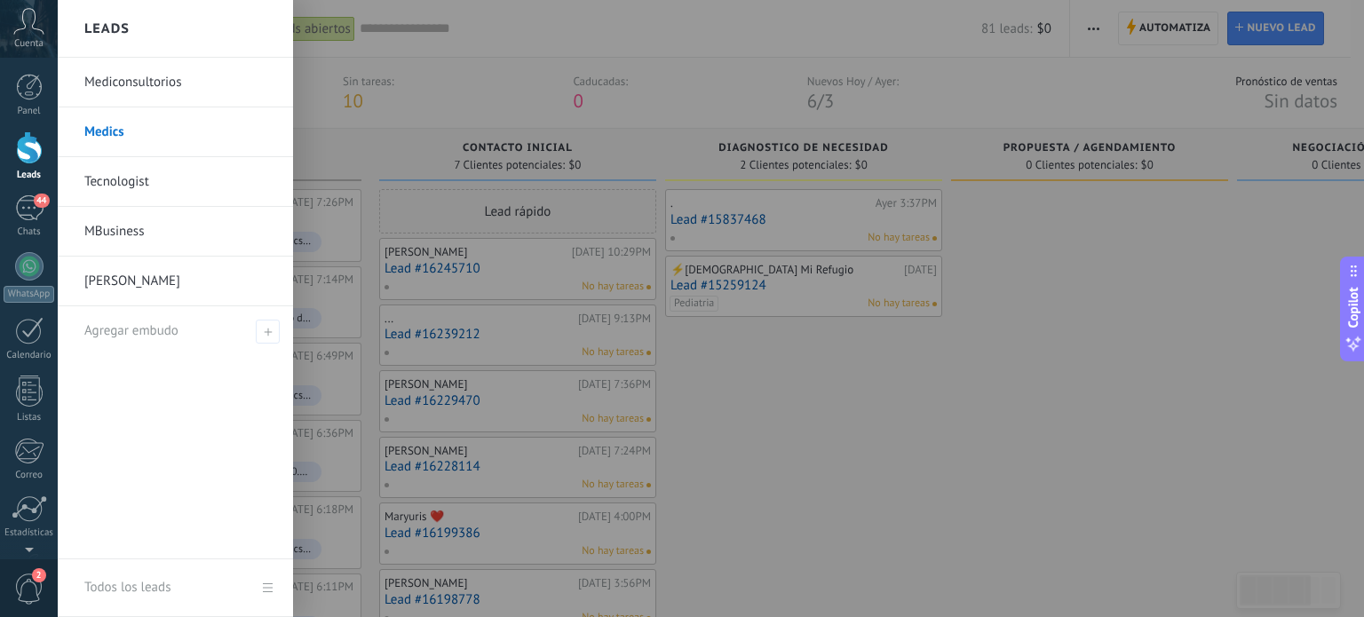
click at [112, 130] on link "Medics" at bounding box center [179, 132] width 191 height 50
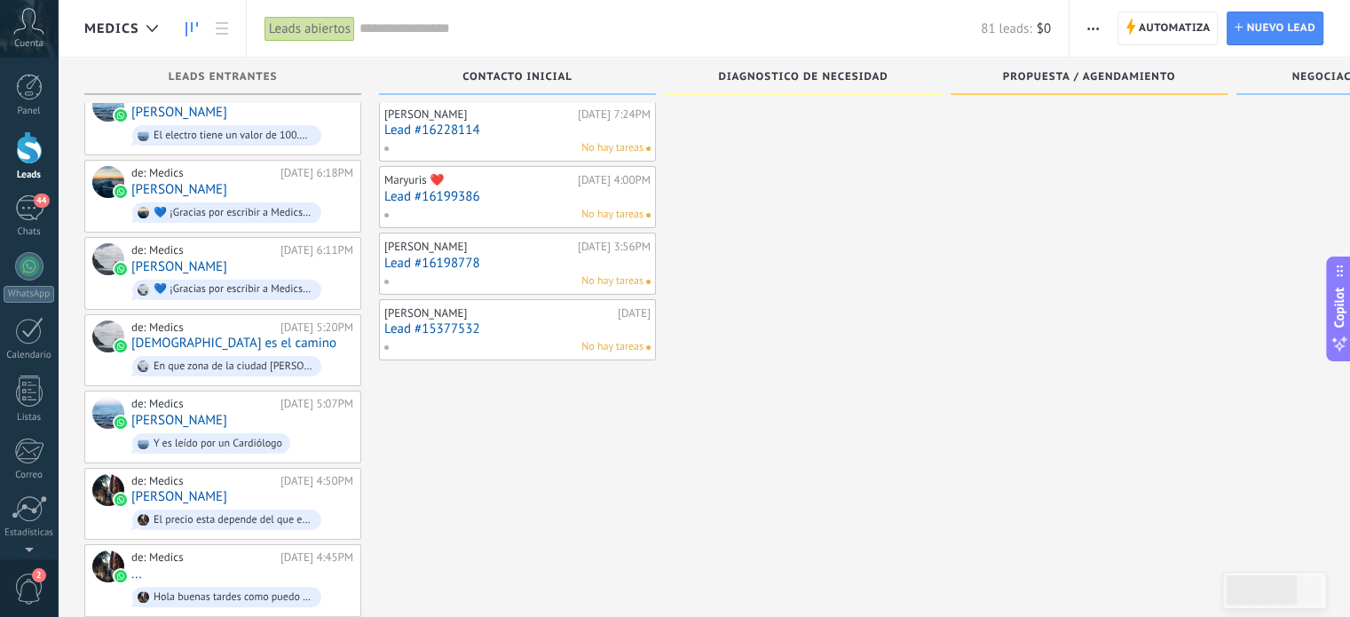
scroll to position [266, 0]
click at [477, 324] on link "Lead #15377532" at bounding box center [517, 327] width 266 height 15
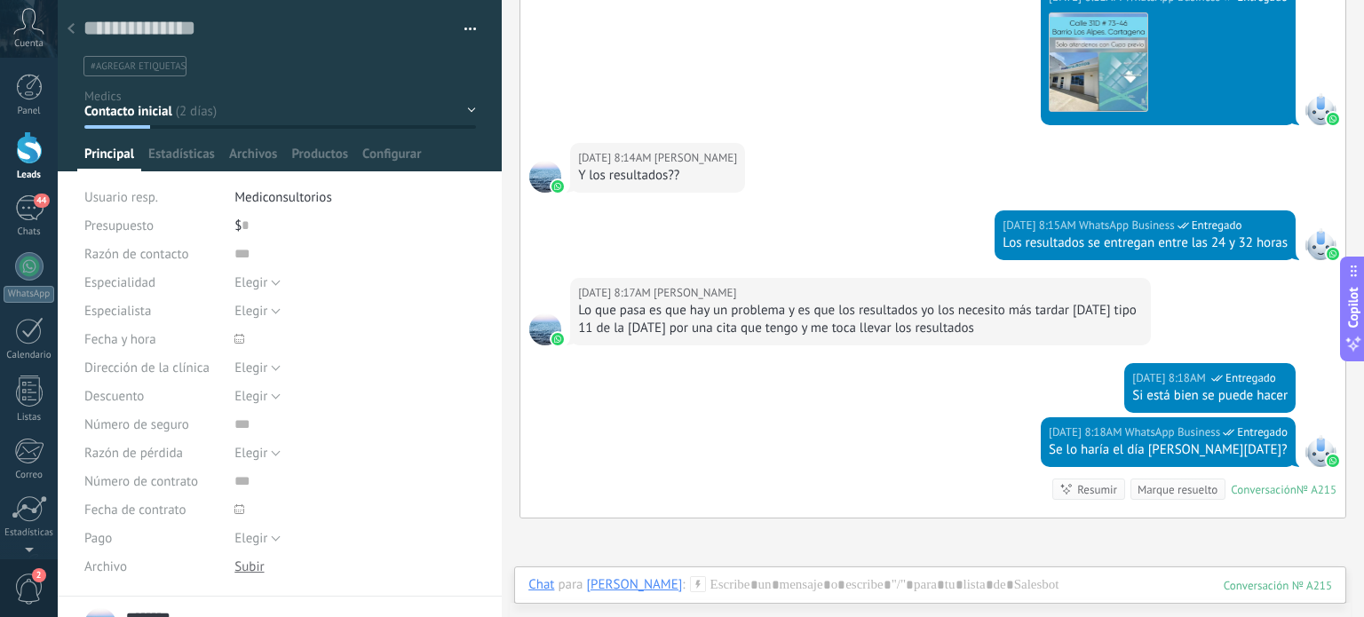
scroll to position [1207, 0]
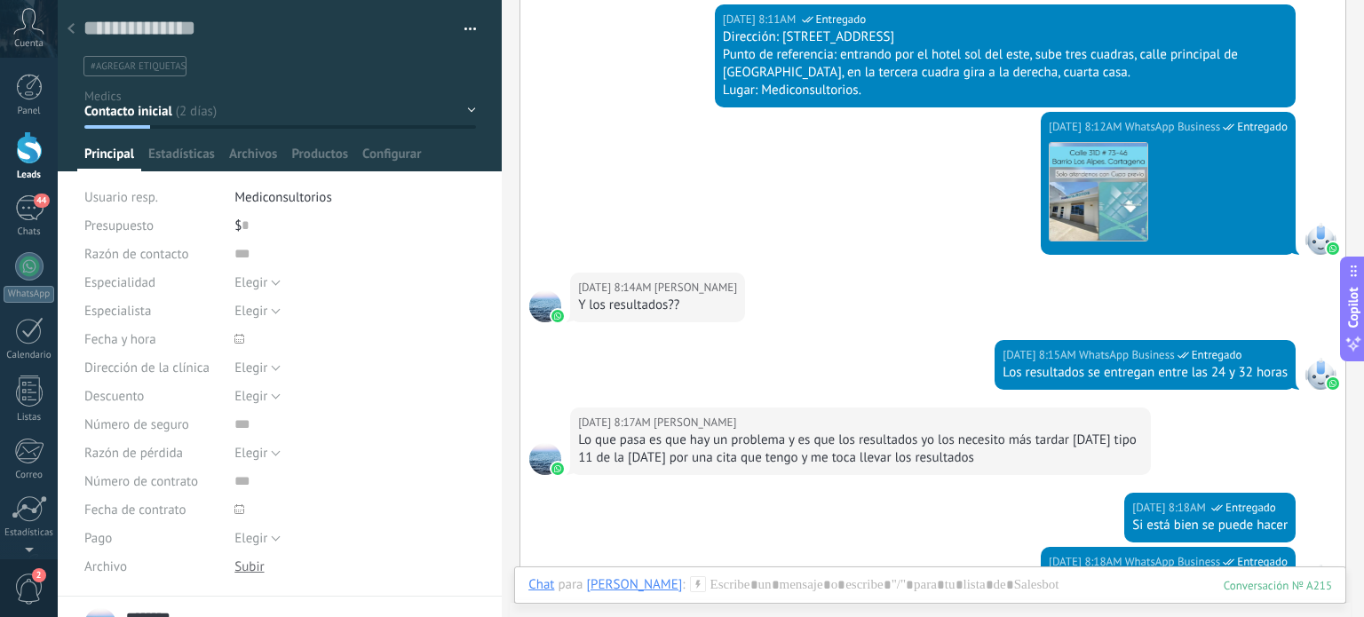
click at [75, 30] on div at bounding box center [71, 29] width 25 height 35
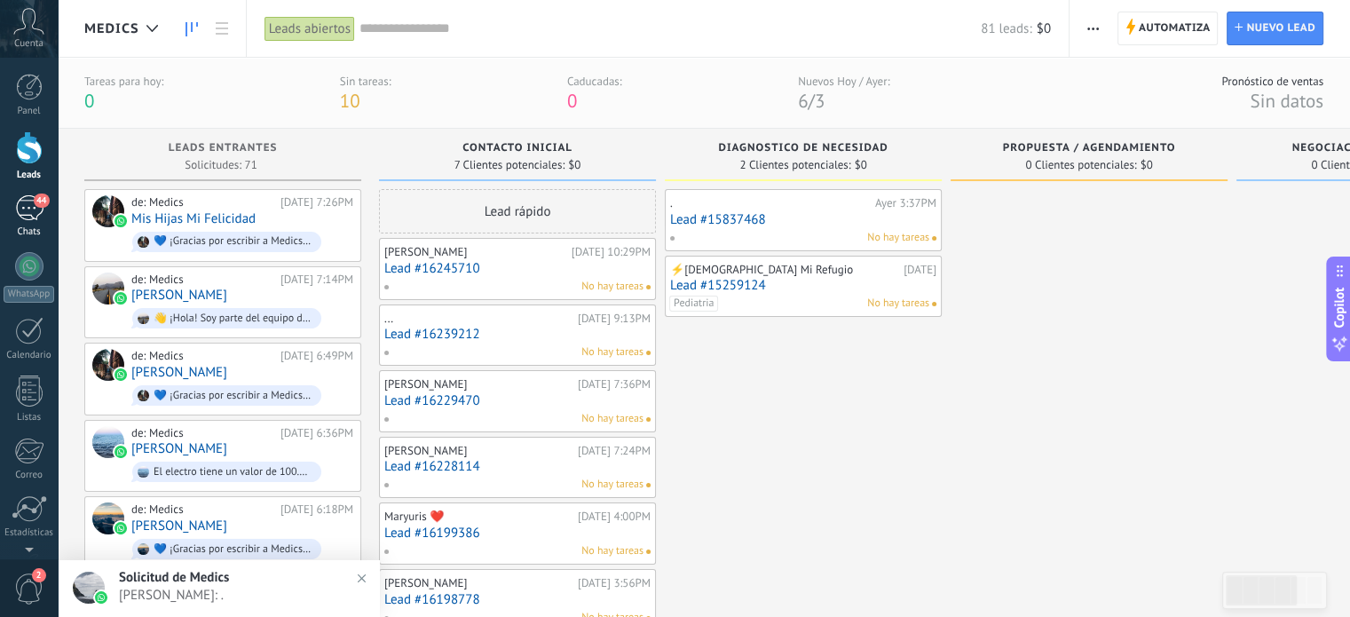
click at [18, 198] on div "44" at bounding box center [29, 208] width 28 height 26
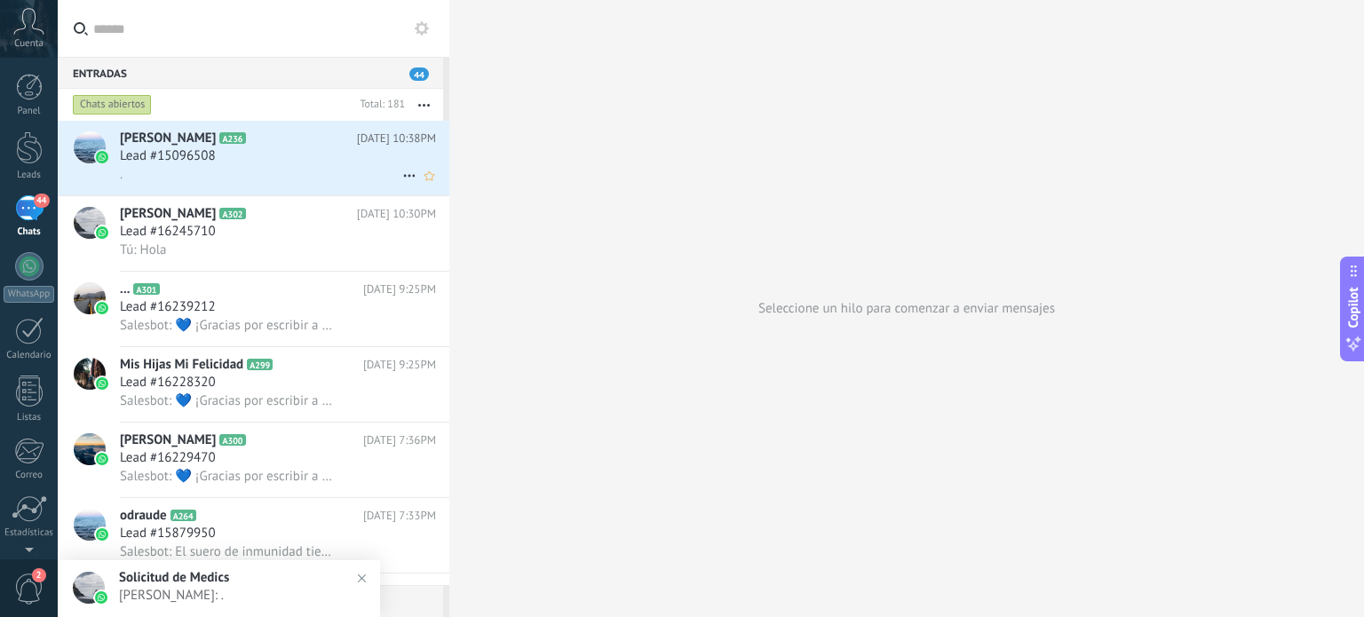
click at [264, 152] on div "Lead #15096508" at bounding box center [278, 156] width 316 height 18
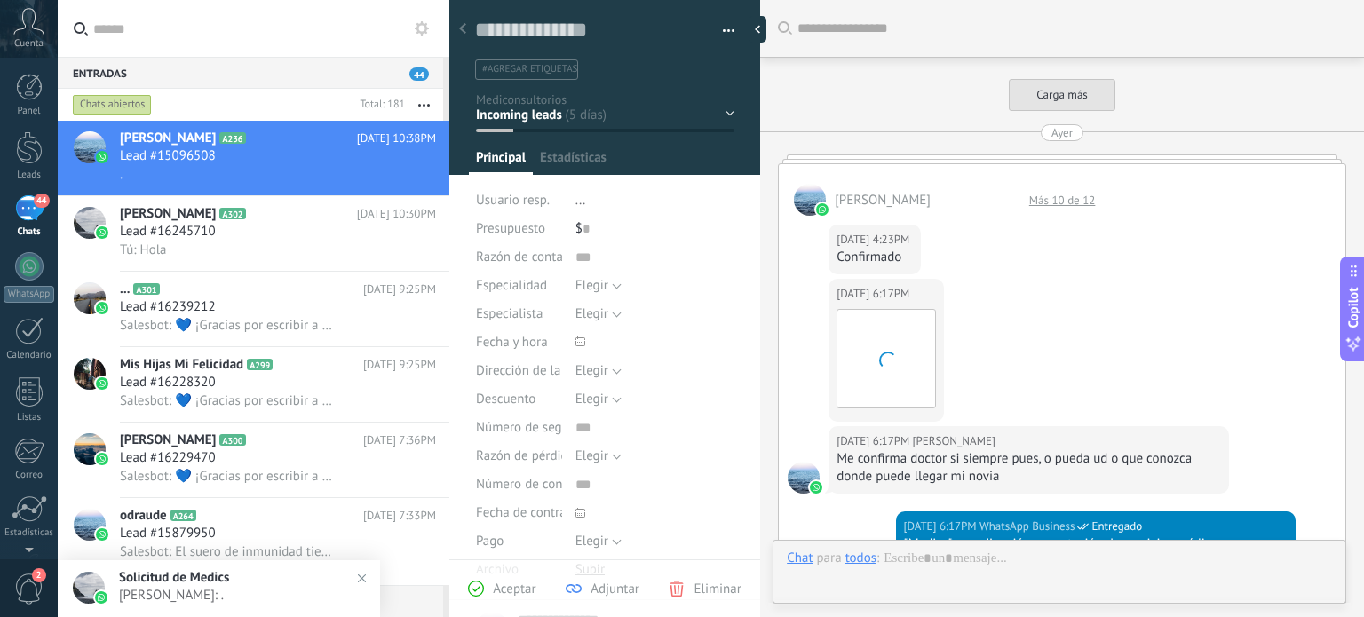
type textarea "**********"
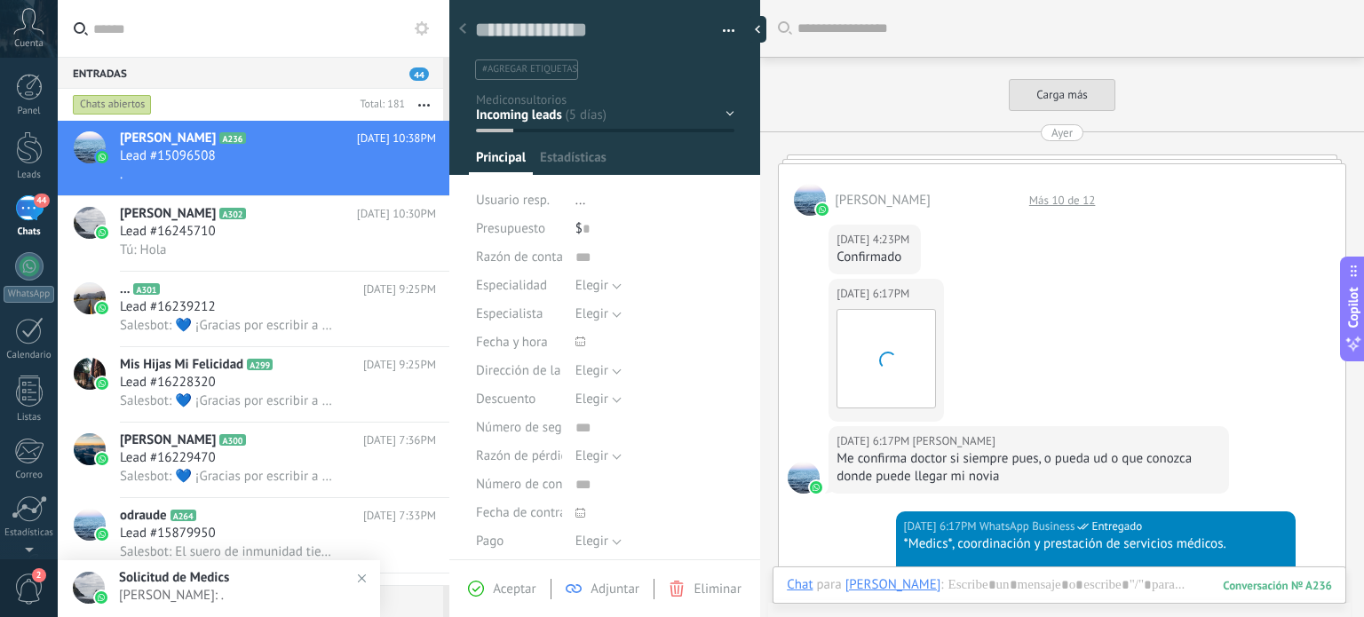
scroll to position [2633, 0]
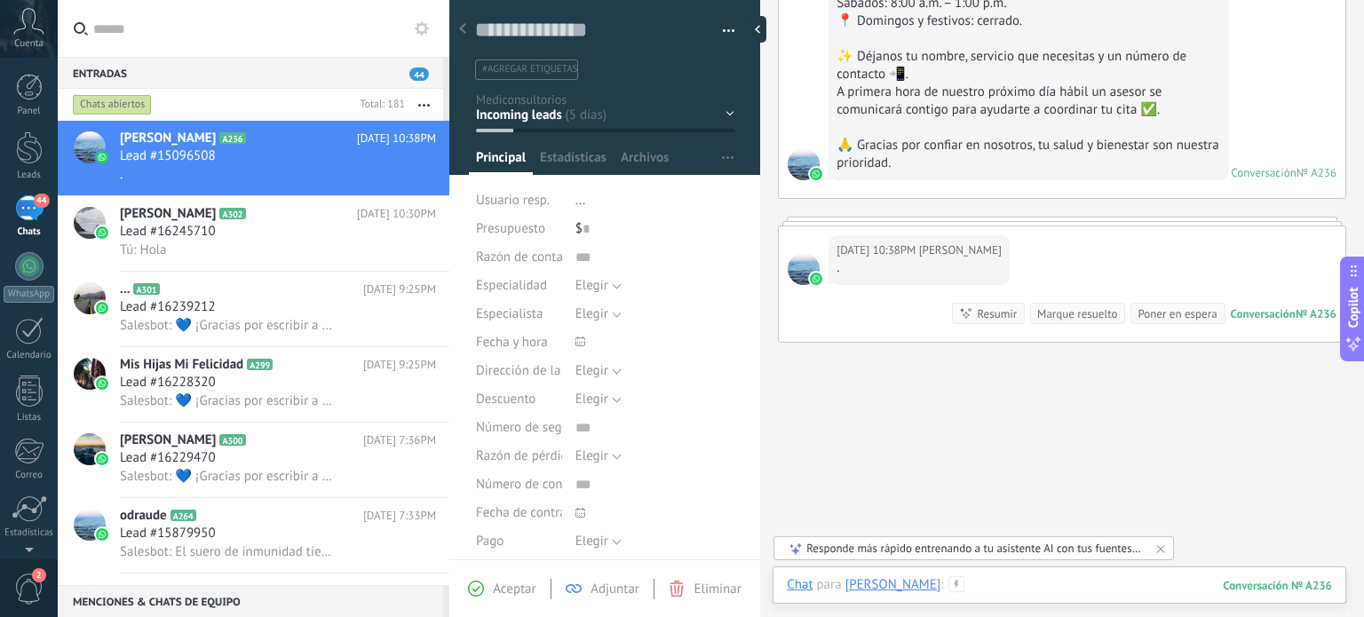
click at [994, 587] on div at bounding box center [1059, 602] width 545 height 53
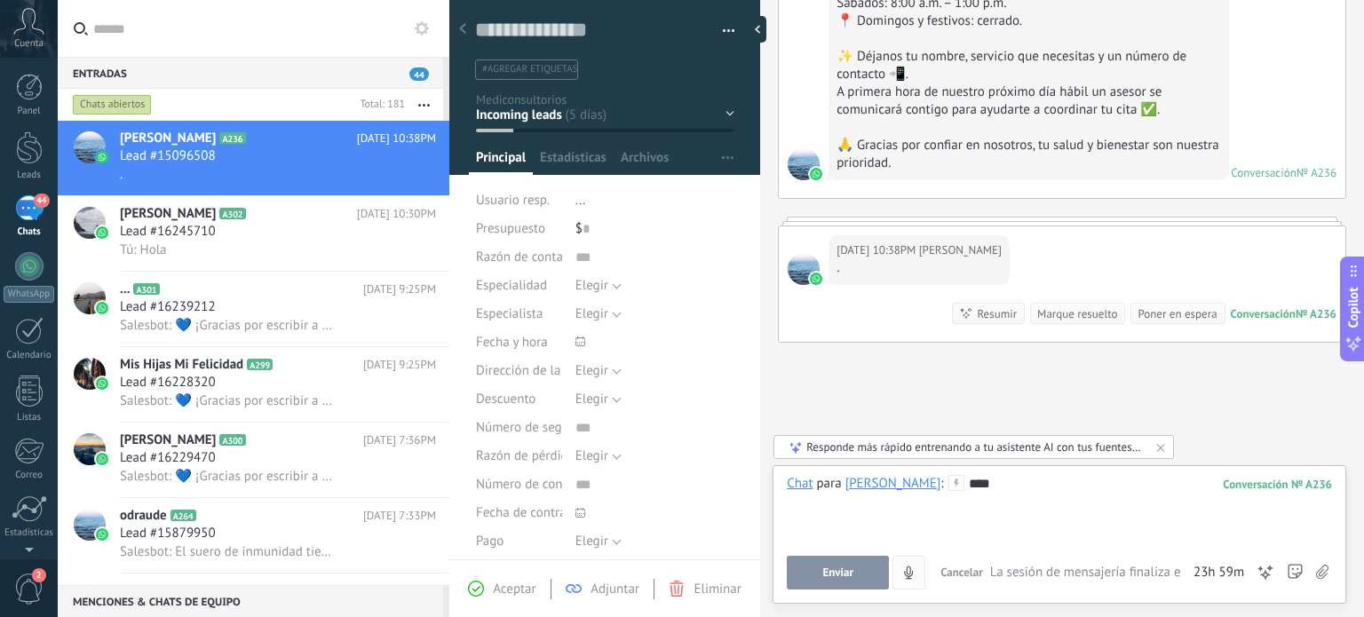
click at [858, 572] on button "Enviar" at bounding box center [838, 573] width 102 height 34
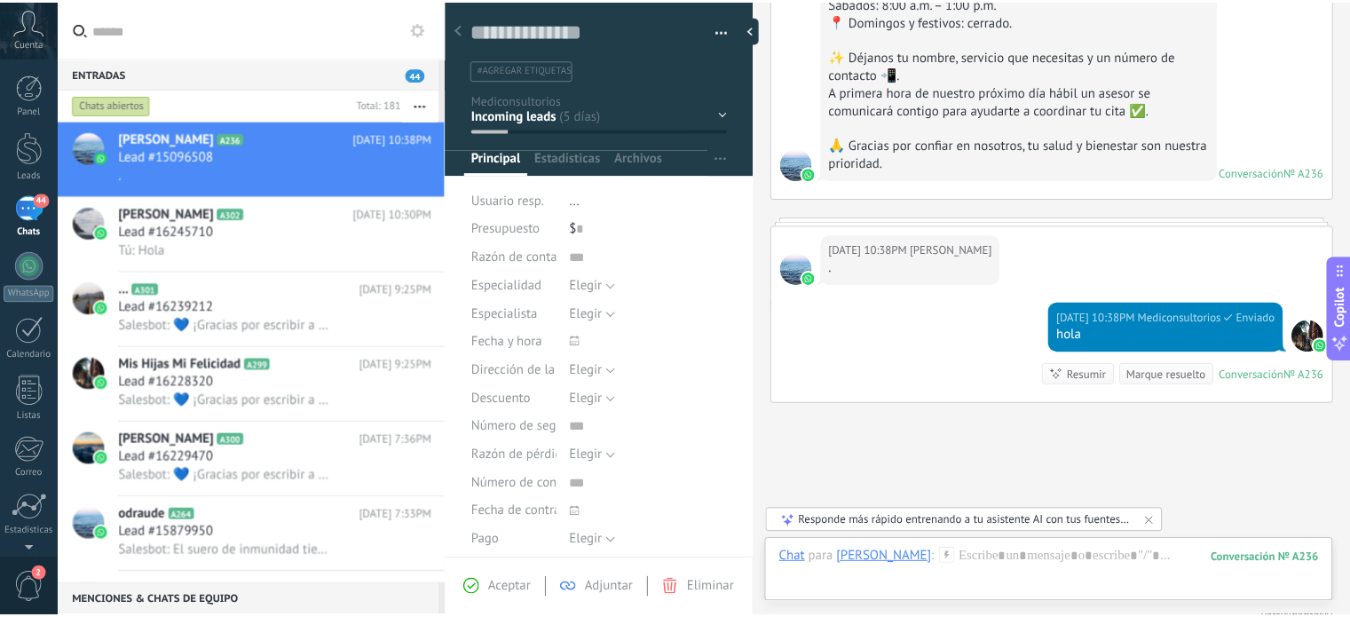
scroll to position [2758, 0]
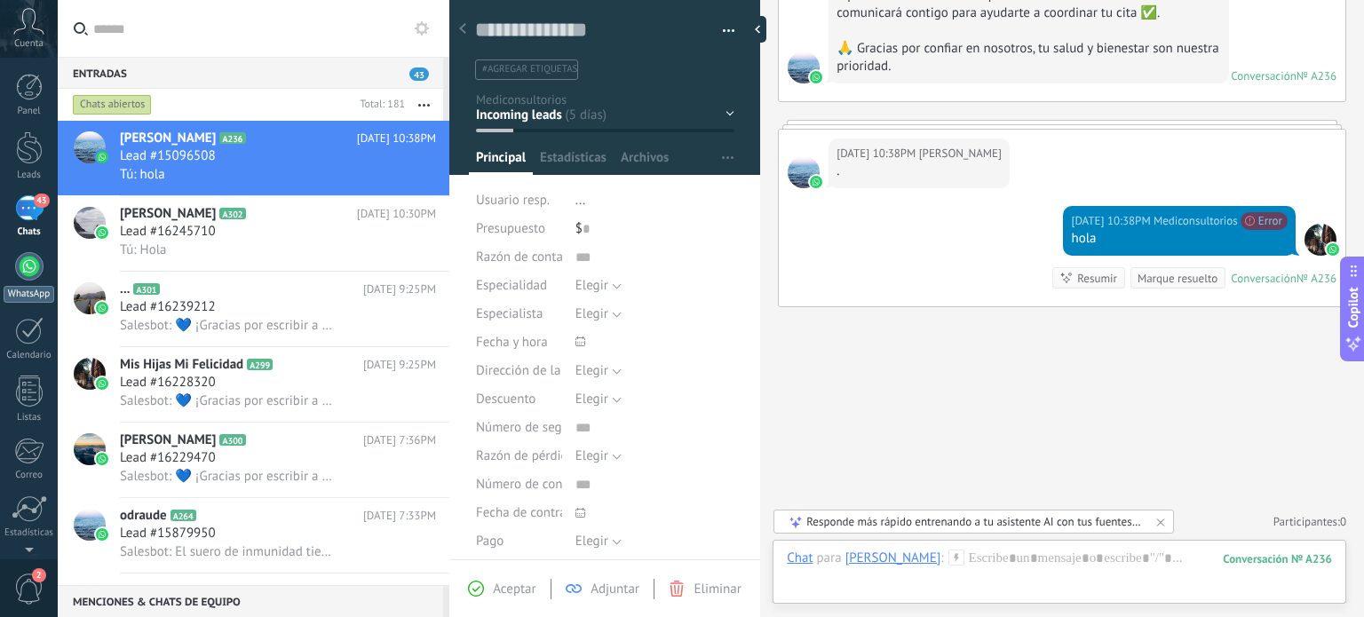
click at [33, 267] on div at bounding box center [29, 266] width 28 height 28
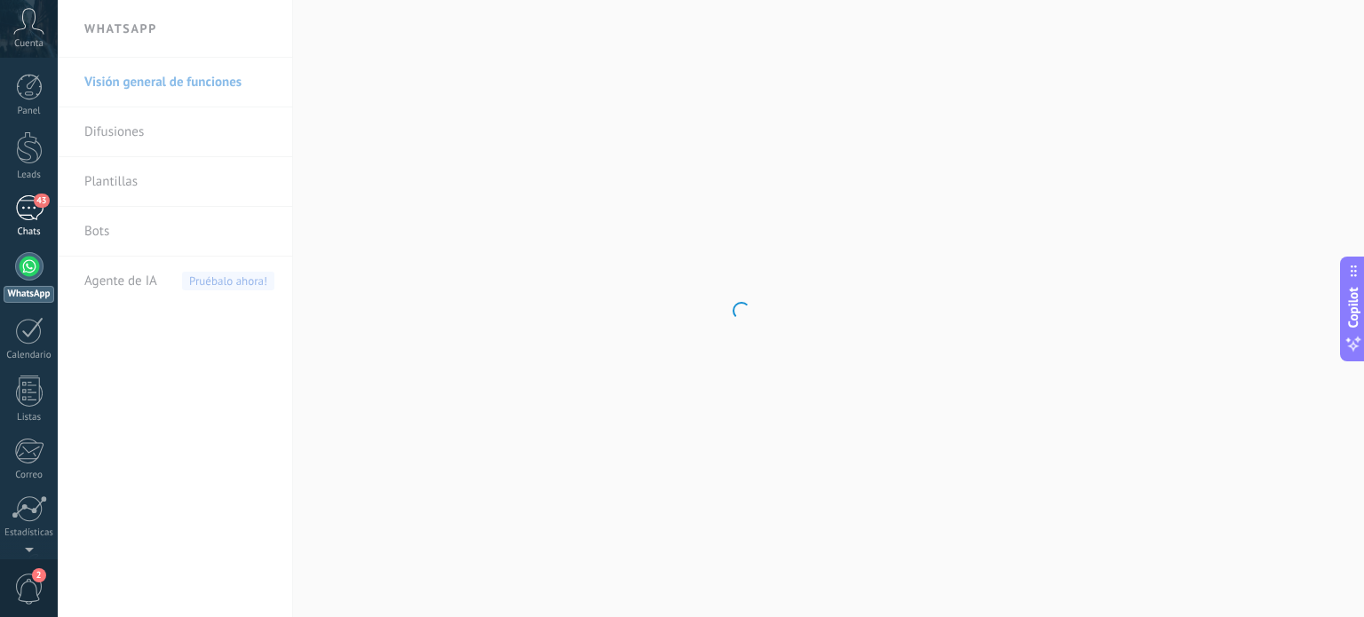
click at [30, 195] on div "43" at bounding box center [29, 208] width 28 height 26
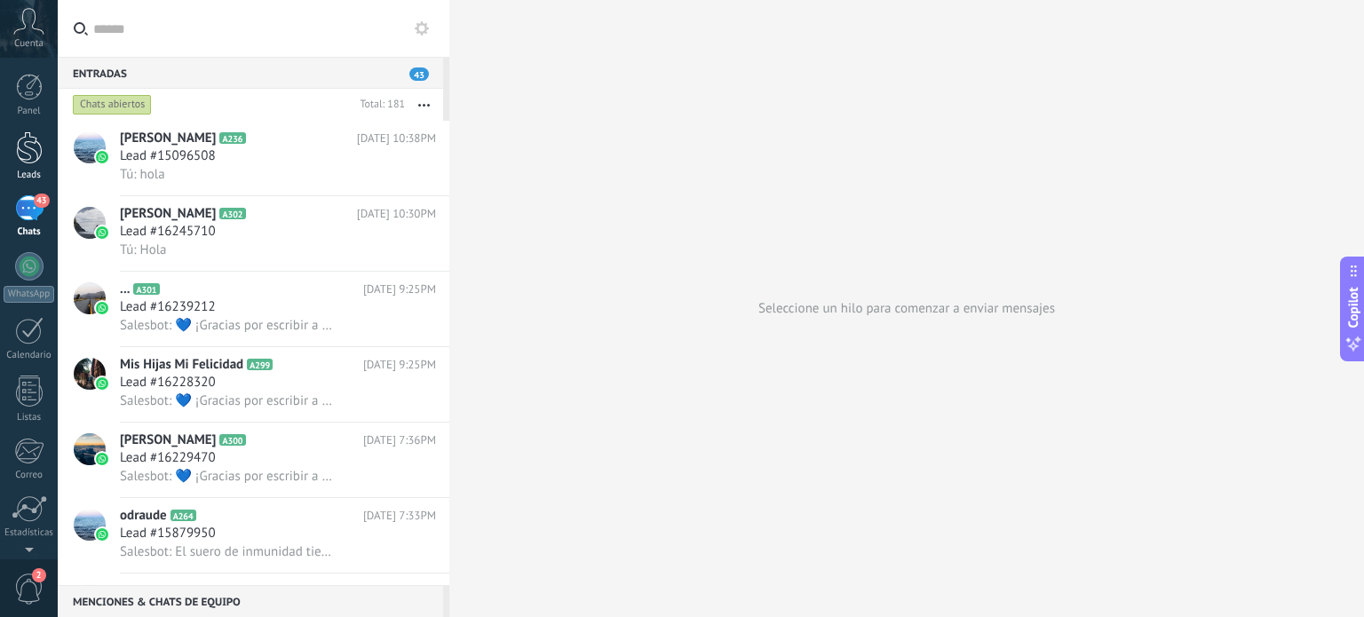
click at [18, 154] on div at bounding box center [29, 147] width 27 height 33
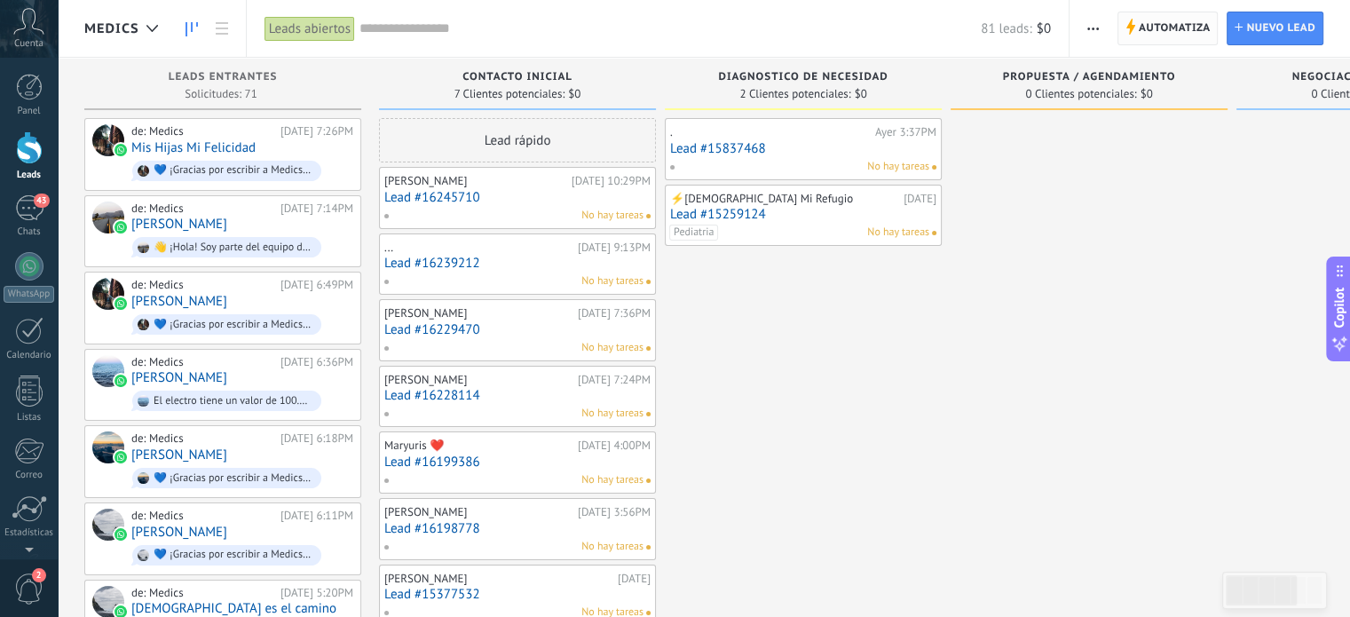
click at [1174, 27] on span "Automatiza" at bounding box center [1175, 28] width 72 height 32
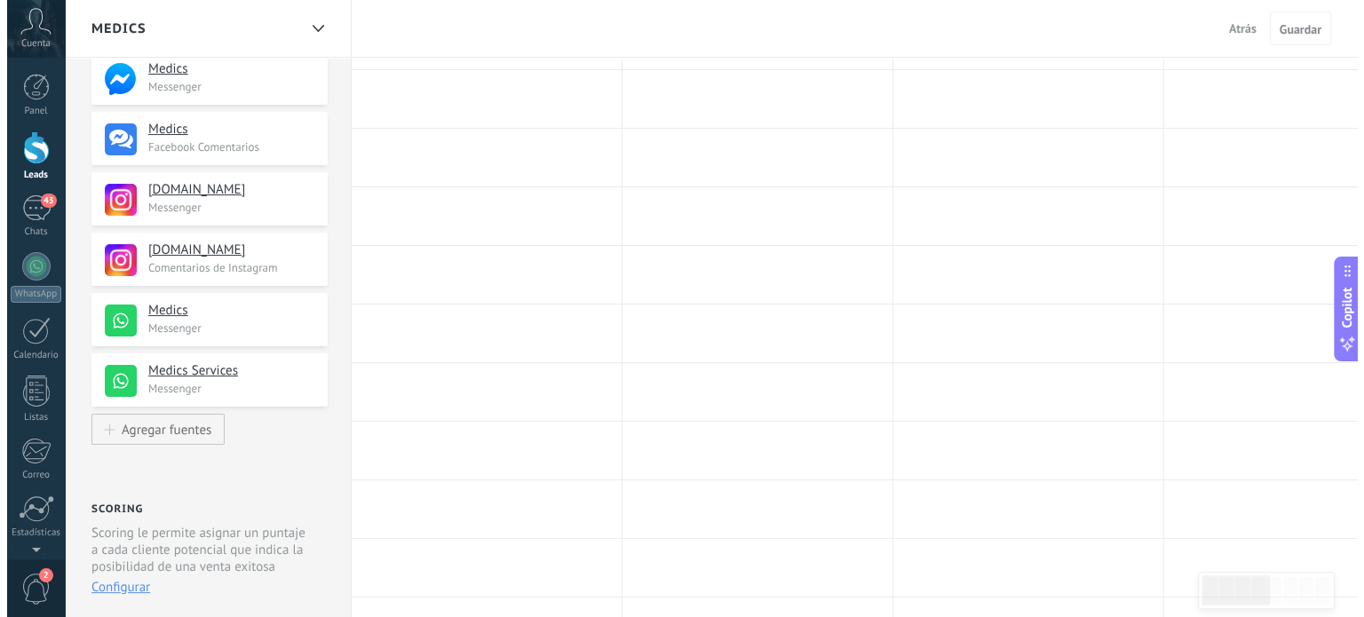
scroll to position [266, 0]
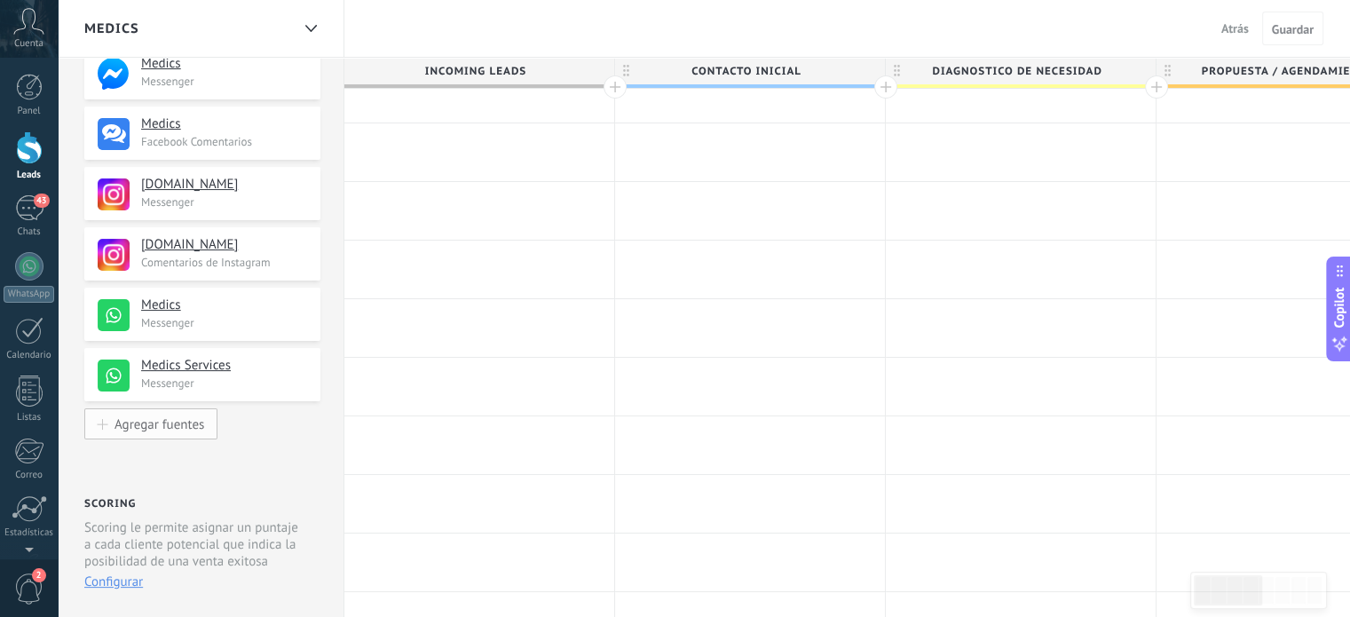
click at [200, 415] on button "Agregar fuentes" at bounding box center [150, 423] width 133 height 31
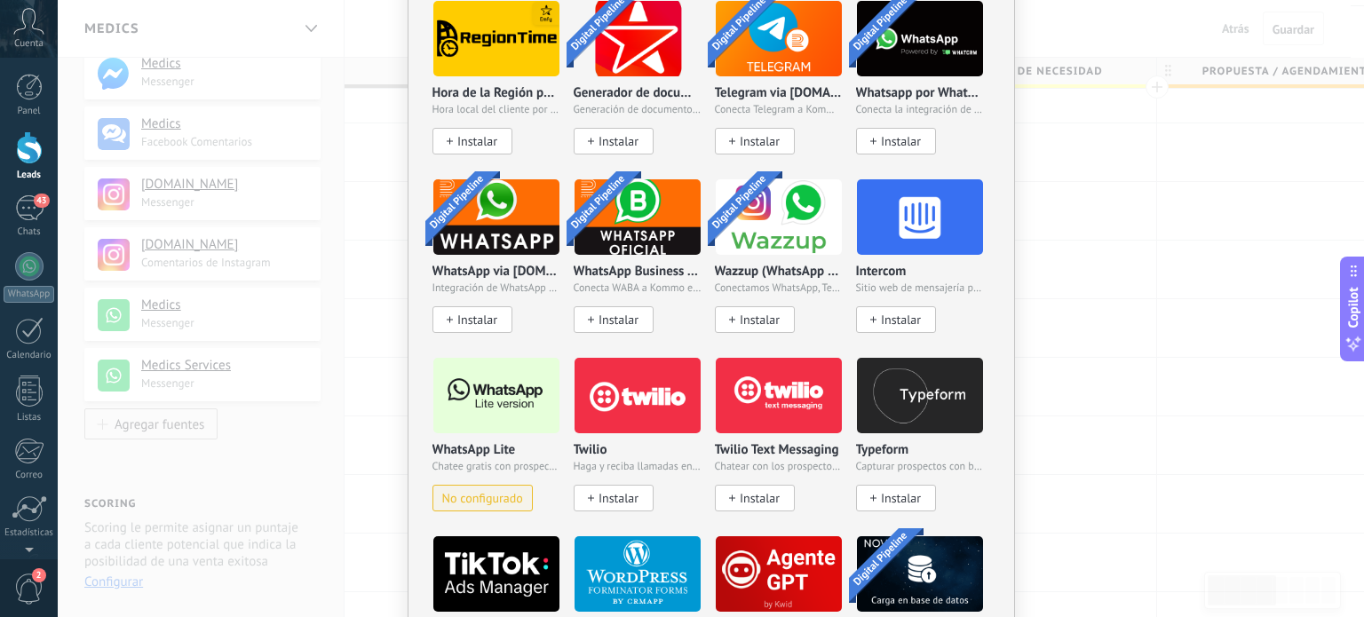
scroll to position [1442, 0]
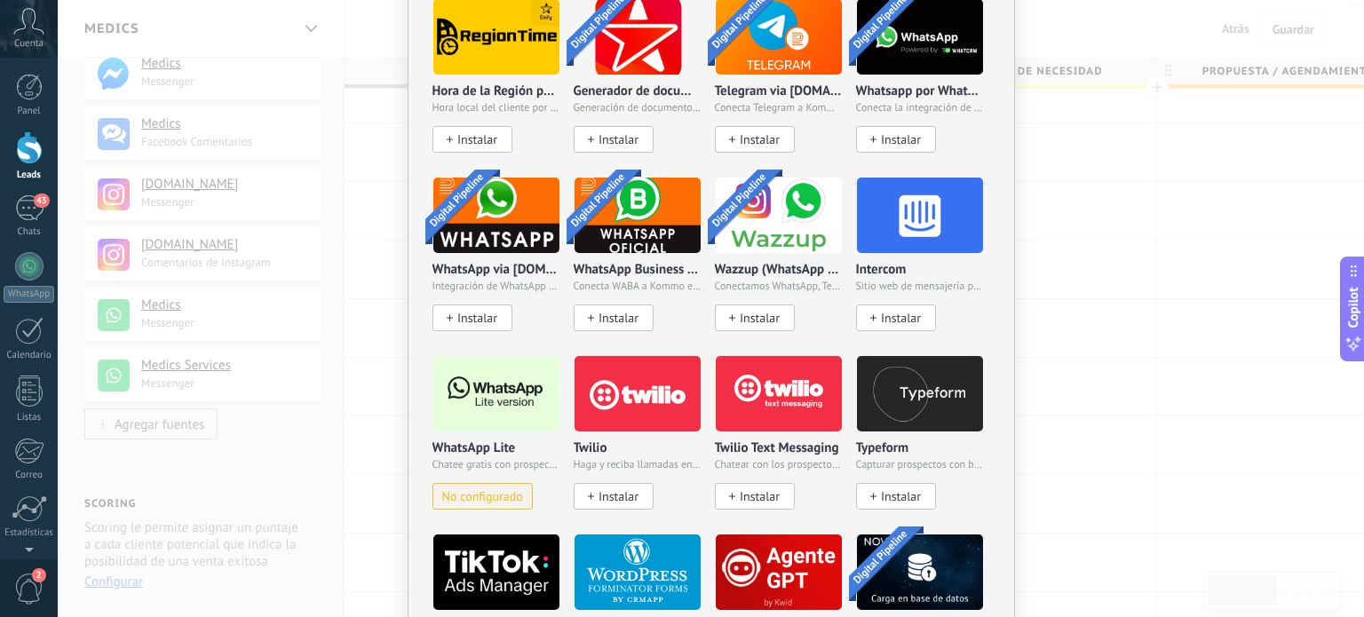
click at [504, 489] on span "No configurado" at bounding box center [482, 496] width 81 height 15
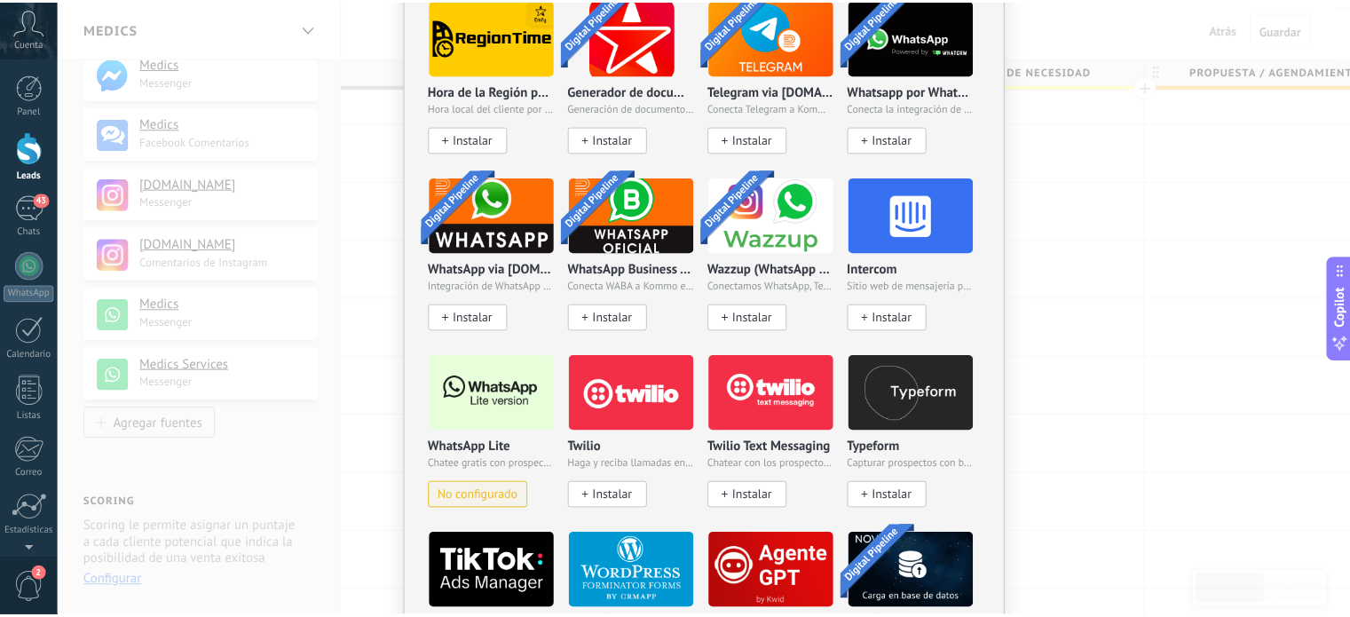
scroll to position [0, 0]
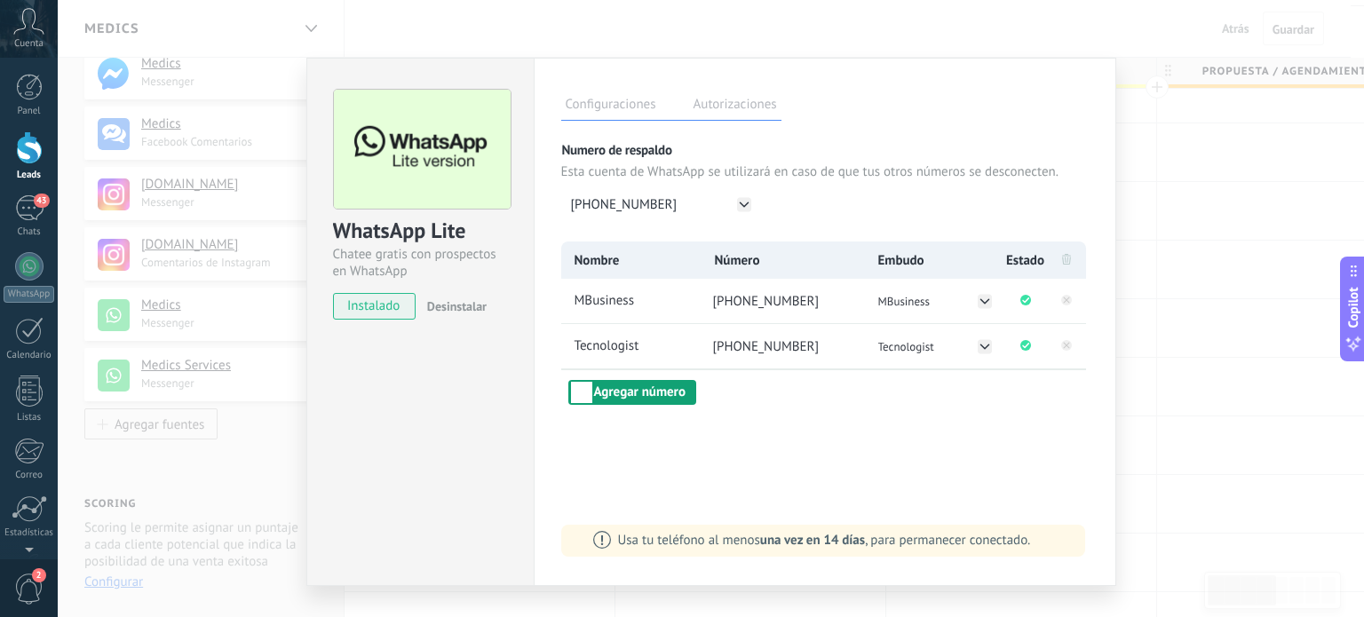
click at [670, 397] on button "Agregar número" at bounding box center [632, 392] width 128 height 25
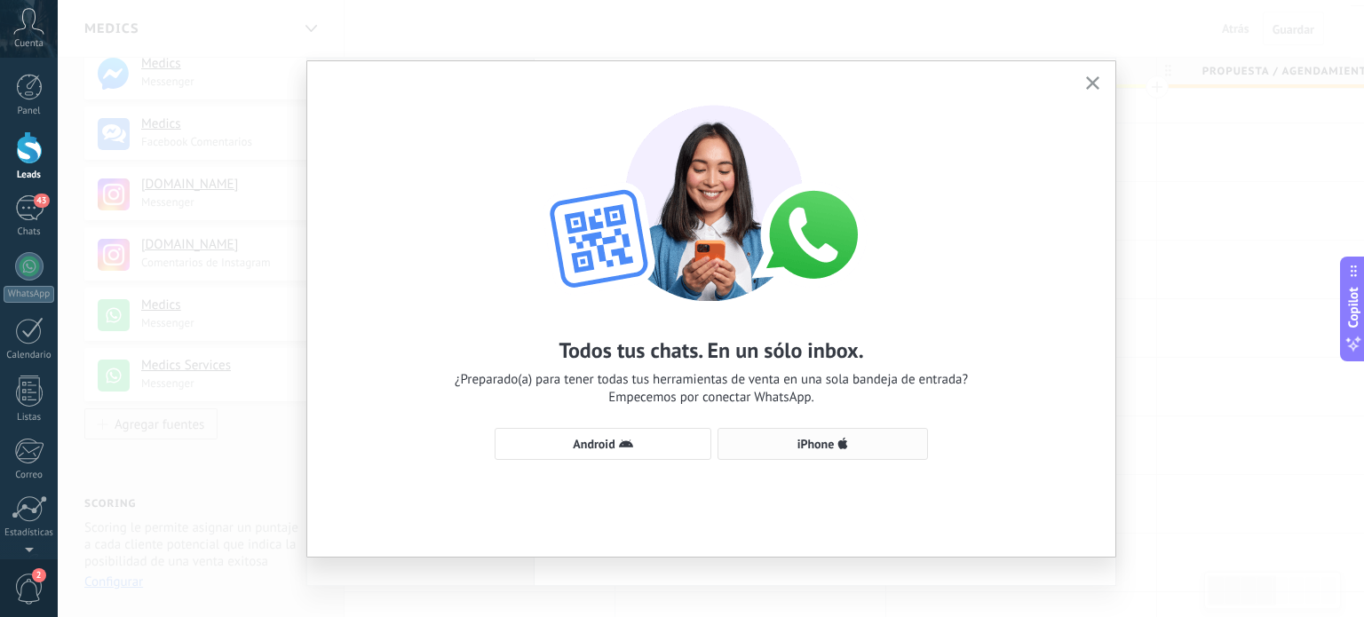
click at [795, 455] on button "iPhone" at bounding box center [822, 444] width 210 height 32
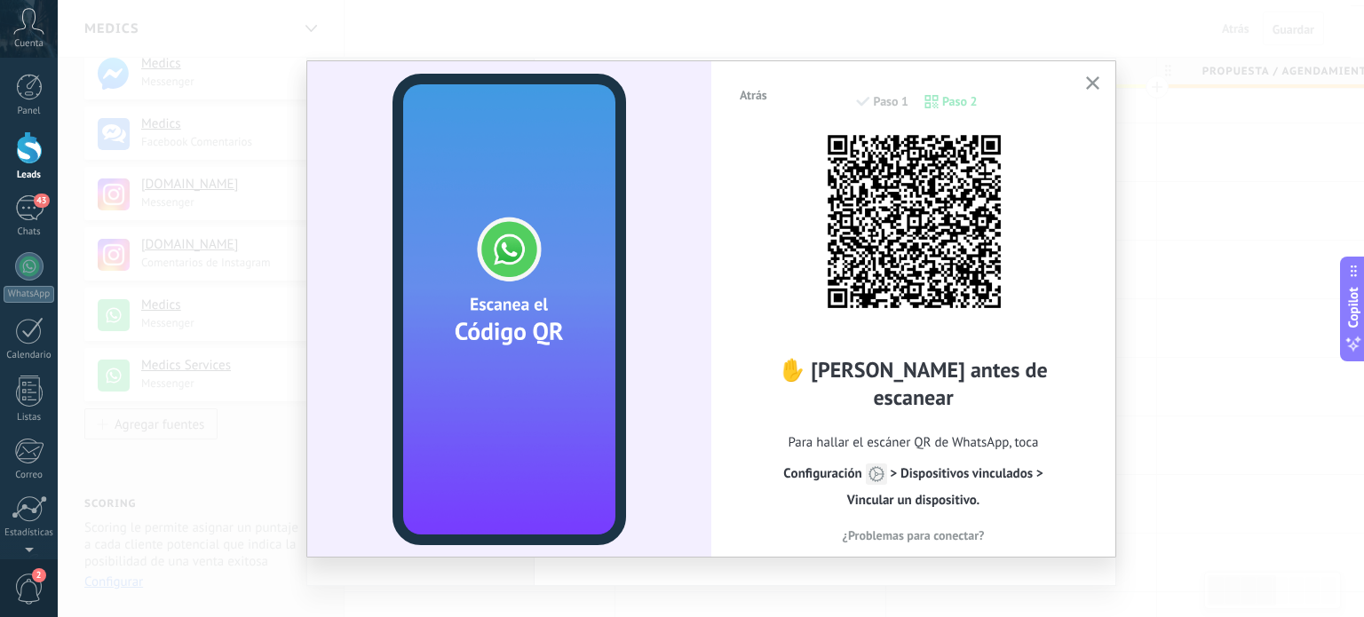
click at [1090, 79] on icon "button" at bounding box center [1092, 82] width 13 height 13
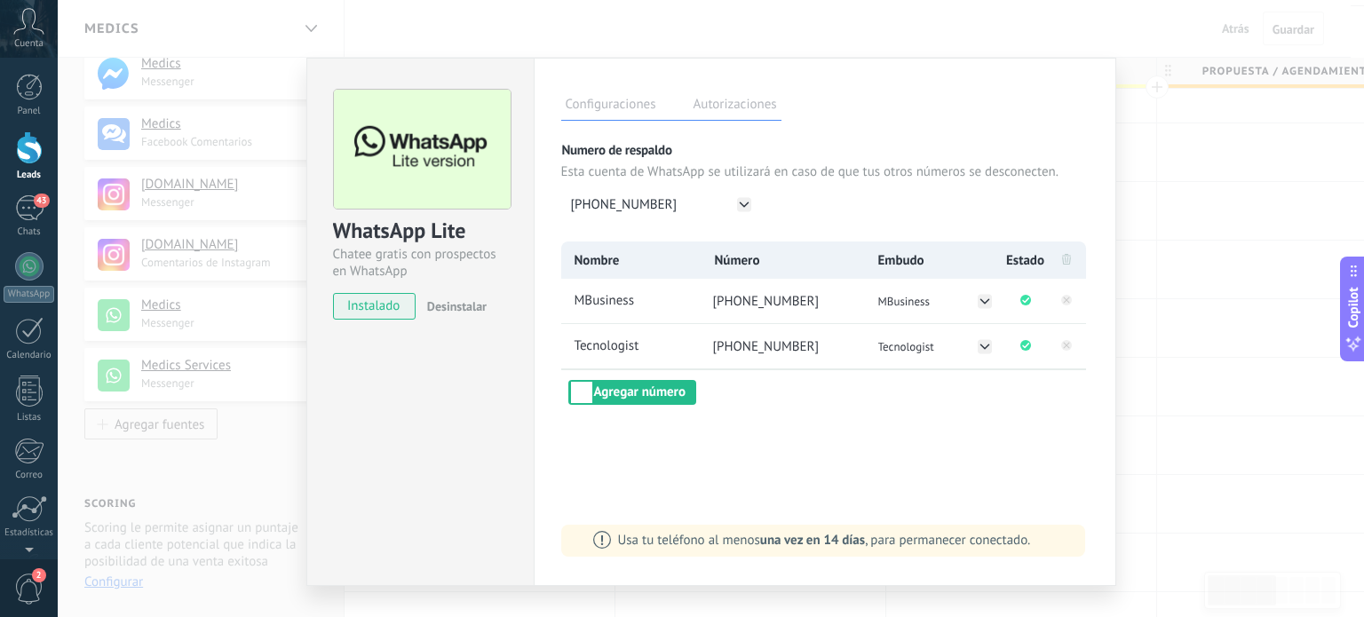
click at [1186, 132] on div "WhatsApp Lite Chatee gratis con prospectos en WhatsApp instalado Desinstalar Co…" at bounding box center [711, 308] width 1306 height 617
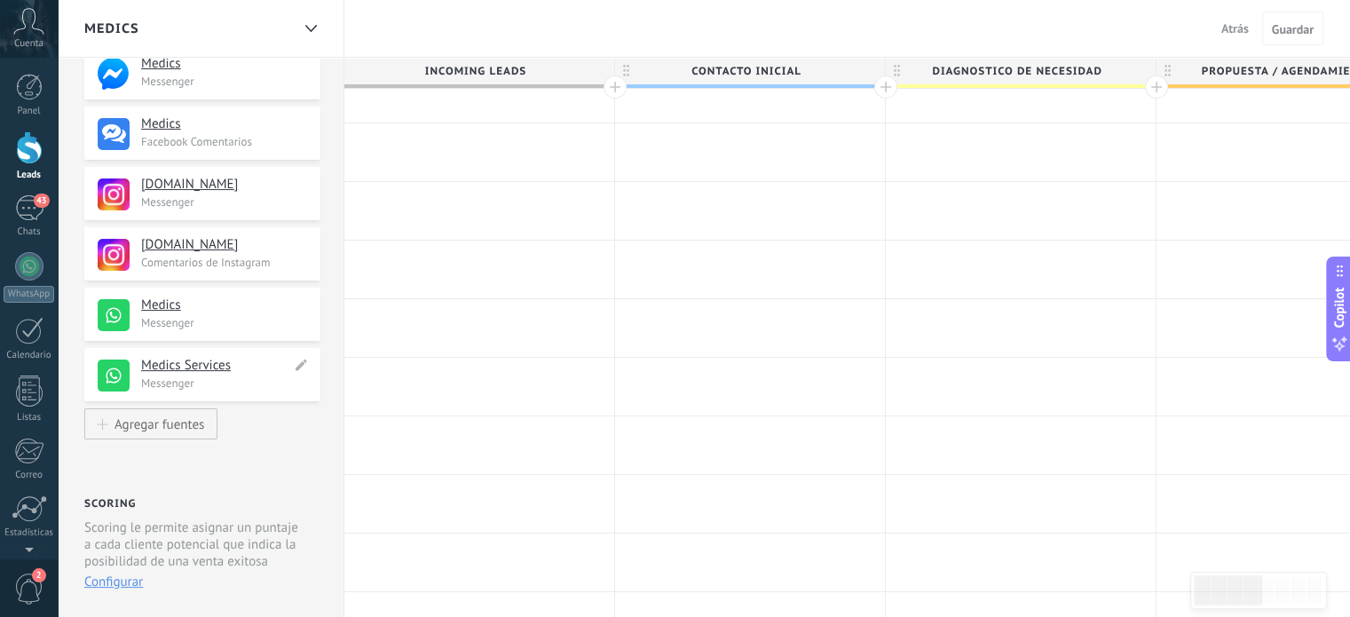
click at [296, 363] on icon at bounding box center [301, 364] width 20 height 21
type textarea "**********"
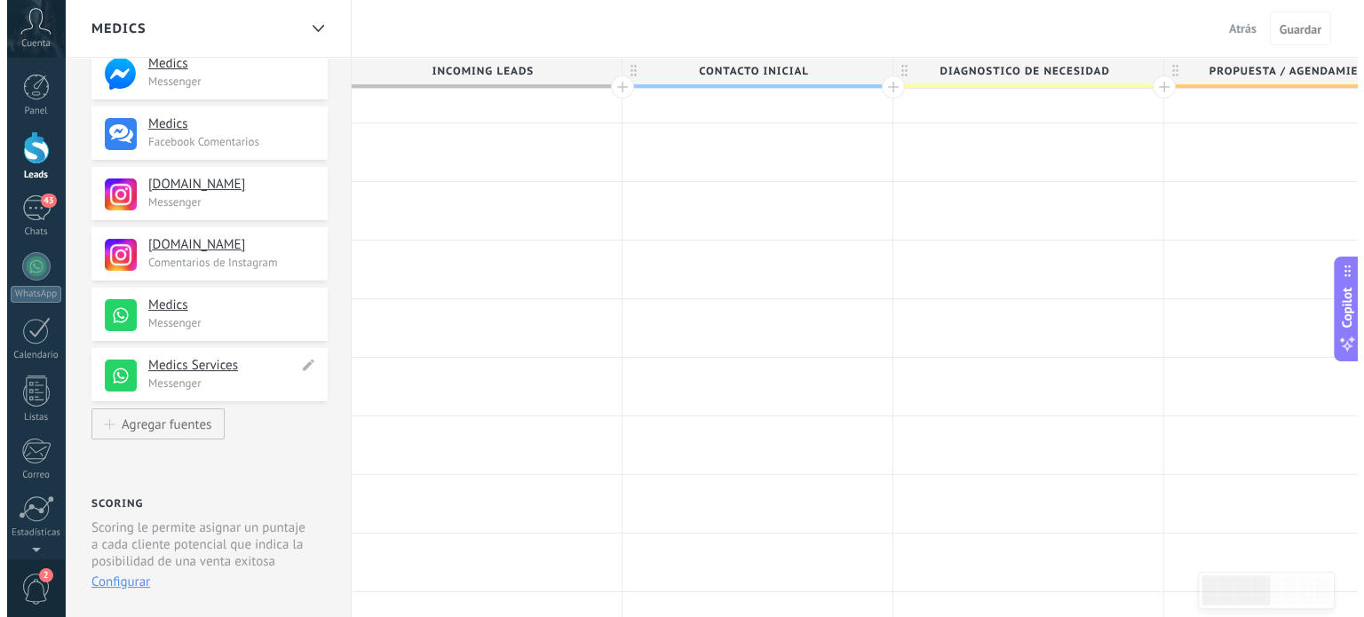
scroll to position [17, 0]
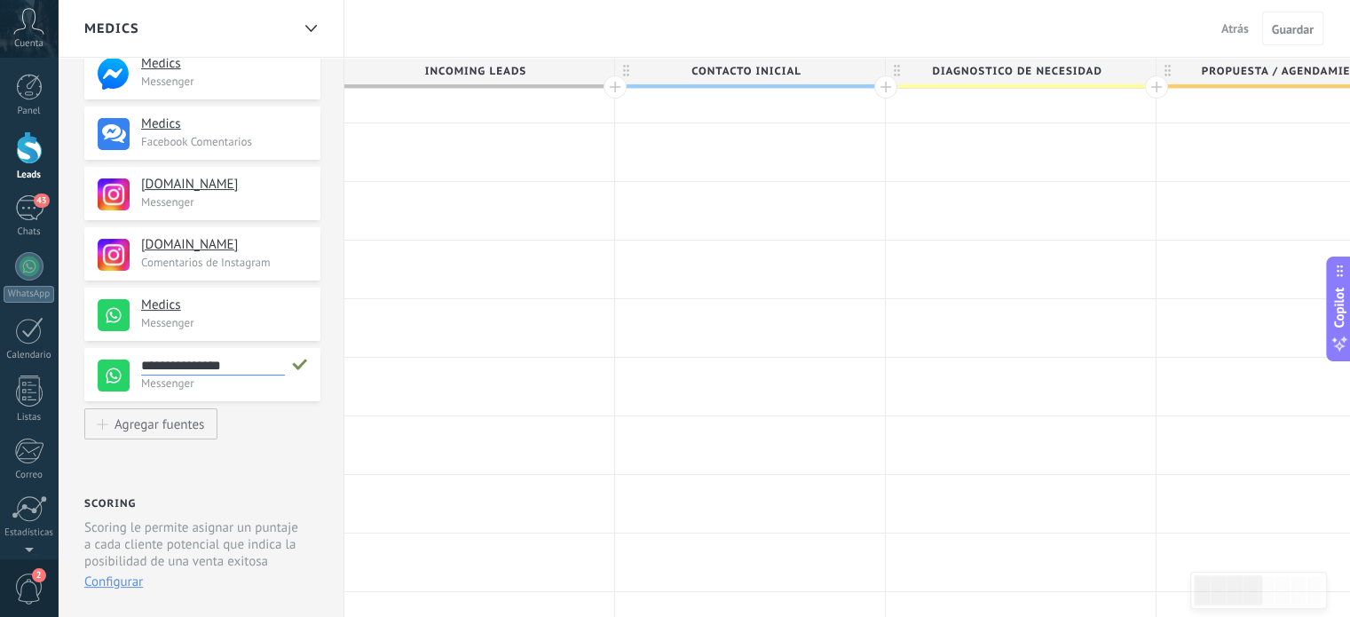
click at [293, 391] on div "**********" at bounding box center [202, 374] width 236 height 53
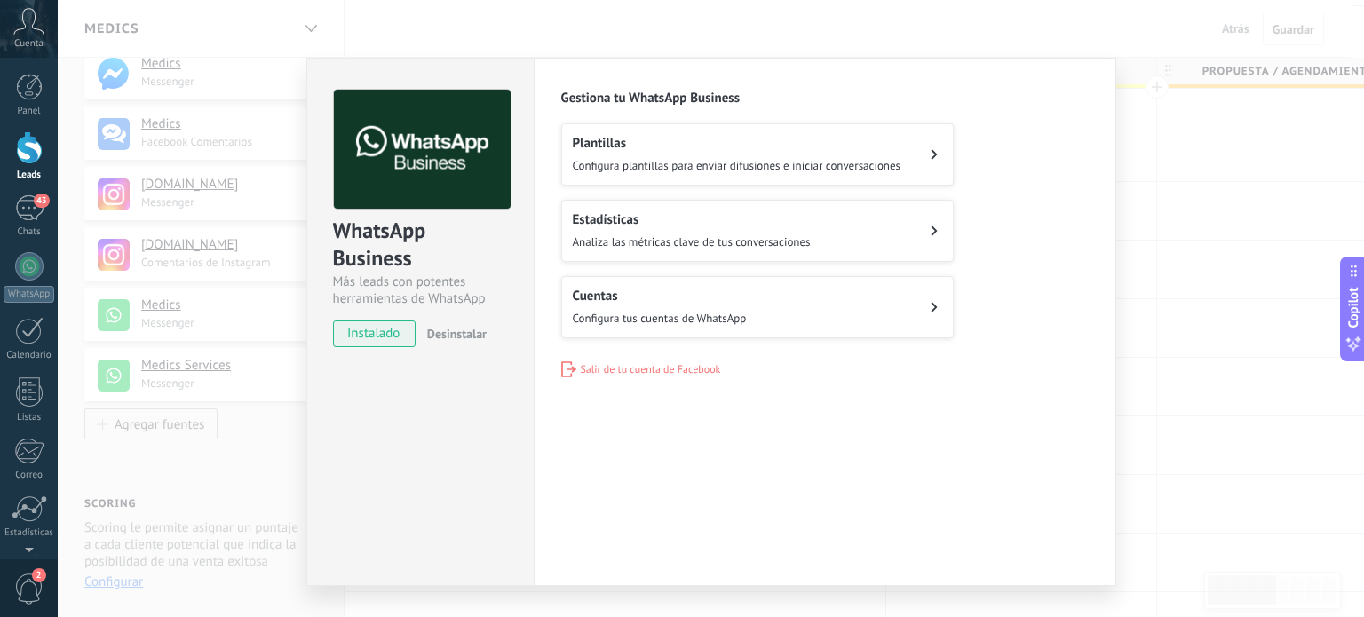
click at [905, 315] on button "Cuentas Configura tus cuentas de WhatsApp" at bounding box center [757, 307] width 392 height 62
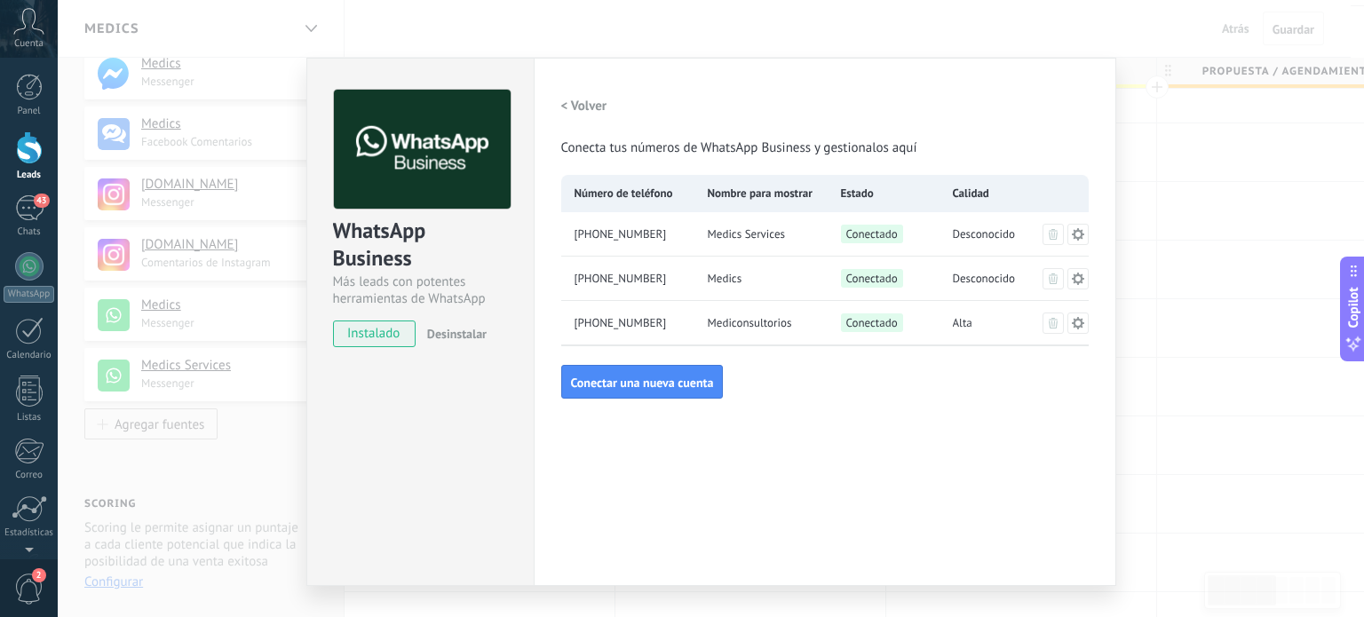
click at [1073, 235] on icon at bounding box center [1078, 234] width 14 height 14
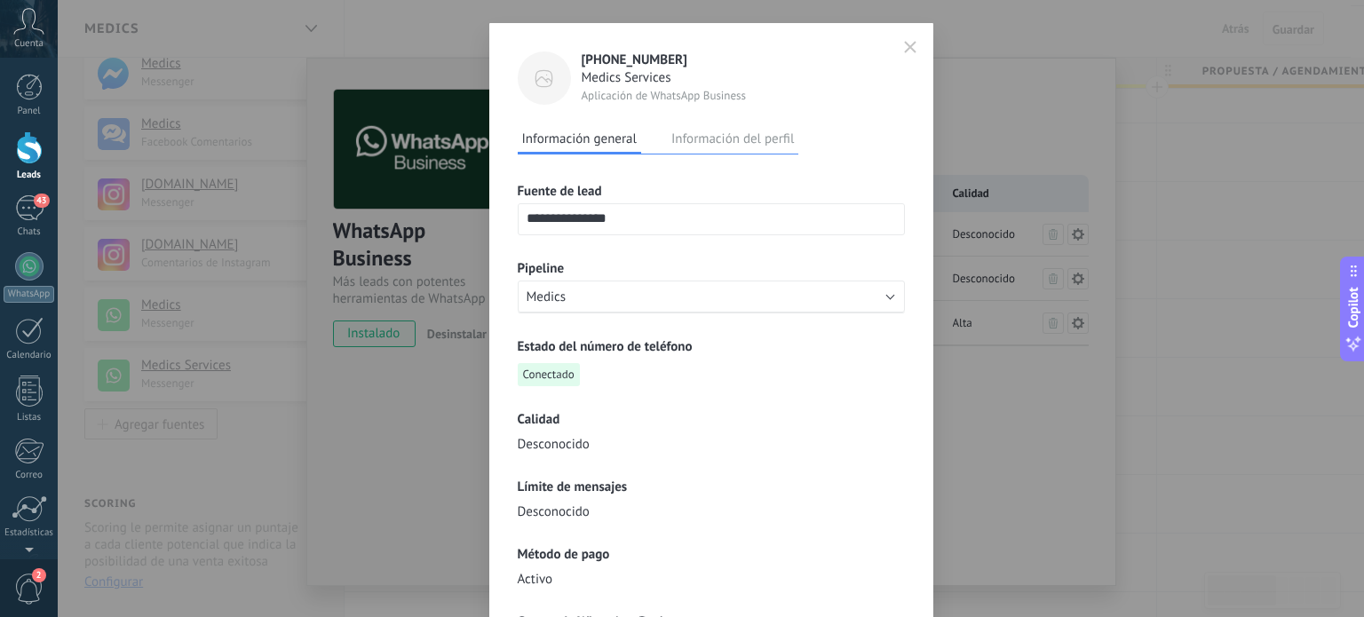
scroll to position [28, 0]
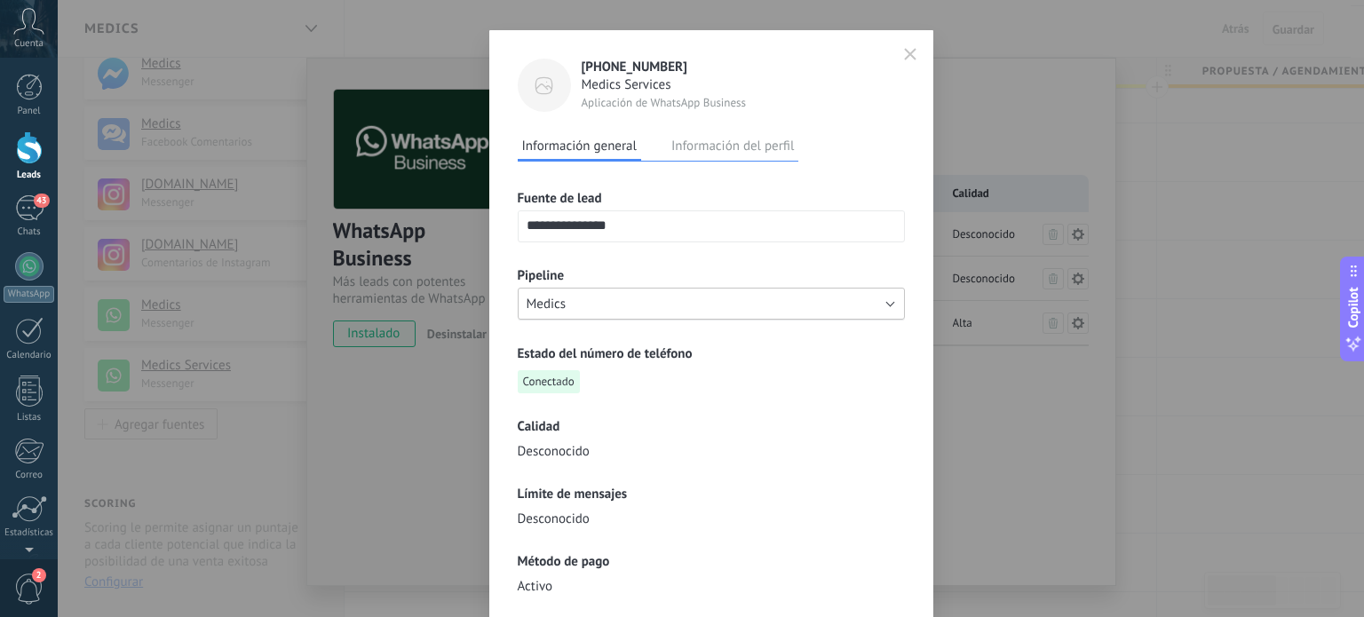
click at [691, 303] on button "Medics" at bounding box center [711, 304] width 387 height 32
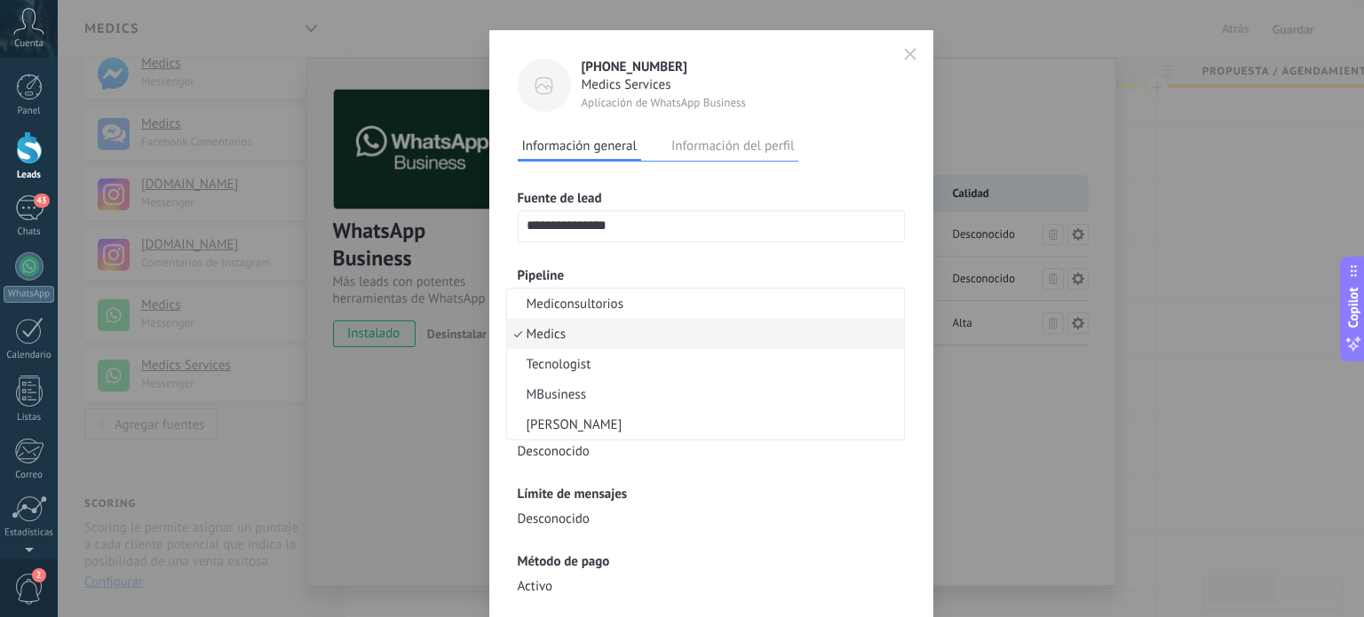
click at [851, 502] on div "Límite de mensajes Desconocido" at bounding box center [711, 507] width 387 height 43
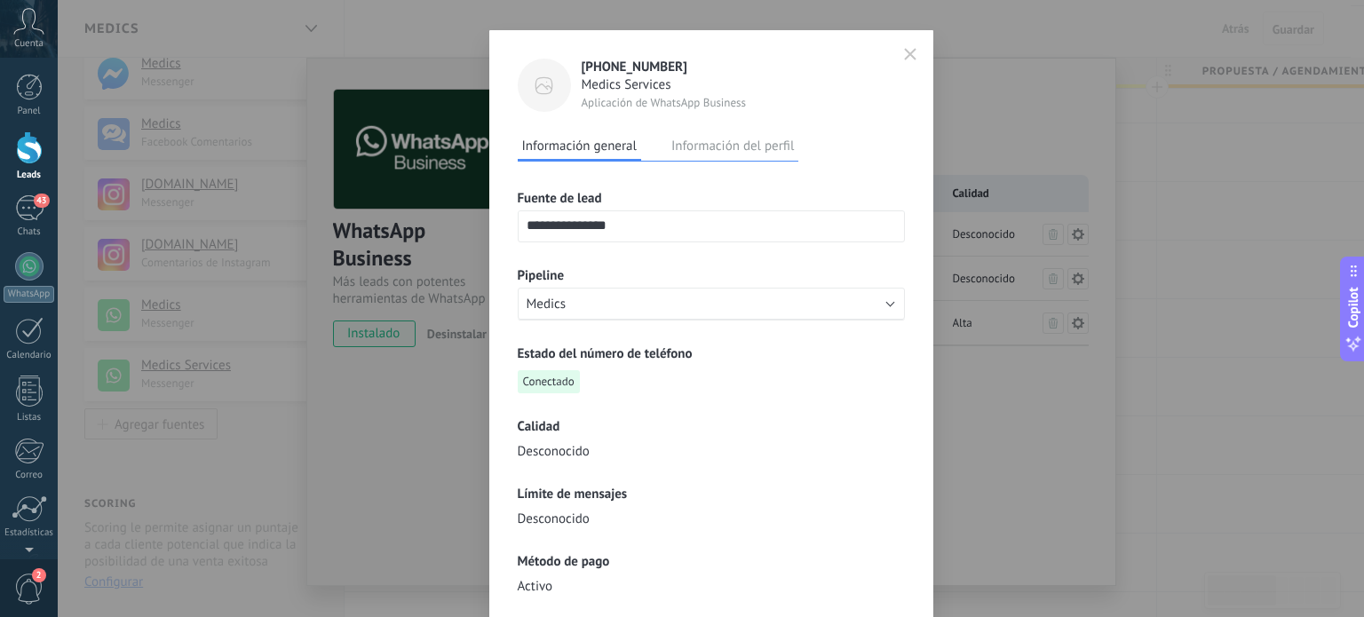
click at [703, 146] on button "Información del perfil" at bounding box center [732, 145] width 131 height 27
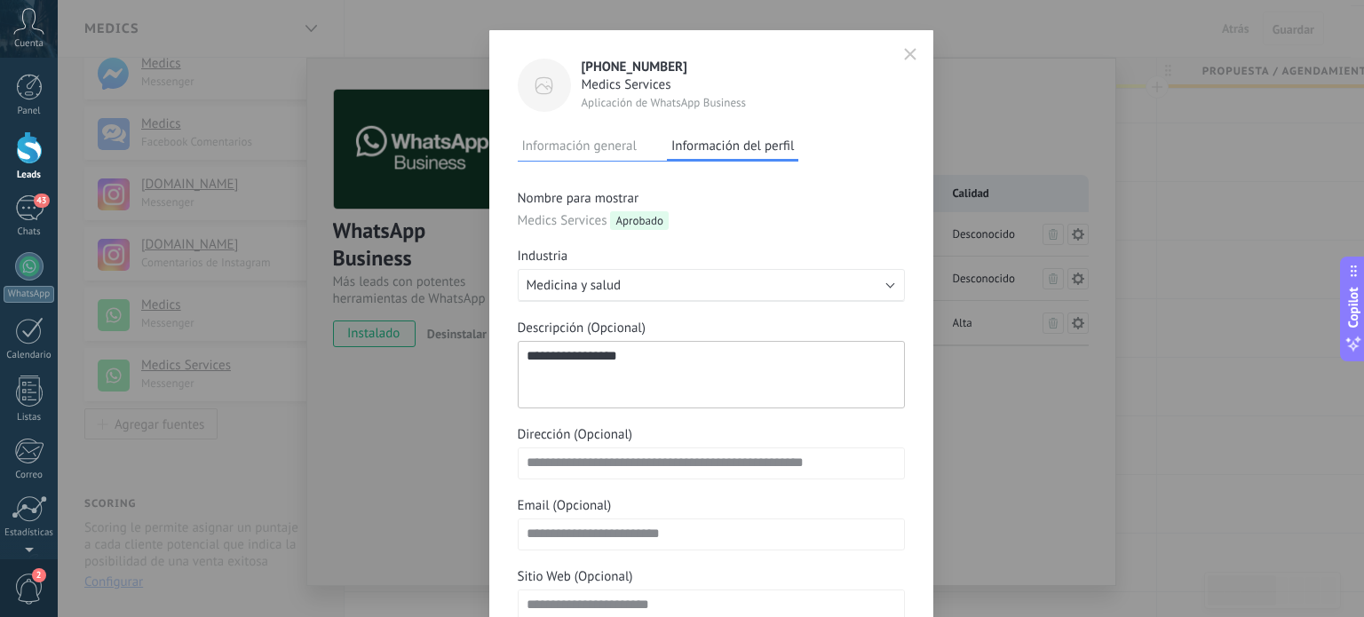
click at [596, 139] on button "Información general" at bounding box center [579, 145] width 123 height 27
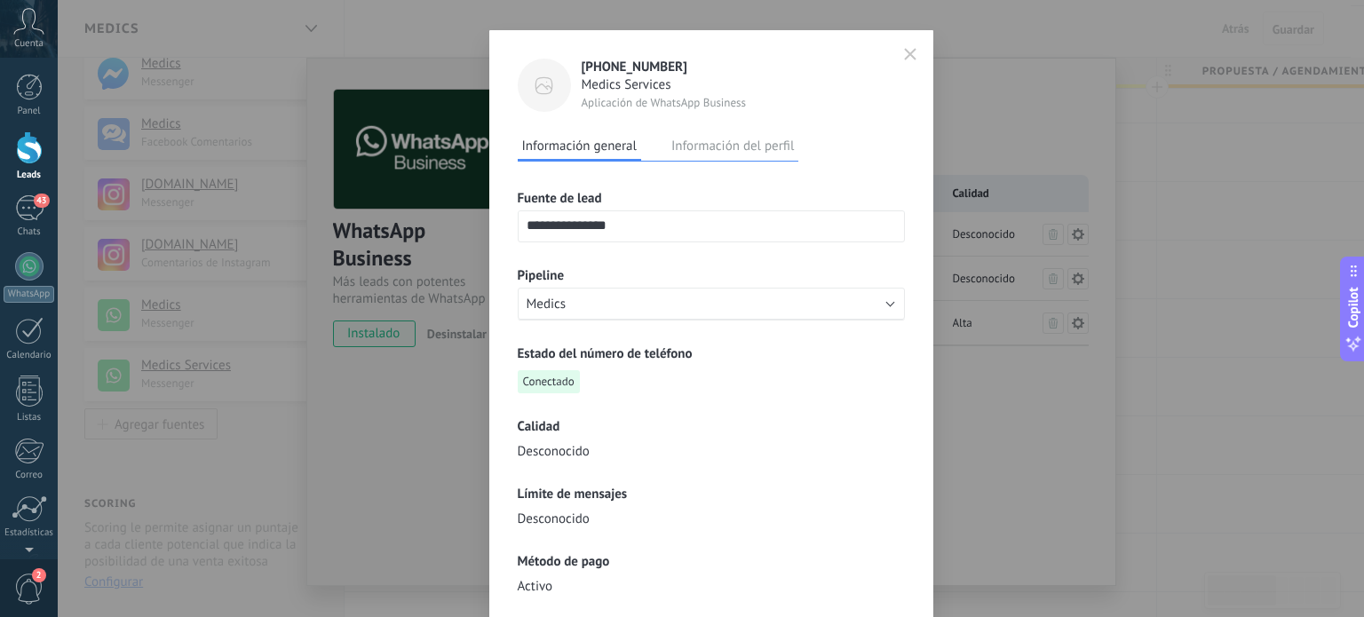
click at [689, 81] on span "Medics Services" at bounding box center [663, 85] width 165 height 18
click at [905, 51] on icon "button" at bounding box center [910, 54] width 12 height 12
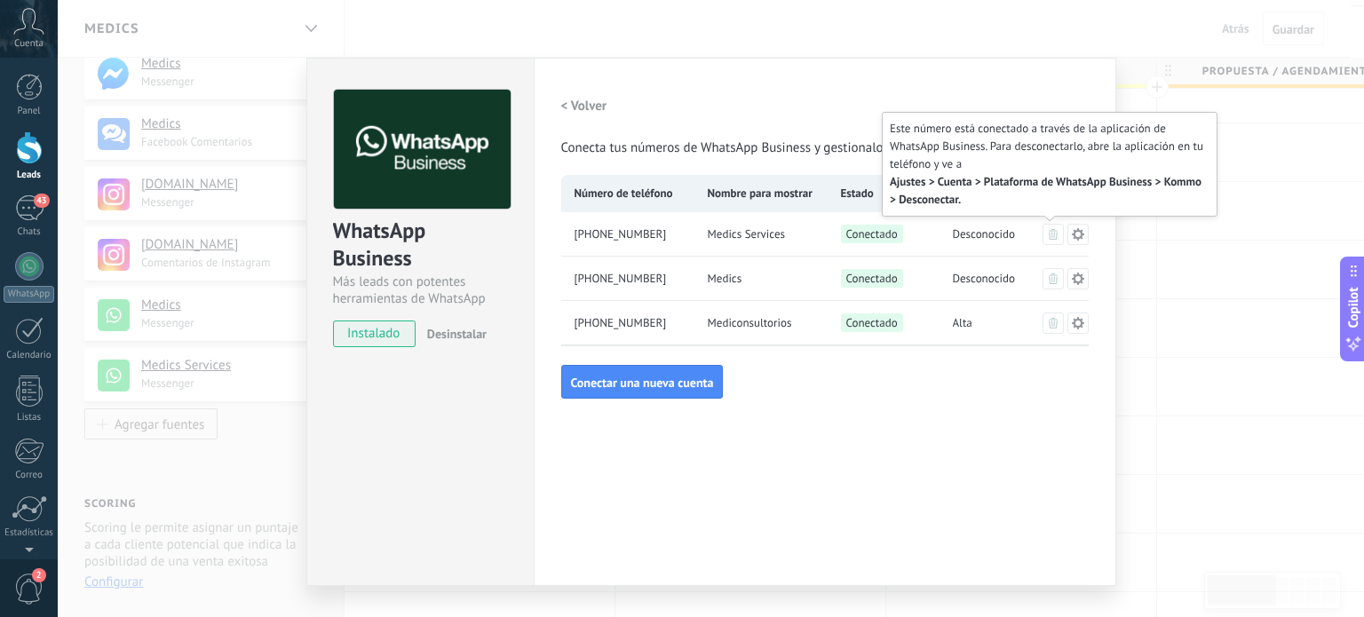
click at [1053, 227] on button at bounding box center [1052, 234] width 21 height 21
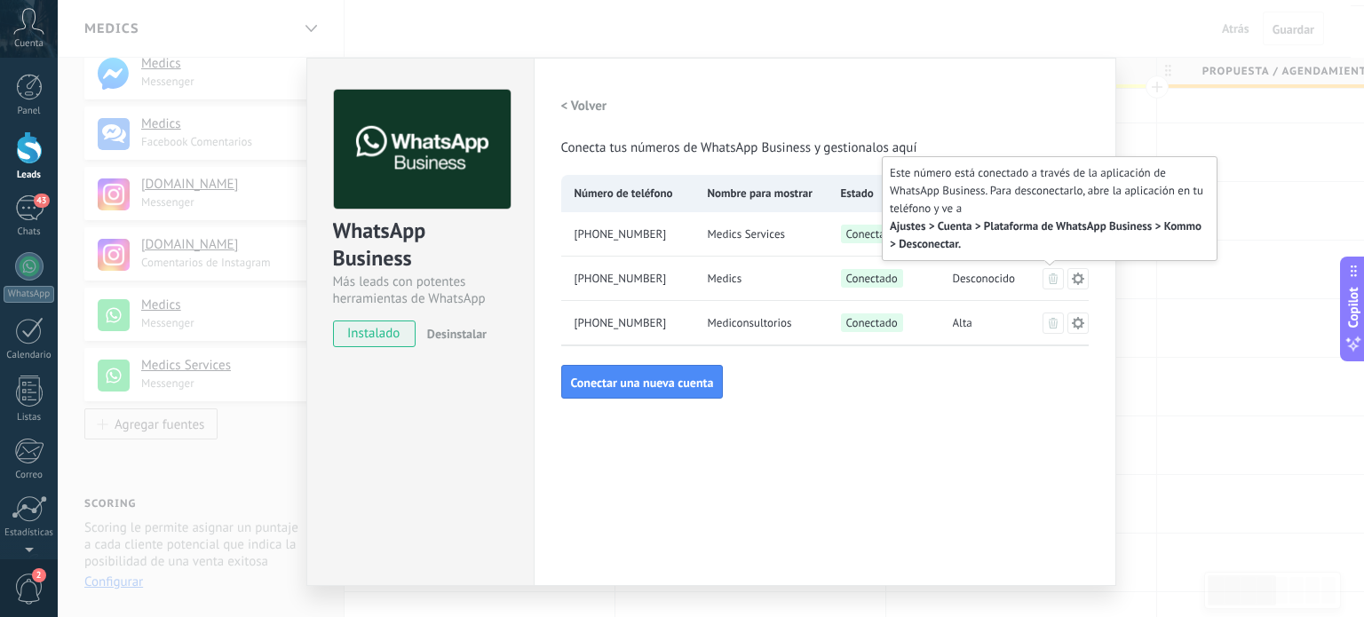
click at [1046, 271] on button at bounding box center [1052, 278] width 21 height 21
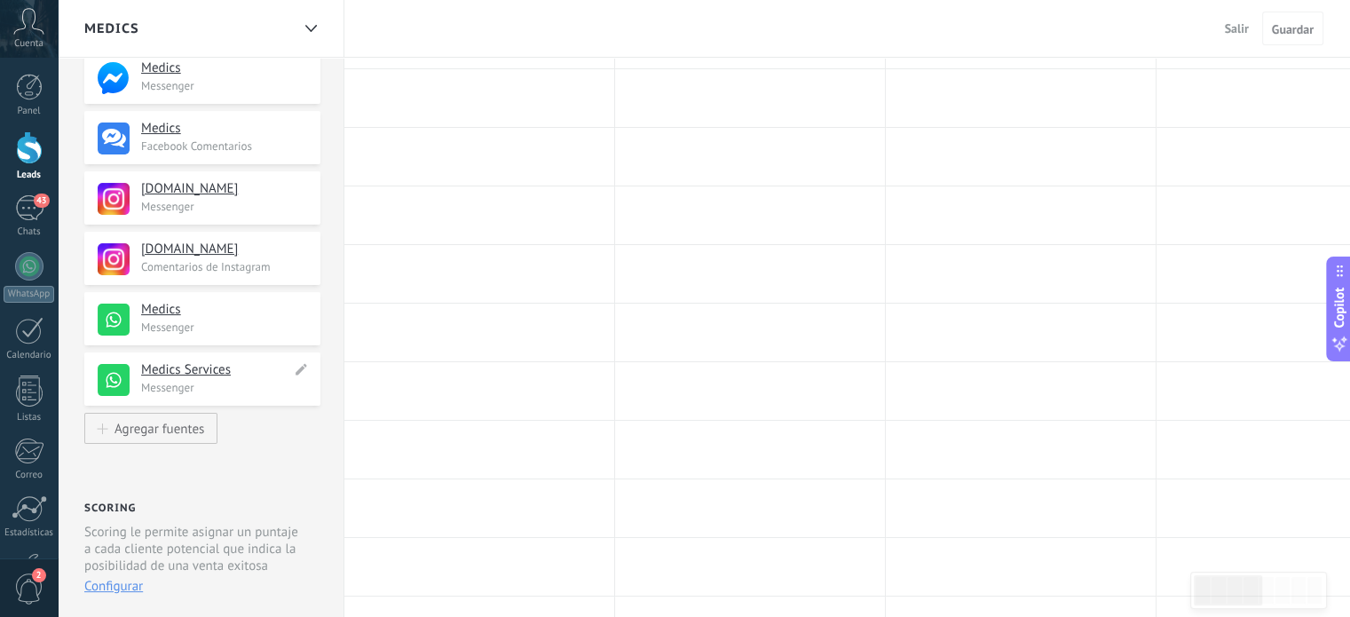
click at [260, 365] on h4 "Medics Services" at bounding box center [216, 370] width 150 height 18
click at [241, 383] on p "Messenger" at bounding box center [225, 387] width 169 height 15
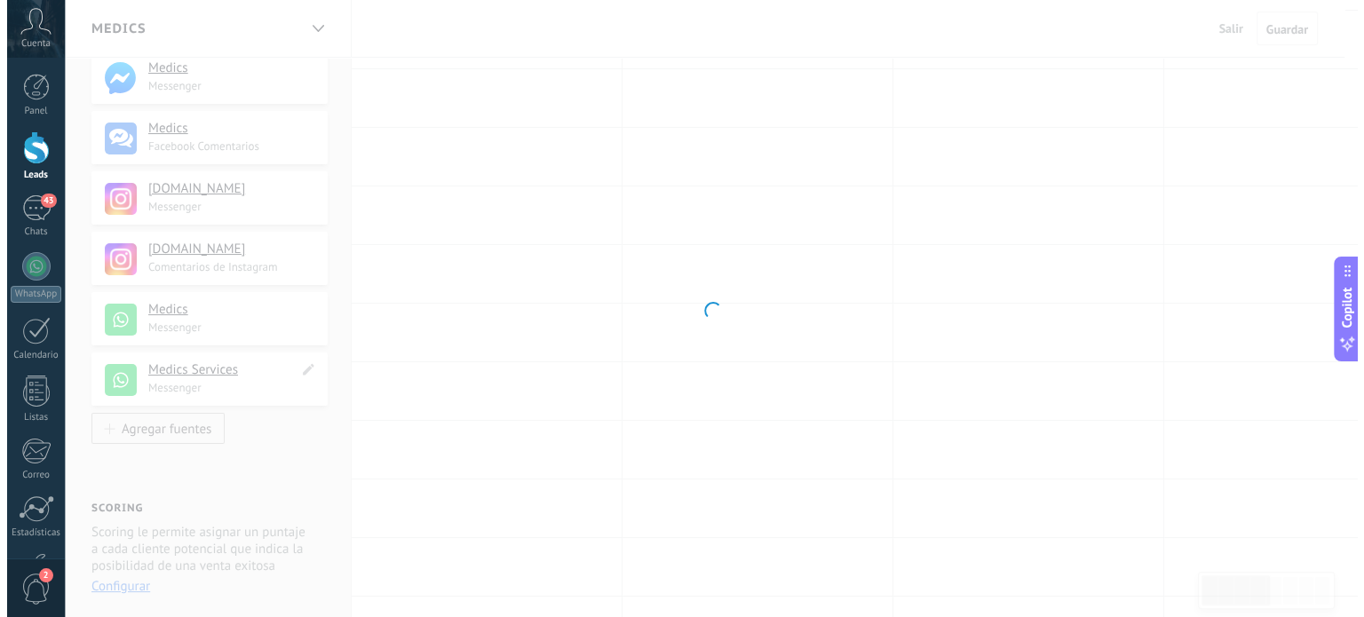
scroll to position [266, 0]
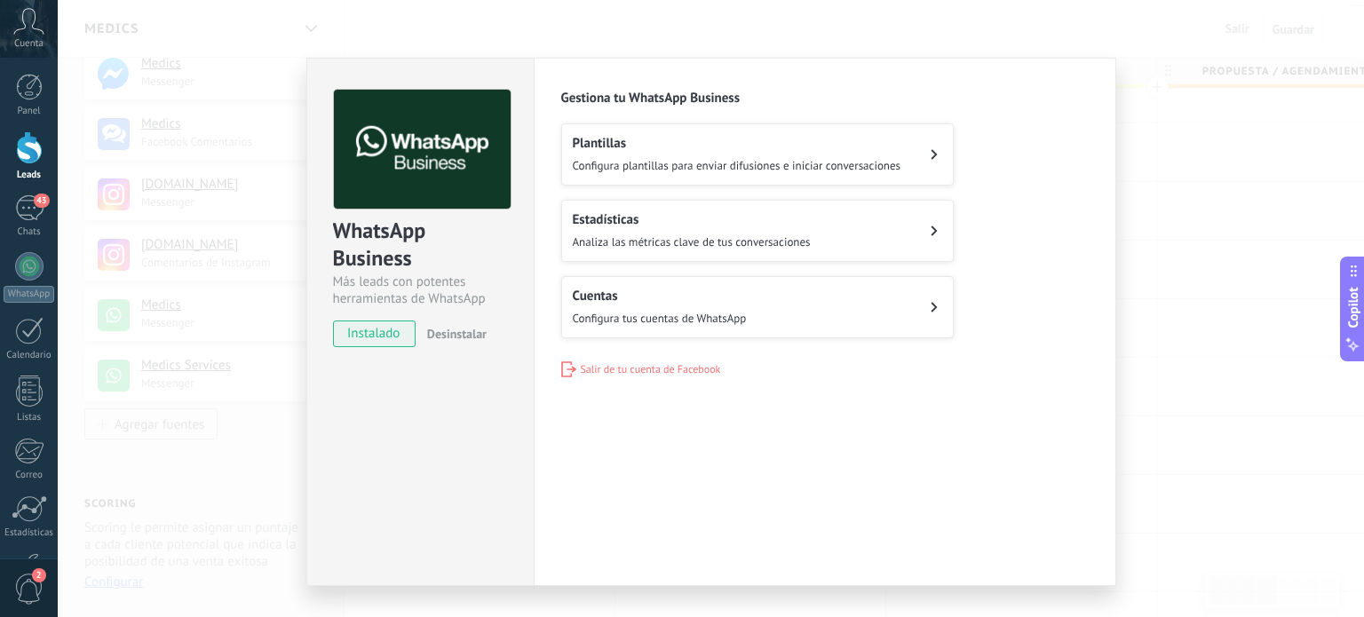
click at [838, 301] on button "Cuentas Configura tus cuentas de WhatsApp" at bounding box center [757, 307] width 392 height 62
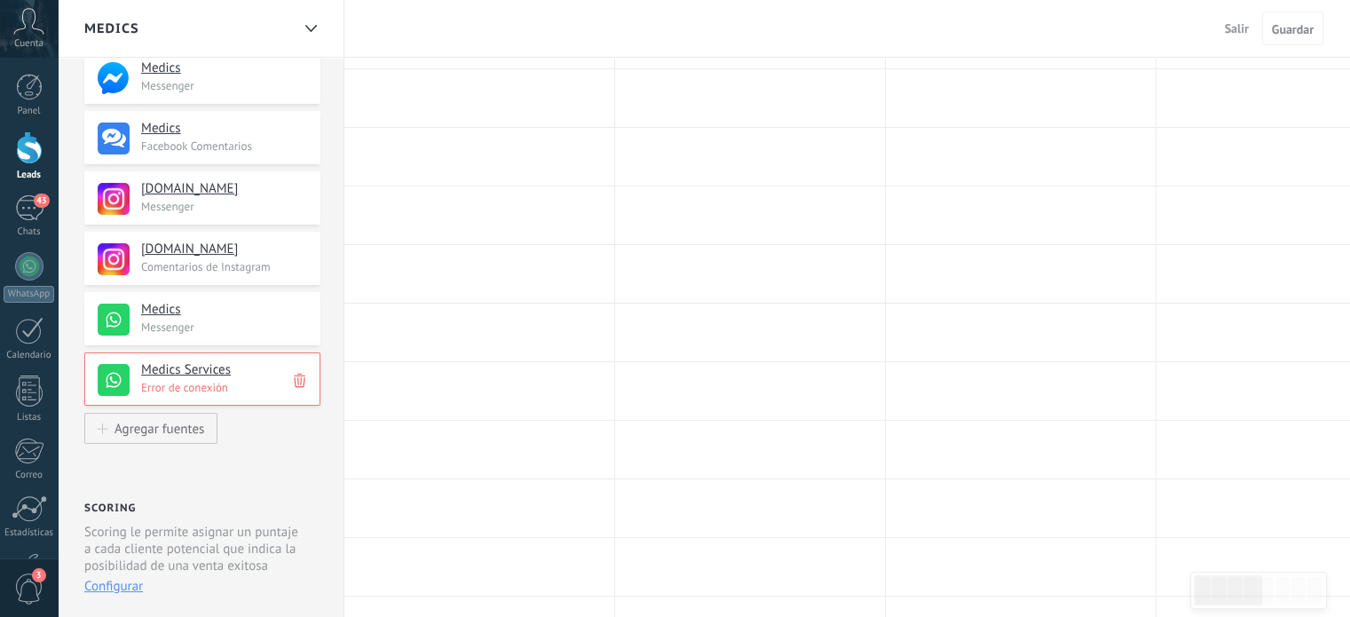
scroll to position [266, 0]
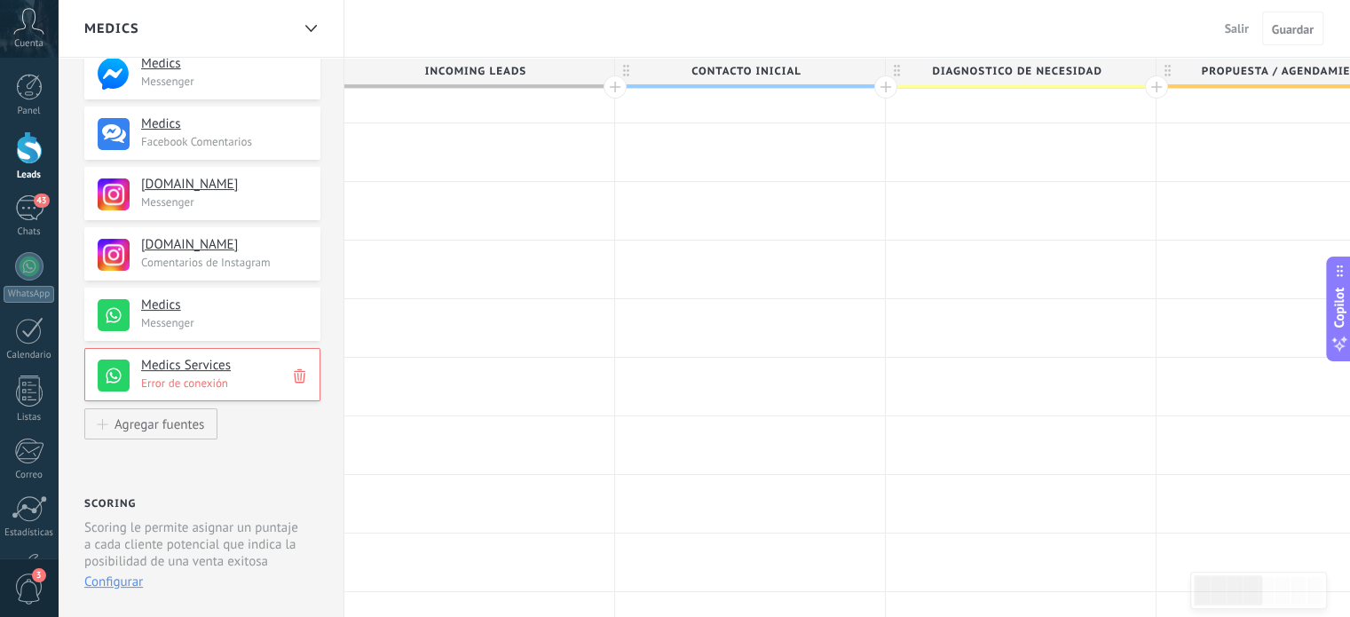
click at [300, 379] on icon at bounding box center [300, 376] width 12 height 17
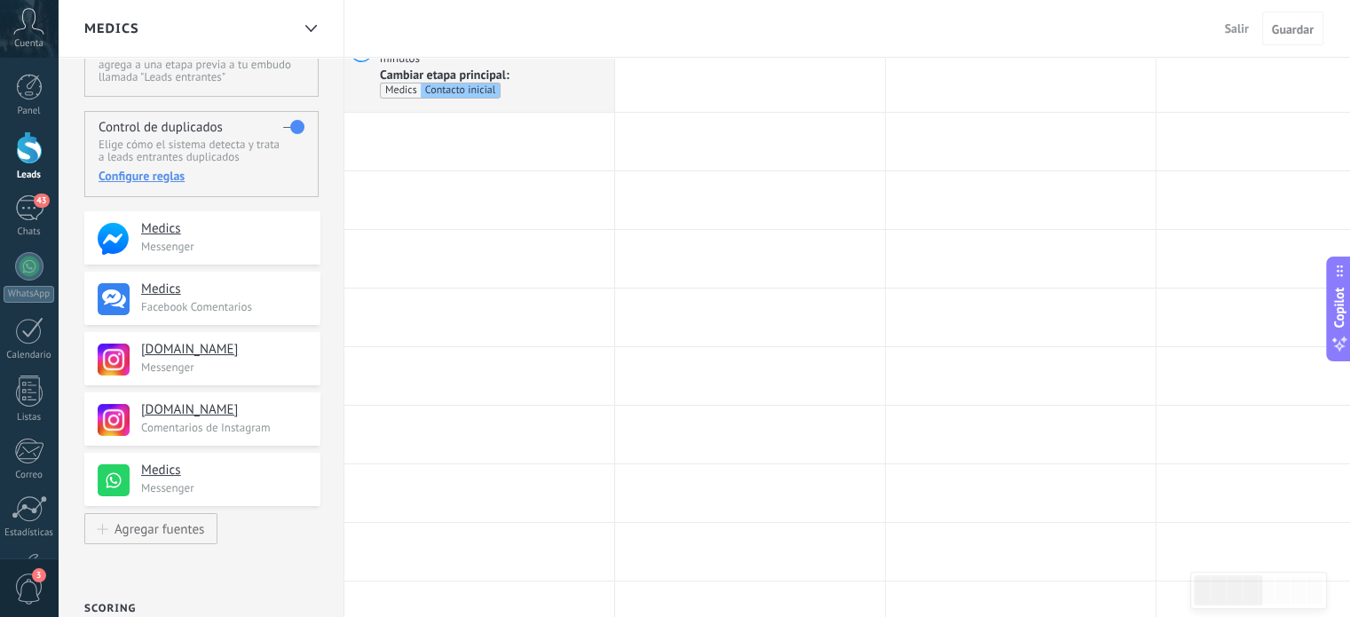
scroll to position [89, 0]
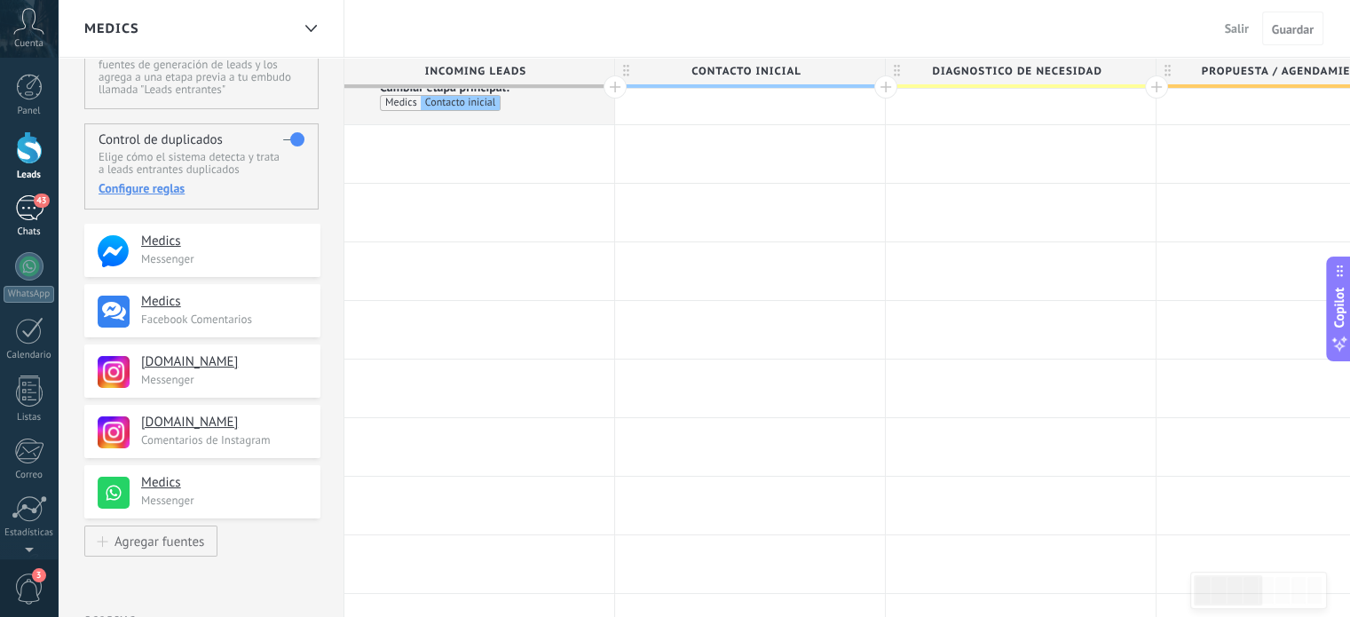
click at [28, 215] on div "43" at bounding box center [29, 208] width 28 height 26
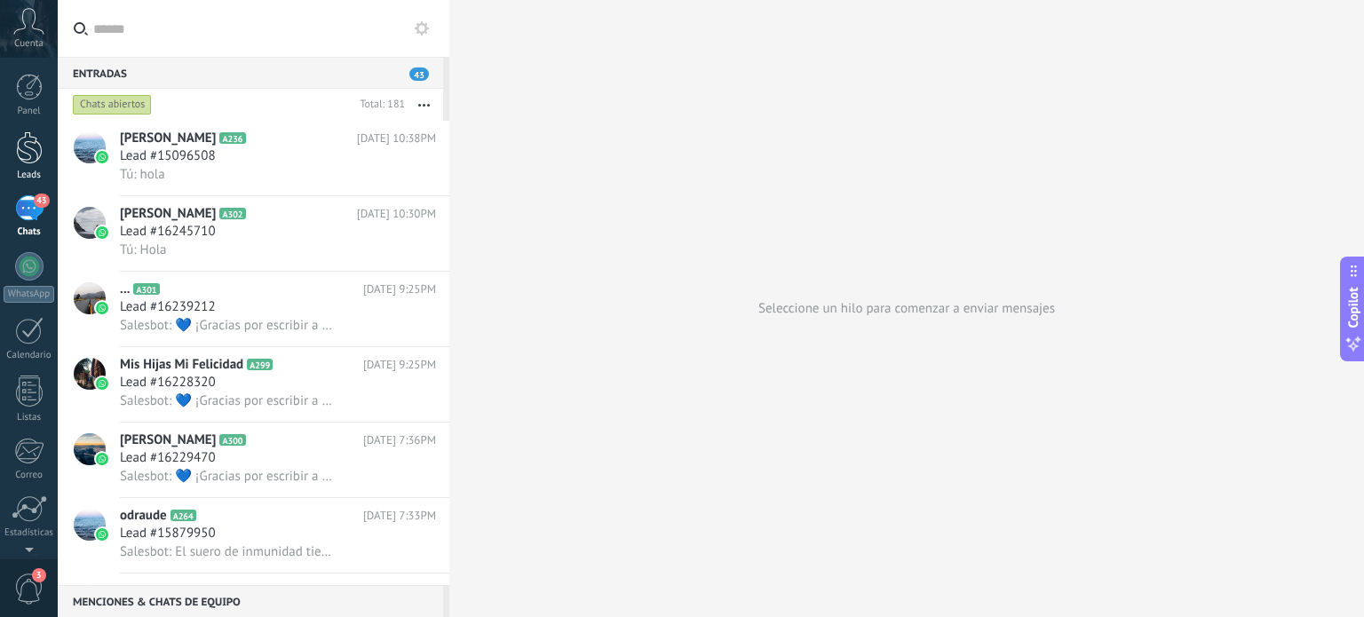
click at [36, 148] on div at bounding box center [29, 147] width 27 height 33
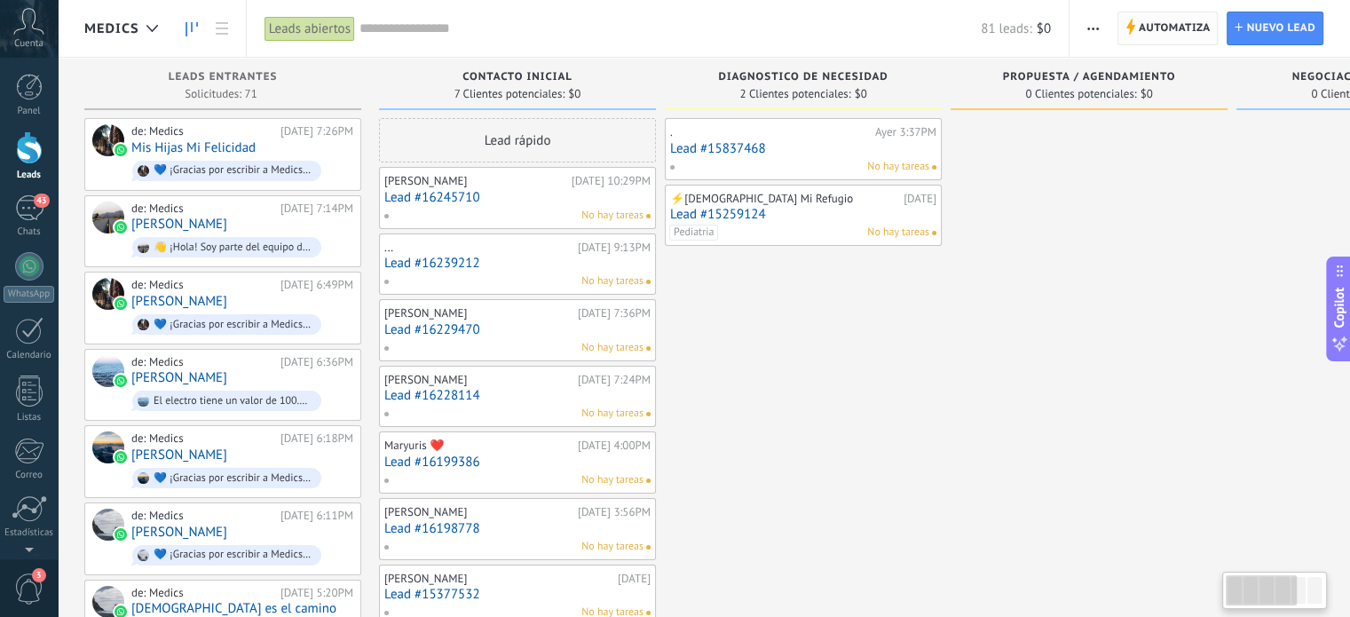
click at [1160, 28] on span "Automatiza" at bounding box center [1175, 28] width 72 height 32
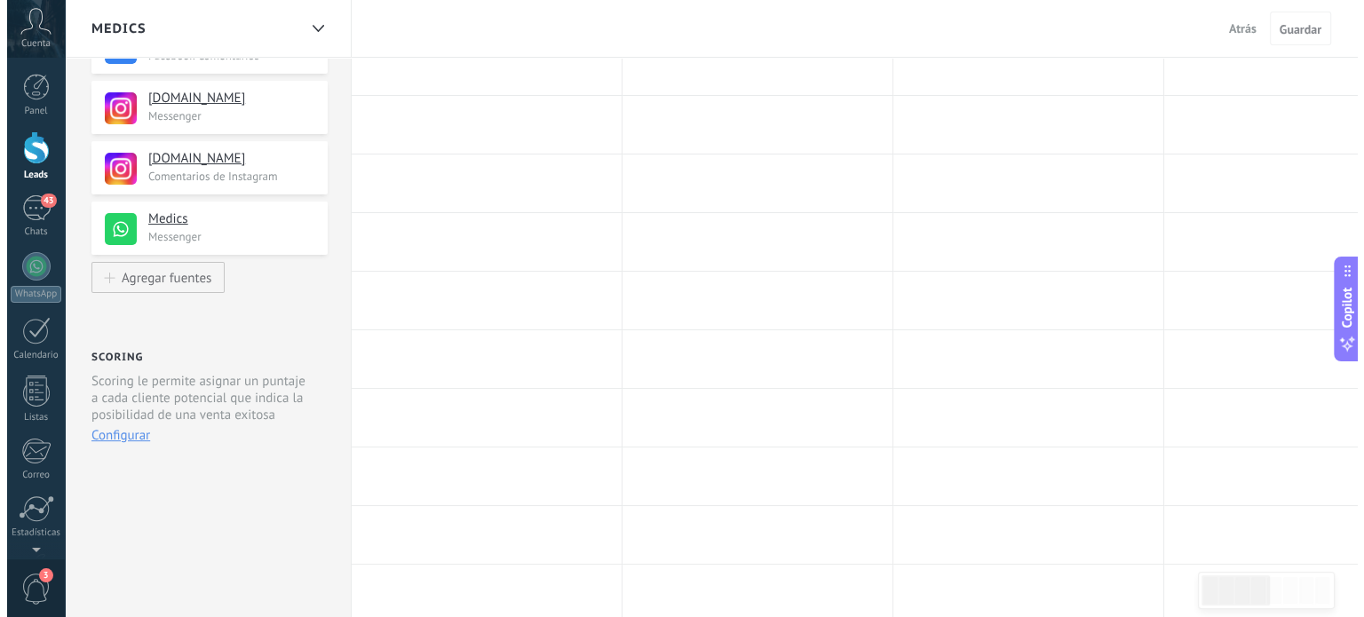
scroll to position [355, 0]
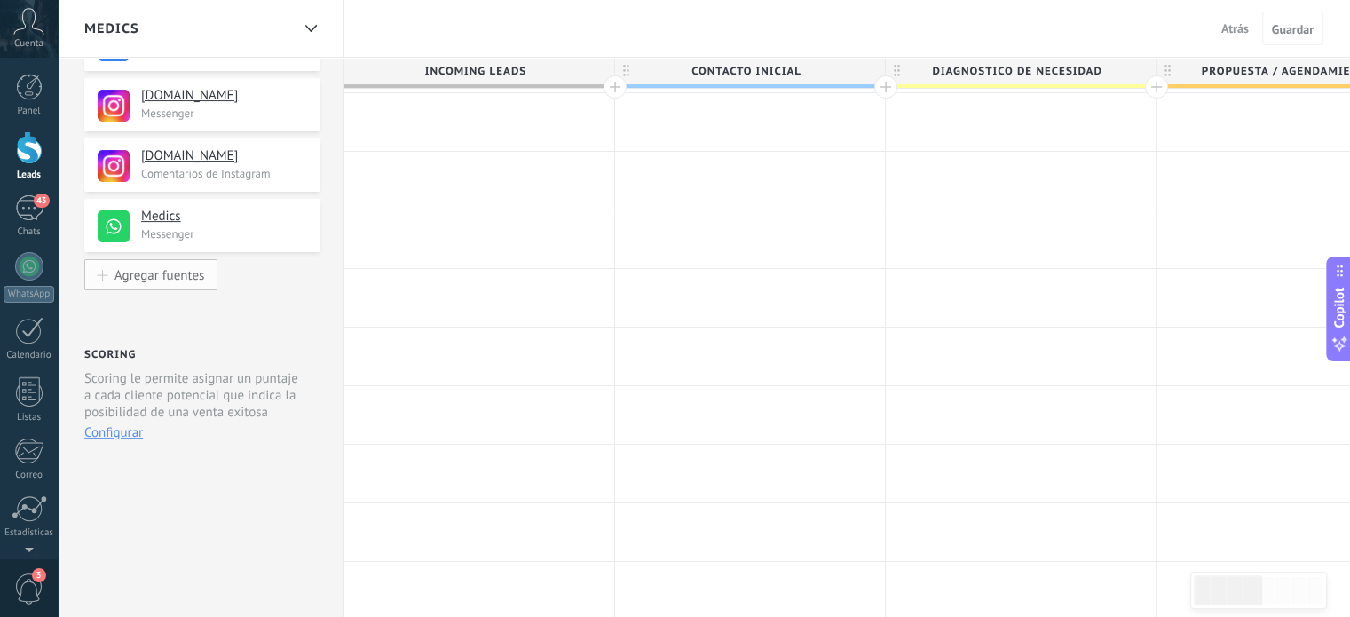
click at [181, 278] on div "Agregar fuentes" at bounding box center [160, 274] width 90 height 15
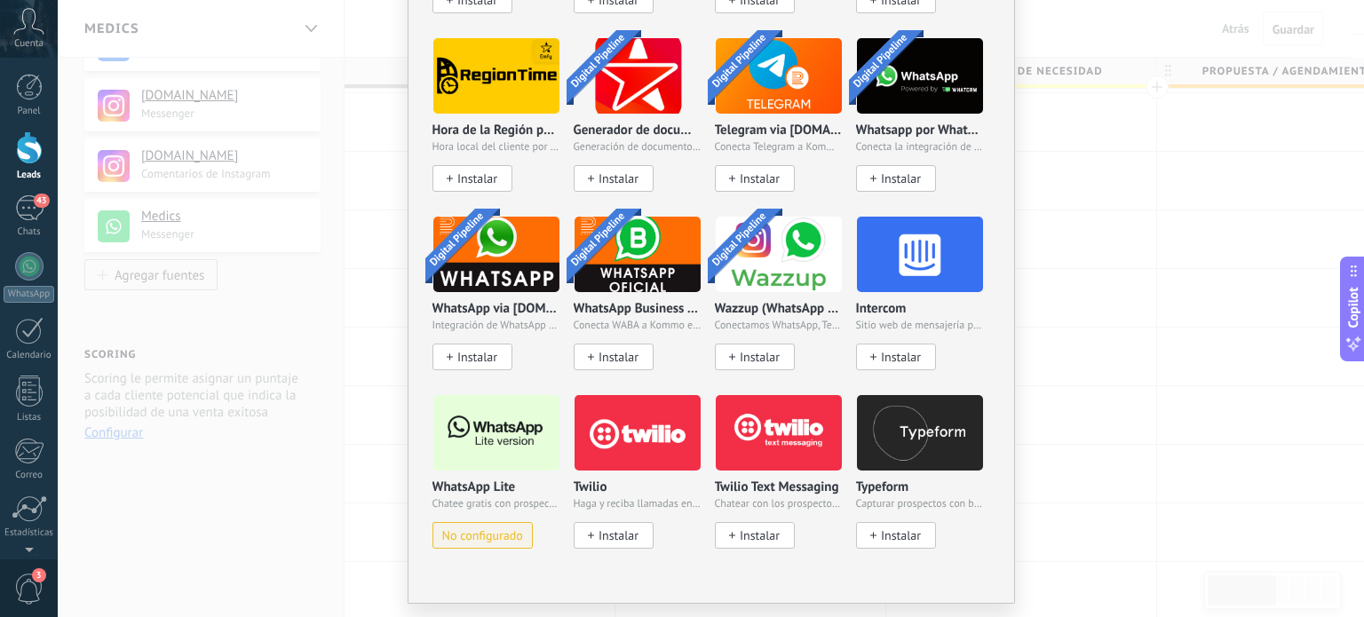
scroll to position [1442, 0]
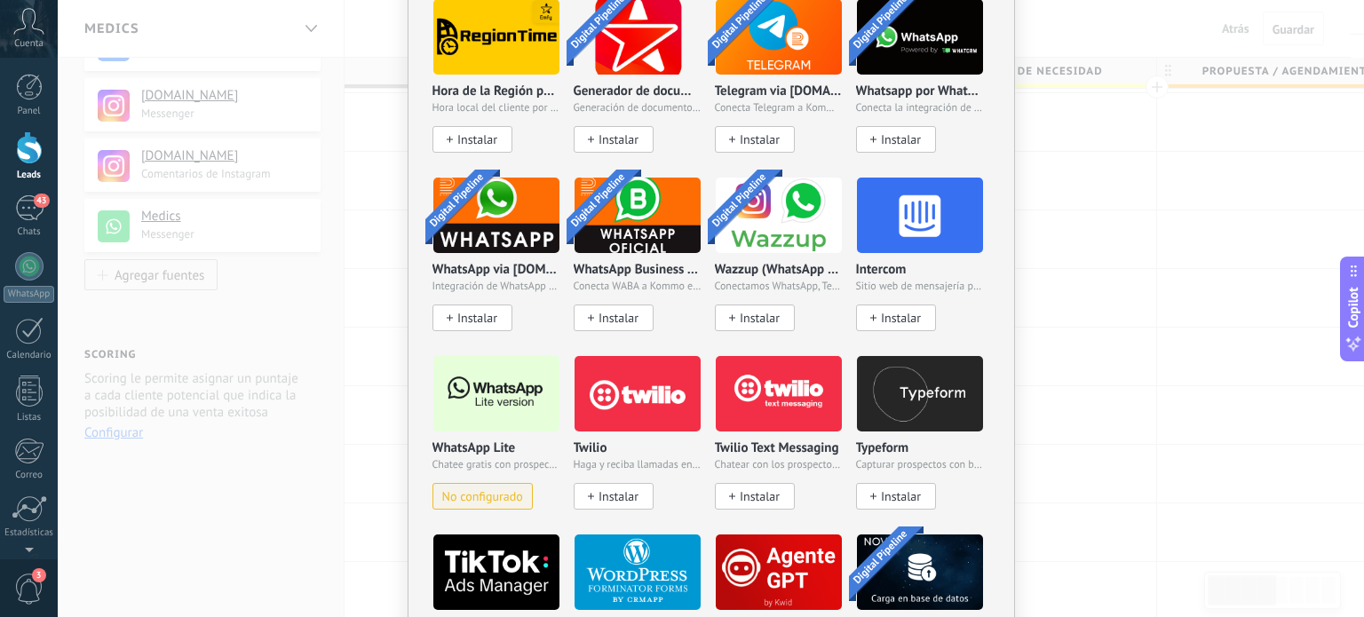
click at [487, 489] on span "No configurado" at bounding box center [482, 496] width 81 height 15
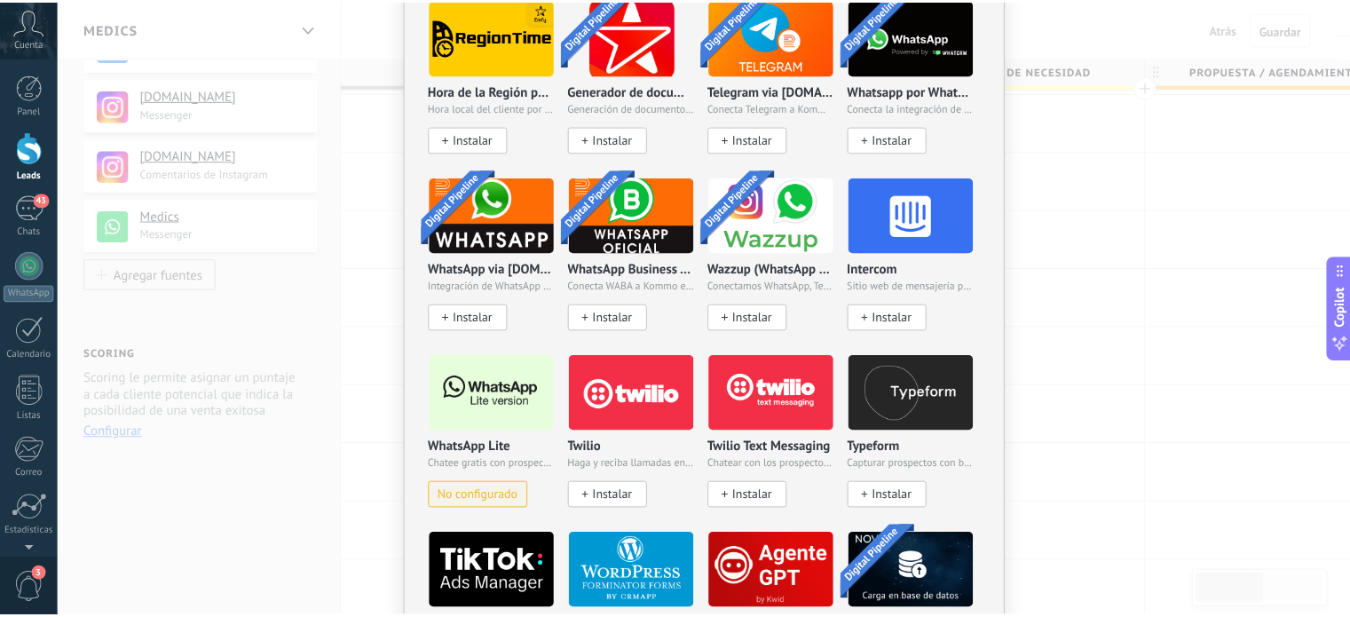
scroll to position [0, 0]
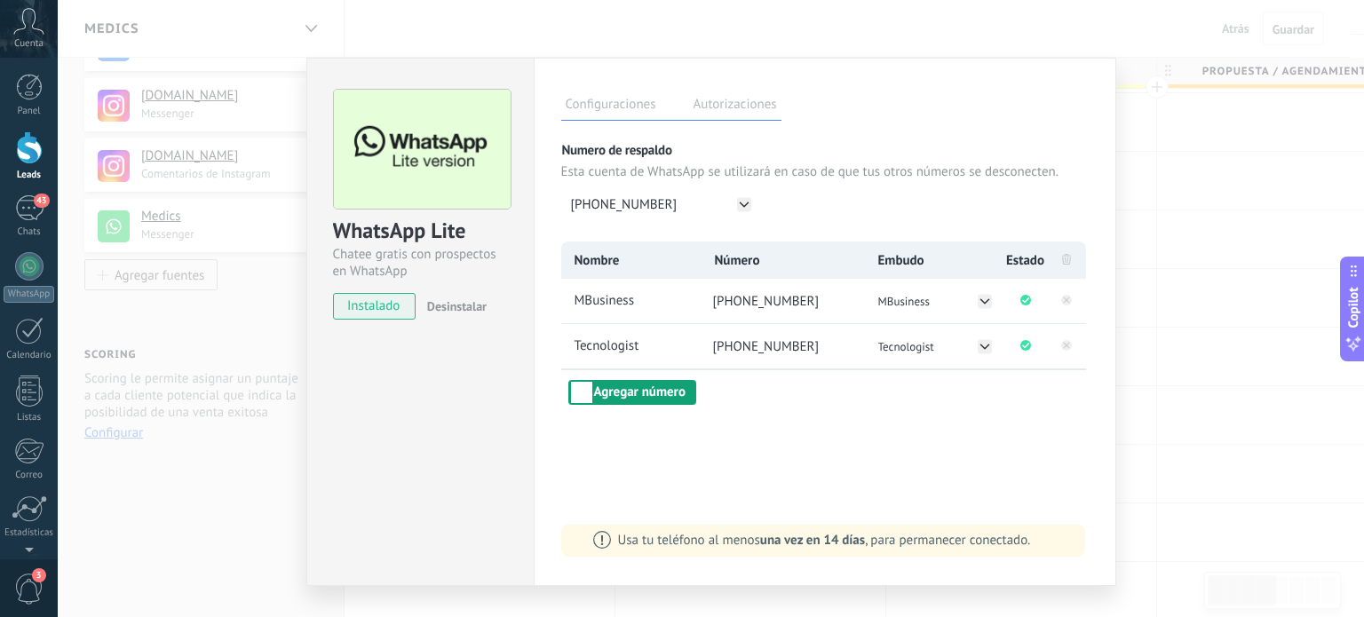
click at [646, 394] on button "Agregar número" at bounding box center [632, 392] width 128 height 25
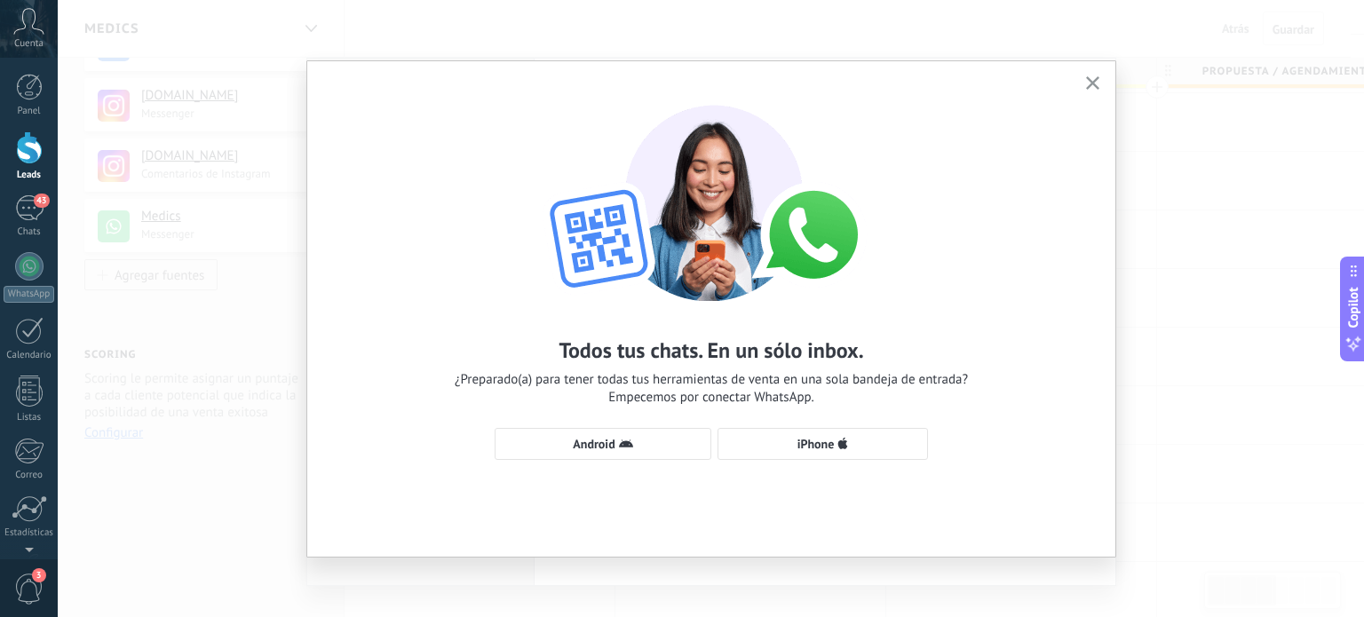
click at [799, 464] on div "Todos tus chats. En un sólo inbox. ¿Preparado(a) para tener todas tus herramien…" at bounding box center [711, 273] width 808 height 425
click at [809, 439] on span "iPhone" at bounding box center [815, 444] width 37 height 12
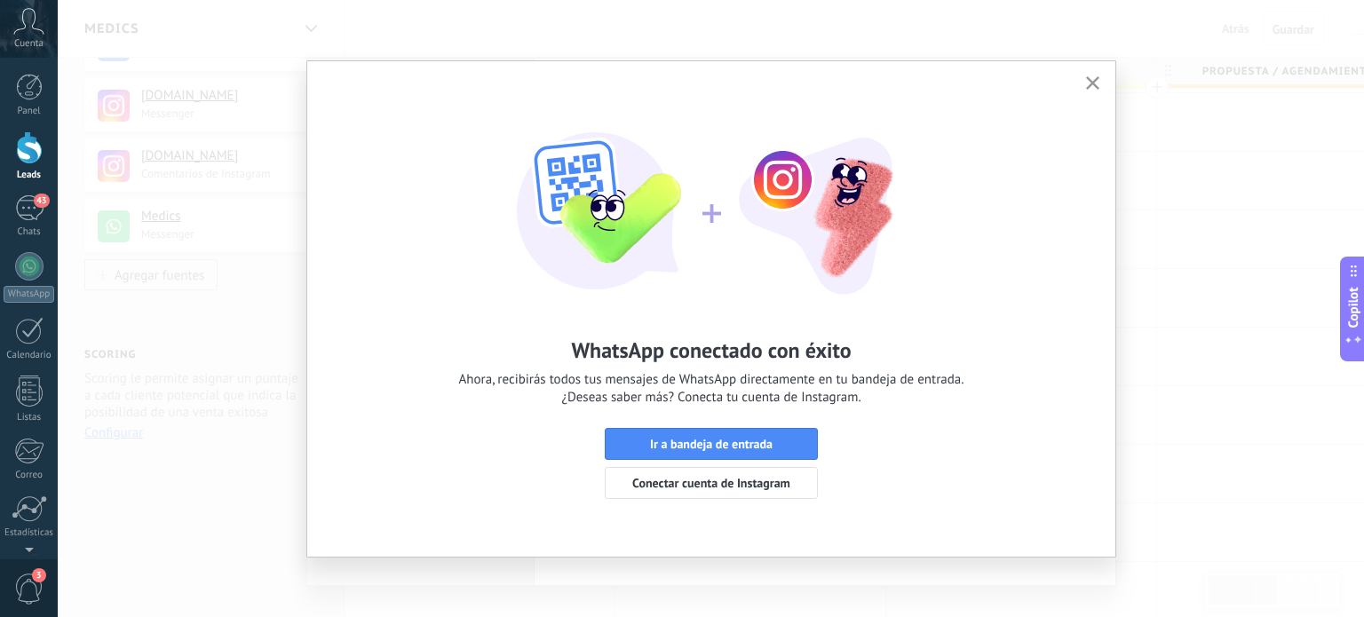
click at [1090, 86] on use "button" at bounding box center [1092, 82] width 13 height 13
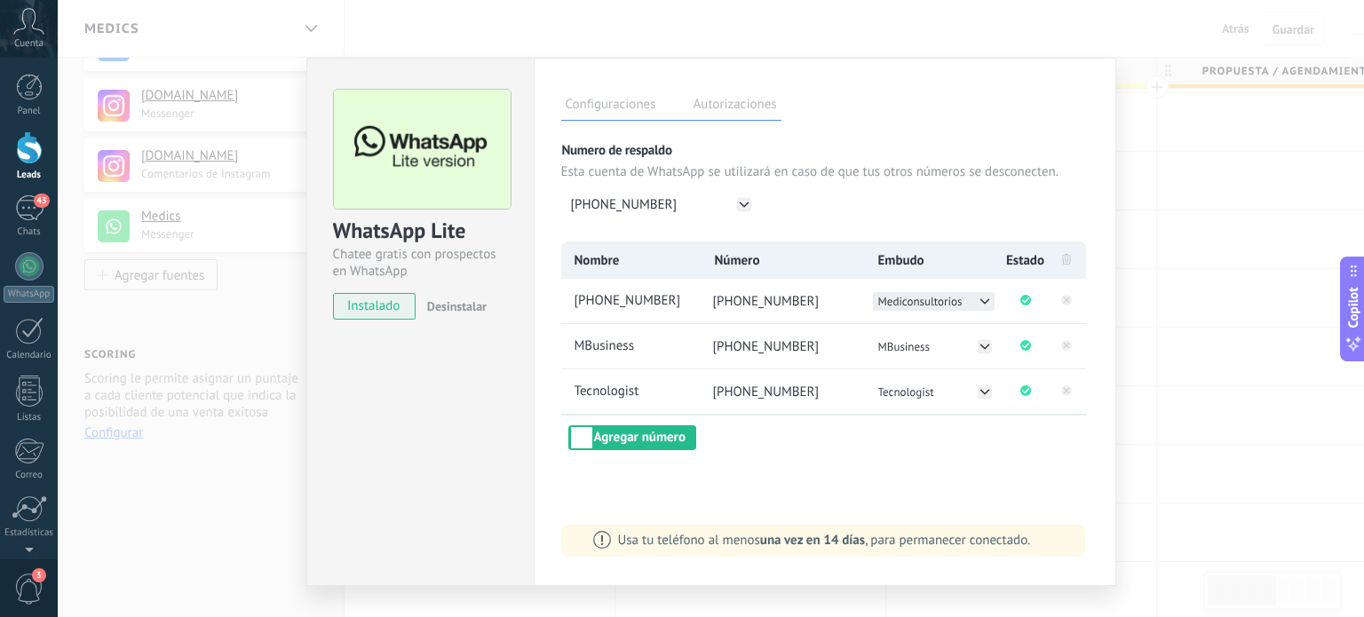
click at [977, 296] on icon at bounding box center [984, 301] width 14 height 14
click at [903, 319] on span "Medics" at bounding box center [896, 319] width 35 height 15
click at [656, 304] on span "+57 333 2324100" at bounding box center [635, 301] width 129 height 19
drag, startPoint x: 676, startPoint y: 298, endPoint x: 559, endPoint y: 319, distance: 118.1
click at [561, 319] on li "**********" at bounding box center [630, 301] width 138 height 44
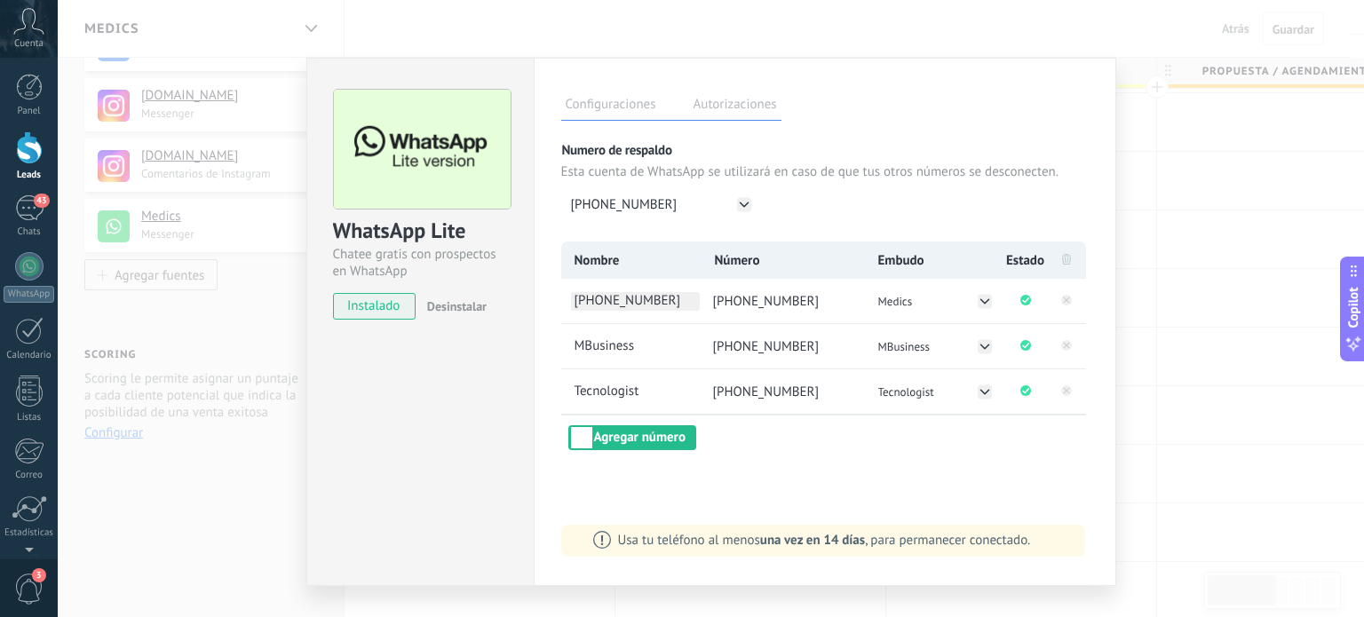
click at [664, 292] on span "+57 333 2324100" at bounding box center [635, 301] width 129 height 19
drag, startPoint x: 678, startPoint y: 296, endPoint x: 559, endPoint y: 301, distance: 119.1
click at [561, 301] on li "**********" at bounding box center [630, 301] width 138 height 44
click at [618, 307] on span "+57 333 2324100" at bounding box center [635, 301] width 129 height 19
type input "*"
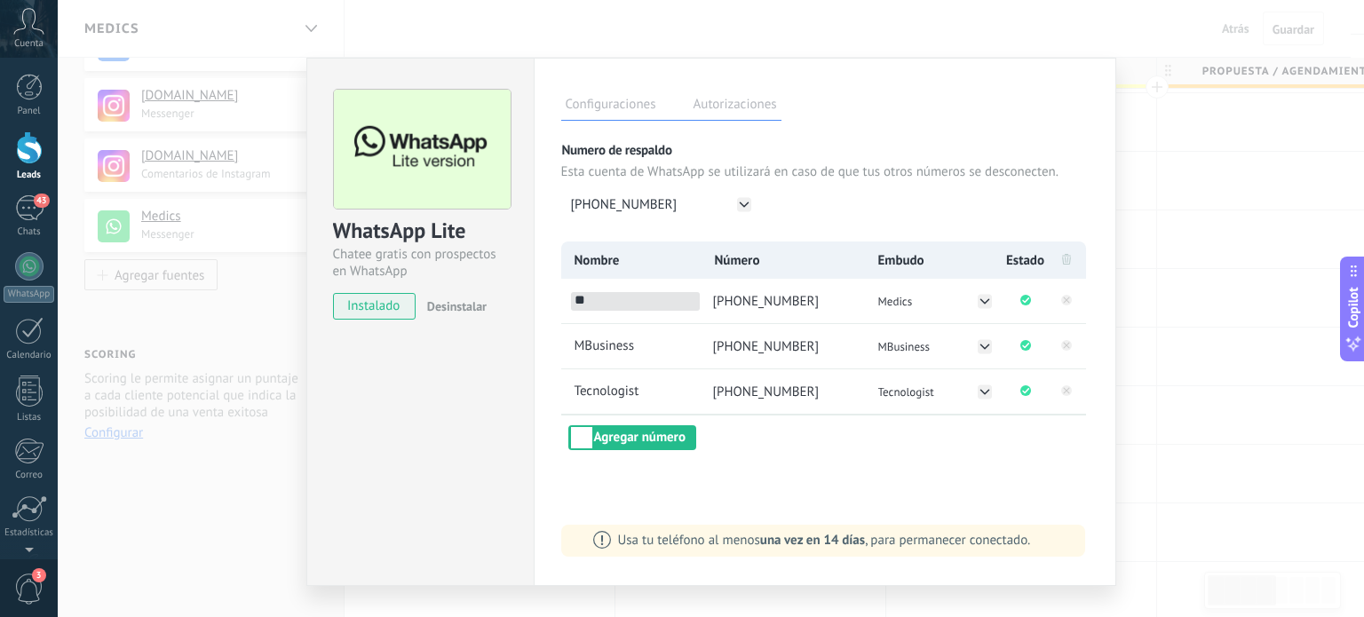
type input "*"
type input "**********"
click at [804, 497] on div "**********" at bounding box center [825, 322] width 582 height 528
click at [953, 471] on div "Configuraciones Autorizaciones Esta pestaña registra a los usuarios que han con…" at bounding box center [825, 322] width 582 height 528
click at [639, 294] on span "Medics chatcenter" at bounding box center [635, 301] width 129 height 19
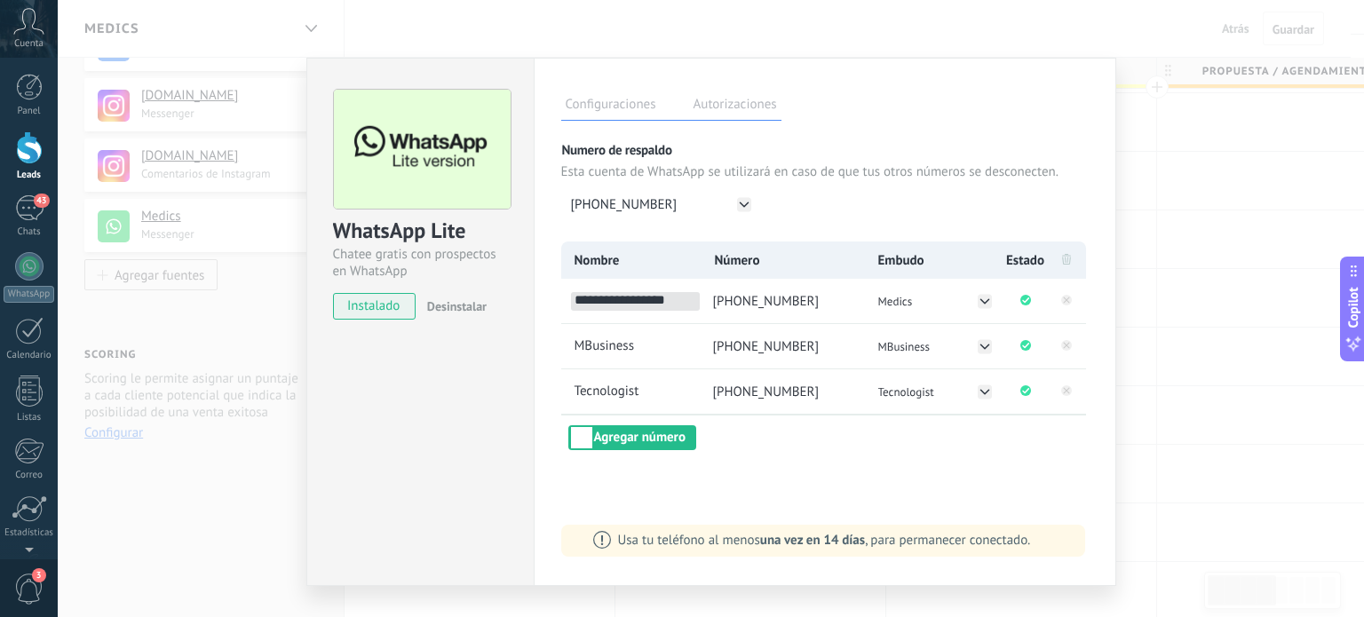
click at [633, 299] on input "**********" at bounding box center [635, 301] width 129 height 19
click at [638, 301] on input "**********" at bounding box center [635, 301] width 129 height 19
type input "**********"
click at [810, 447] on div "**********" at bounding box center [824, 345] width 527 height 209
click at [1160, 376] on div "WhatsApp Lite Chatee gratis con prospectos en WhatsApp instalado Desinstalar Co…" at bounding box center [711, 308] width 1306 height 617
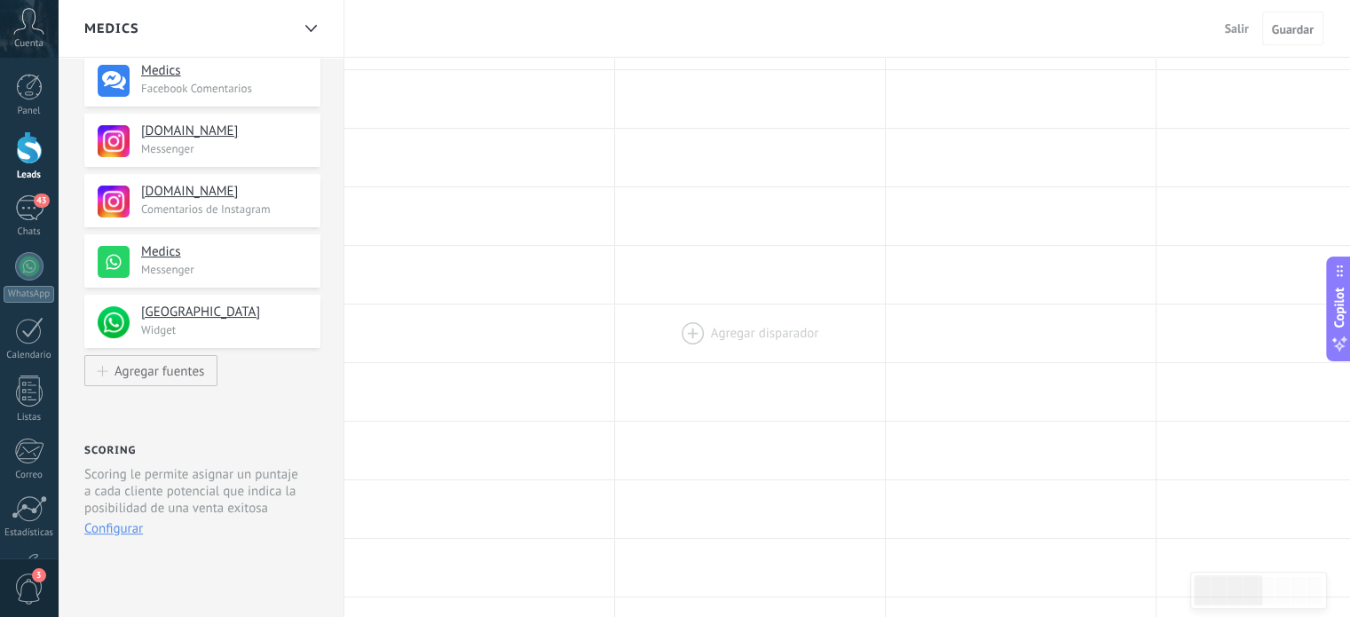
scroll to position [355, 0]
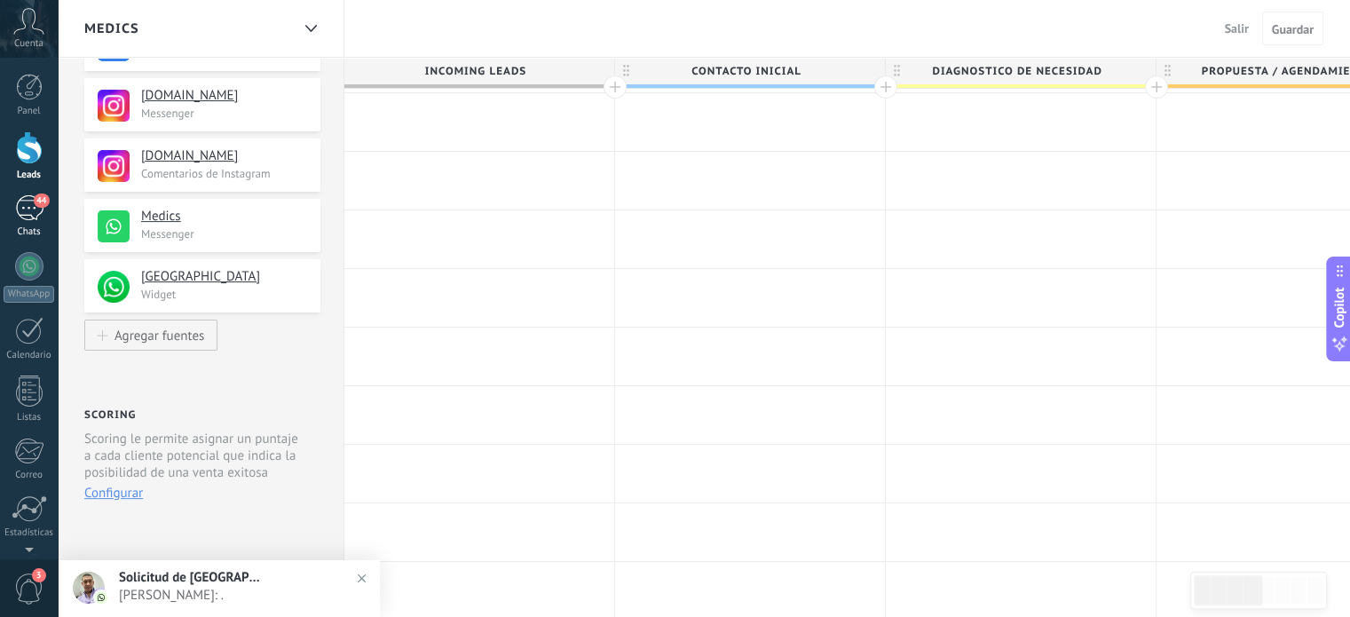
click at [29, 209] on div "44" at bounding box center [29, 208] width 28 height 26
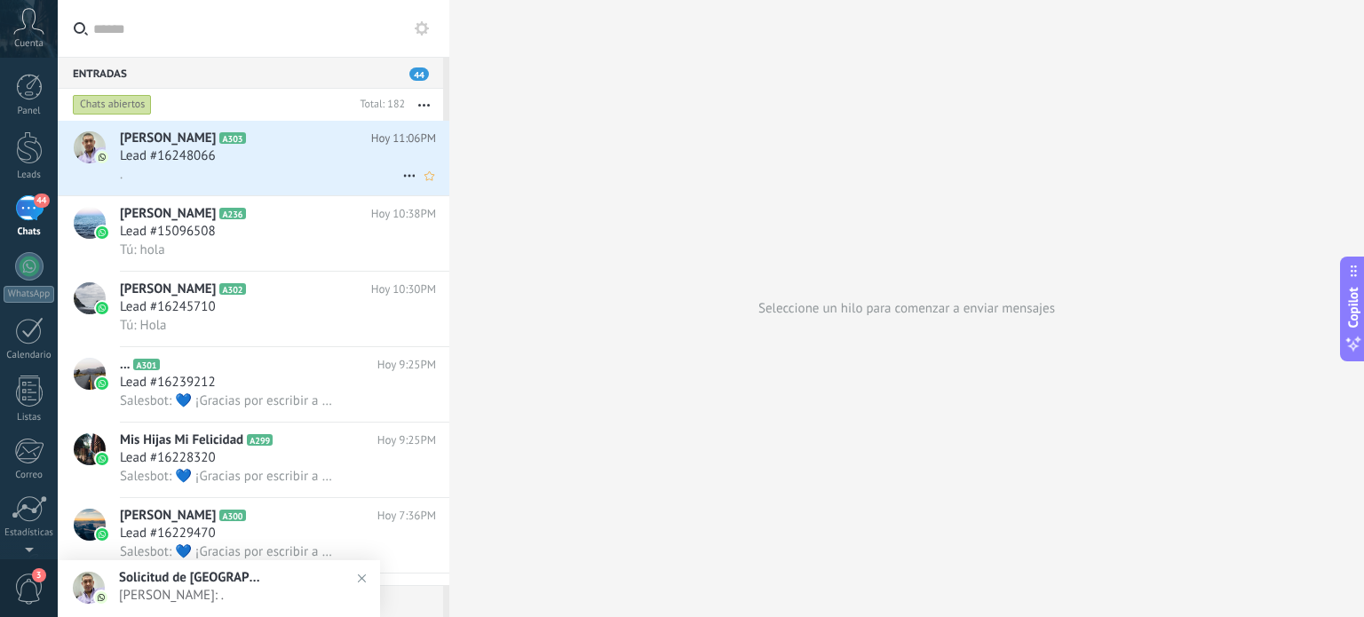
click at [220, 155] on h3 "Lead #16248066" at bounding box center [172, 156] width 105 height 18
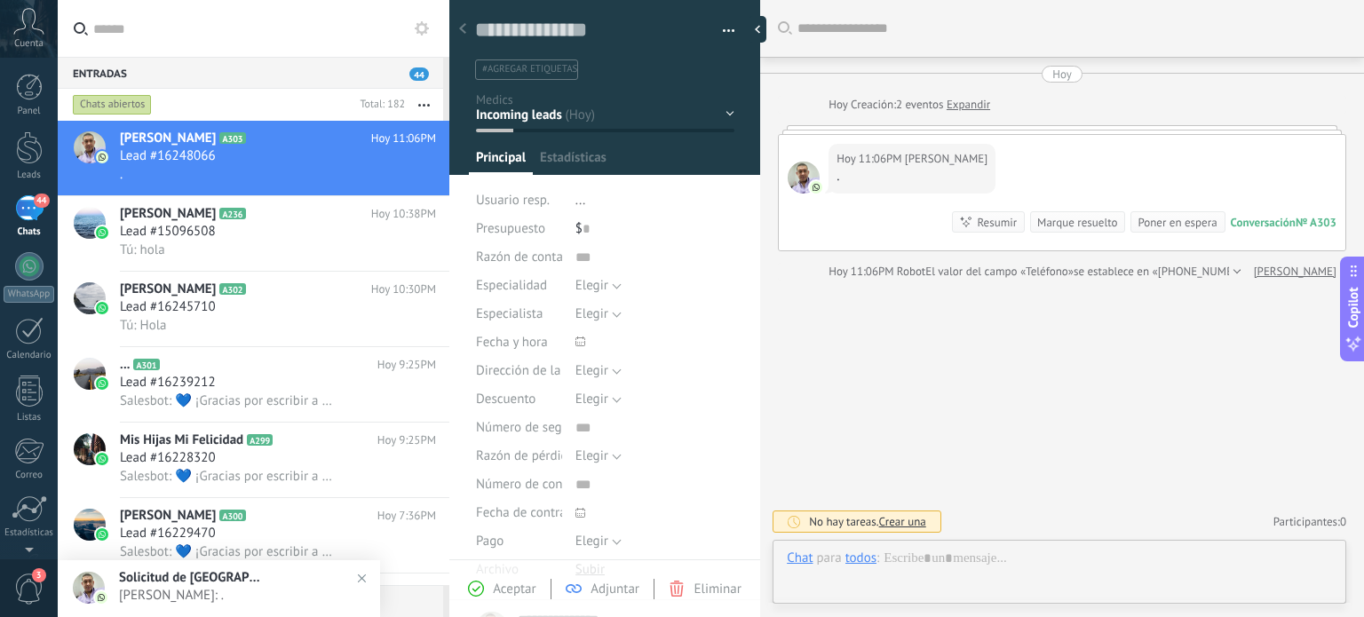
scroll to position [26, 0]
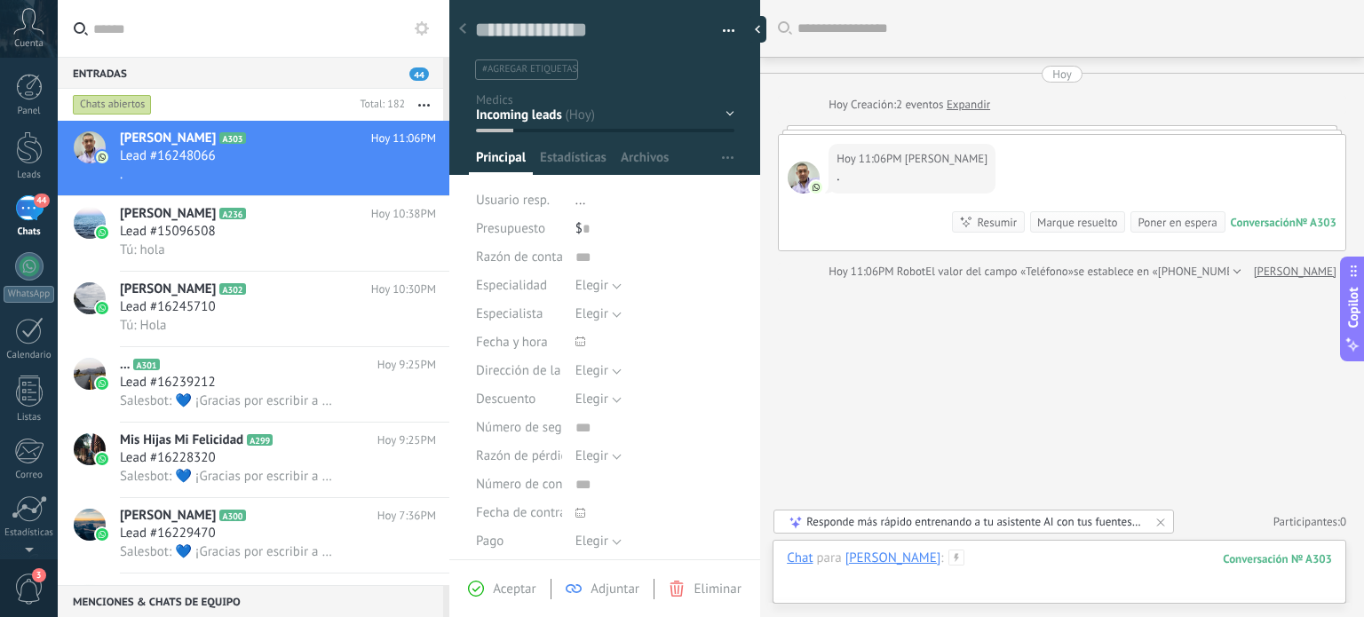
click at [1018, 564] on div at bounding box center [1059, 575] width 545 height 53
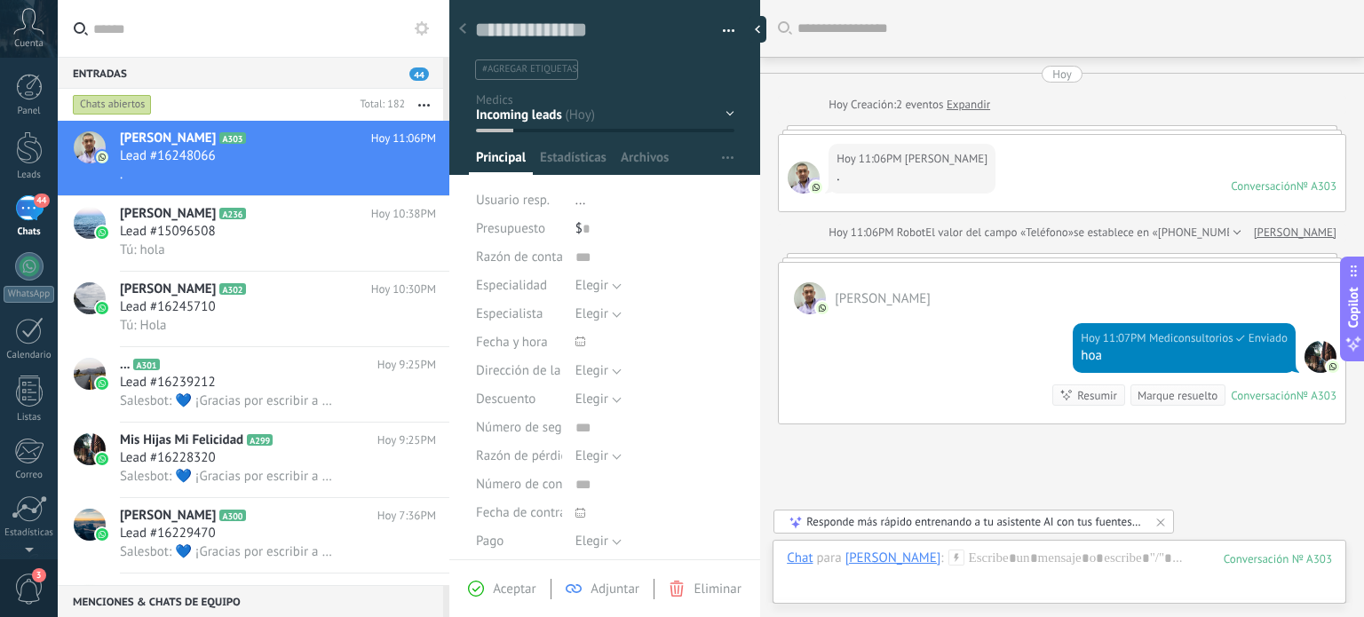
scroll to position [115, 0]
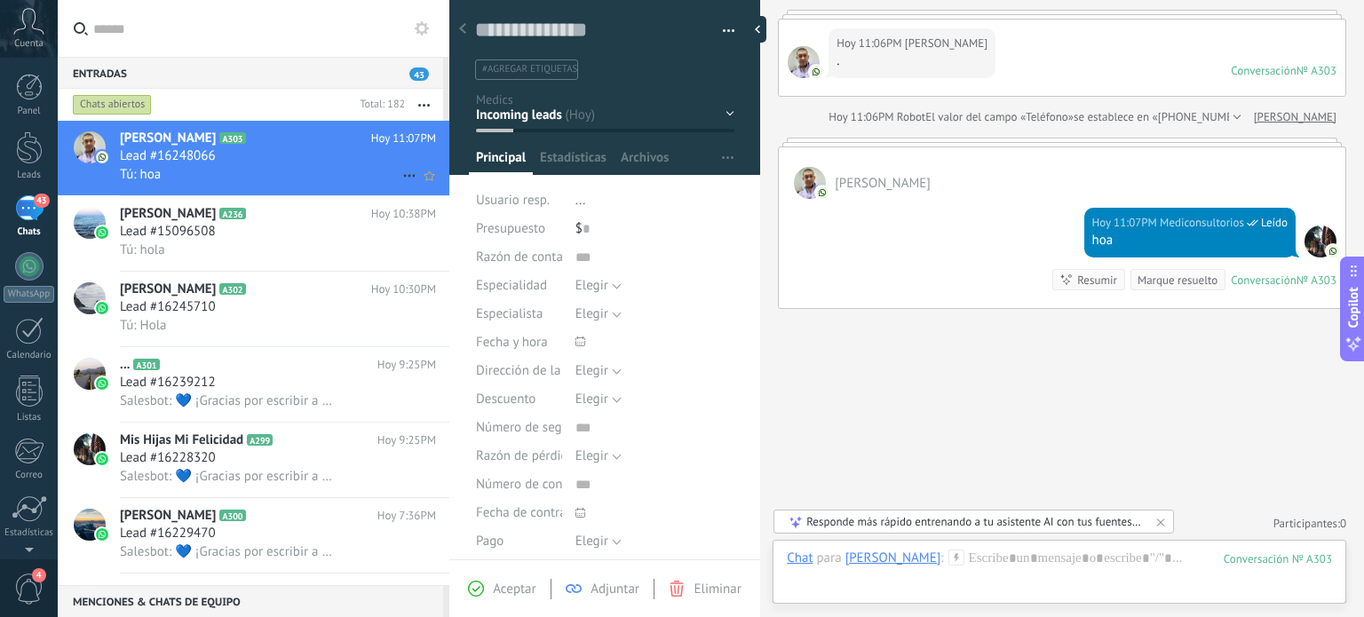
click at [149, 163] on span "Lead #16248066" at bounding box center [168, 156] width 96 height 18
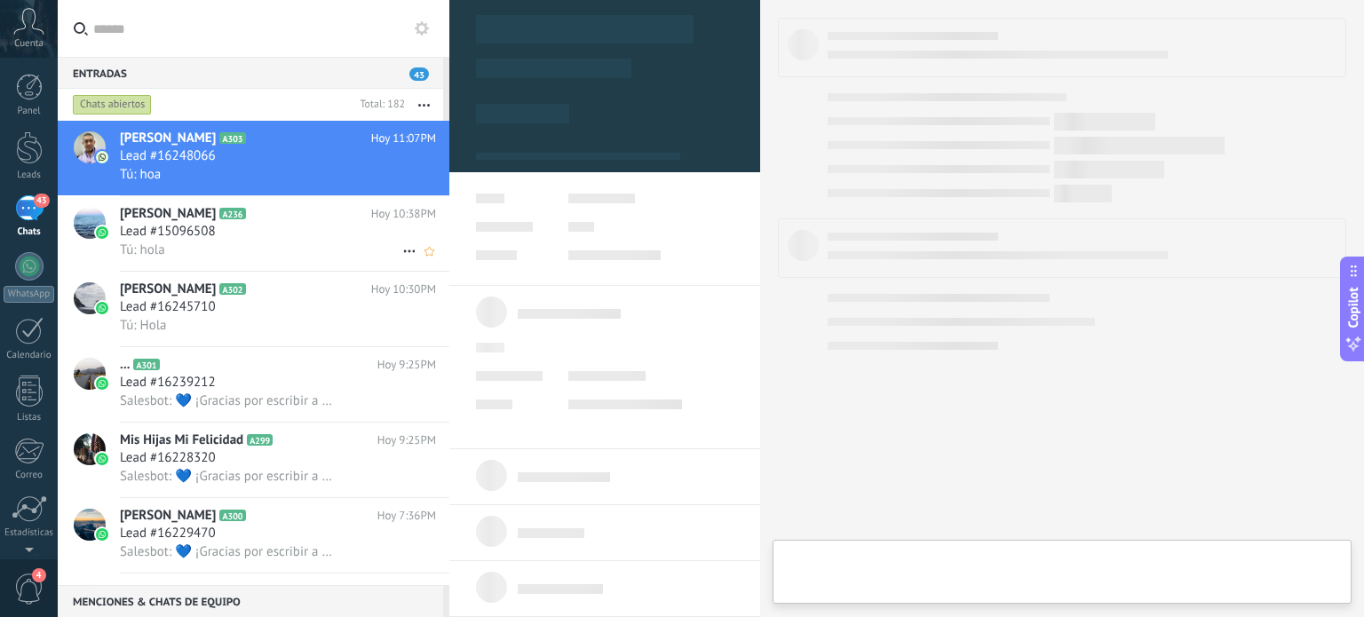
type textarea "**********"
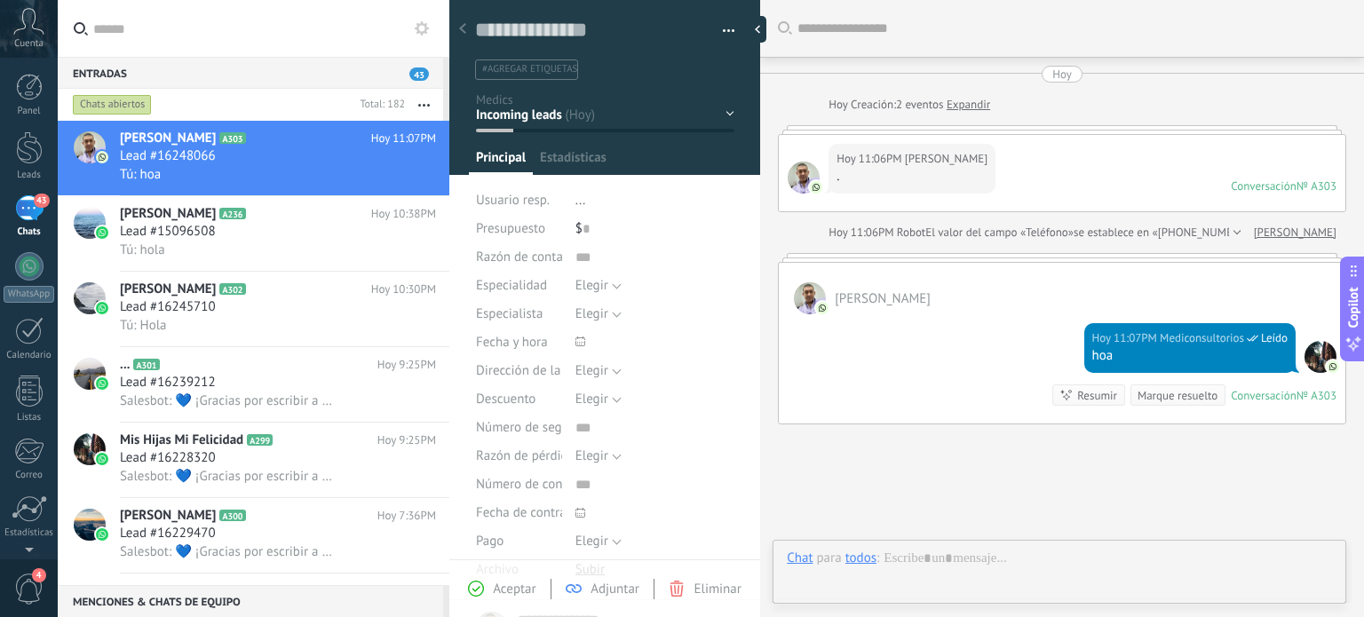
scroll to position [115, 0]
